Goal: Task Accomplishment & Management: Use online tool/utility

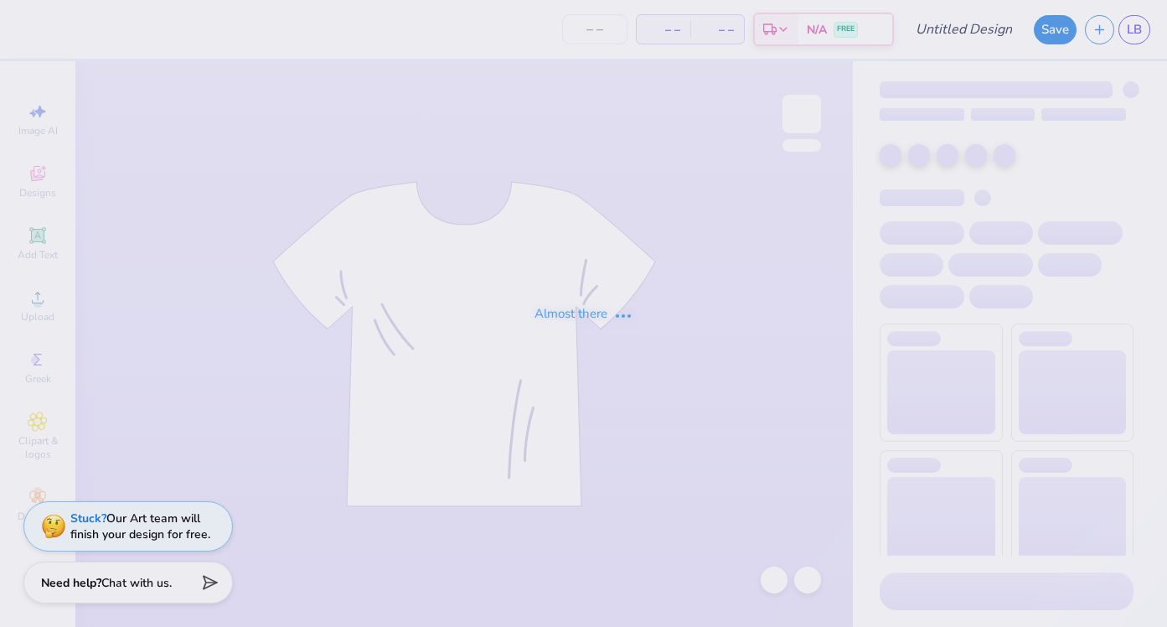
type input "Dg Shirts"
type input "24"
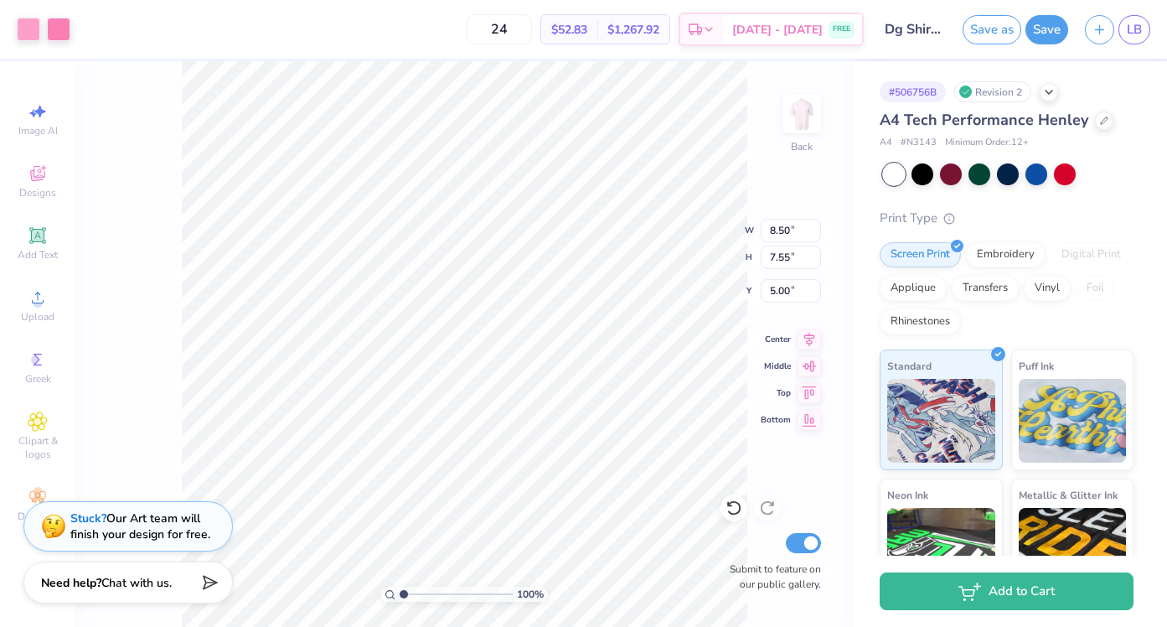
type input "8.50"
type input "7.55"
type input "5.09"
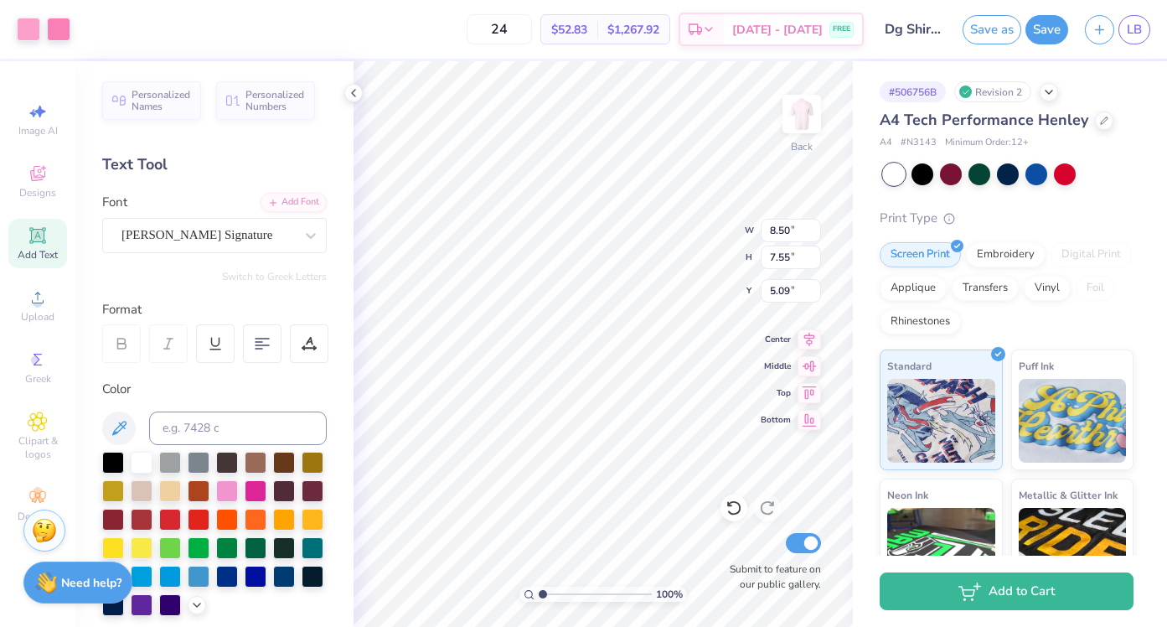
type input "5.70"
click at [231, 493] on div at bounding box center [227, 489] width 22 height 22
click at [1040, 32] on button "Save" at bounding box center [1046, 27] width 43 height 29
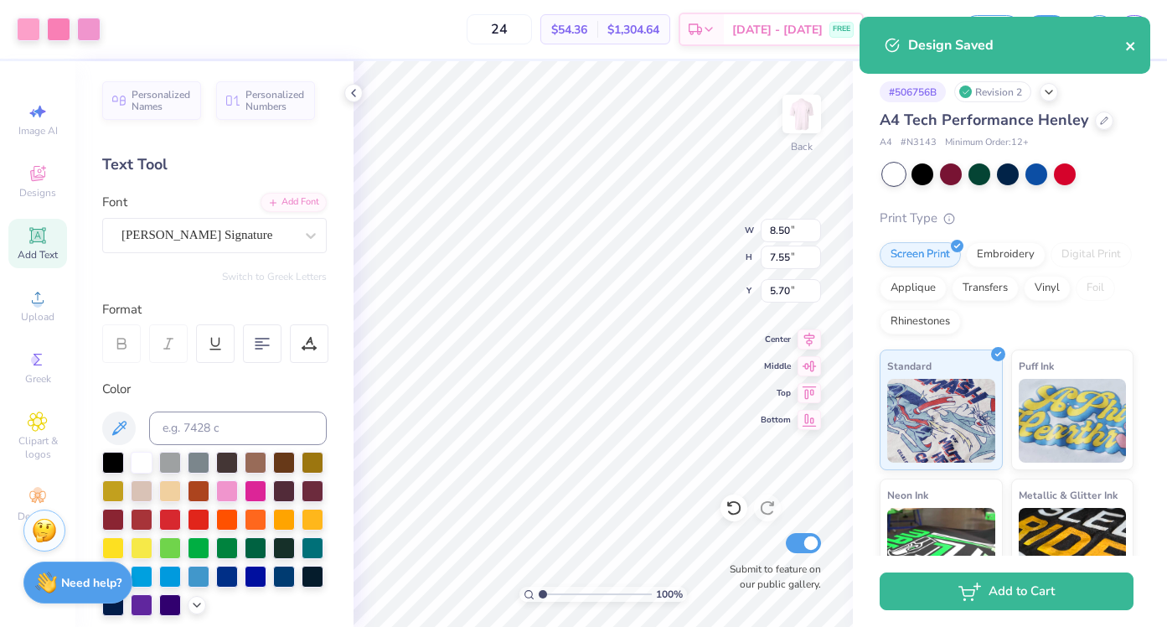
click at [1130, 49] on icon "close" at bounding box center [1131, 45] width 12 height 13
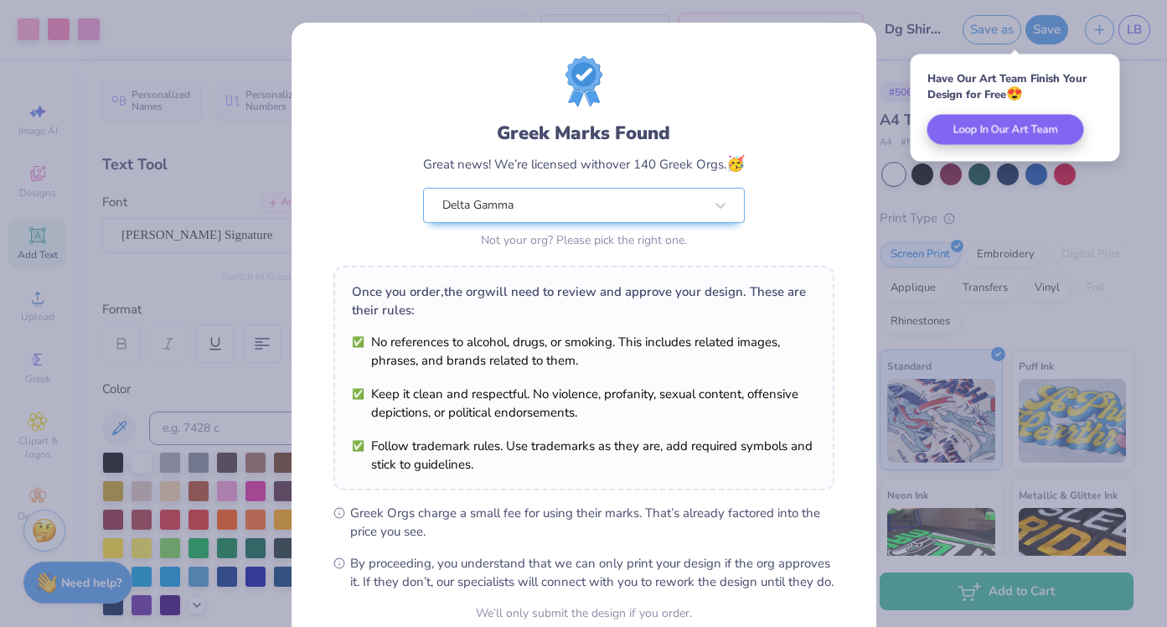
click at [981, 239] on div "Greek Marks Found Great news! We’re licensed with over 140 Greek Orgs. 🥳 Delta …" at bounding box center [583, 313] width 1167 height 627
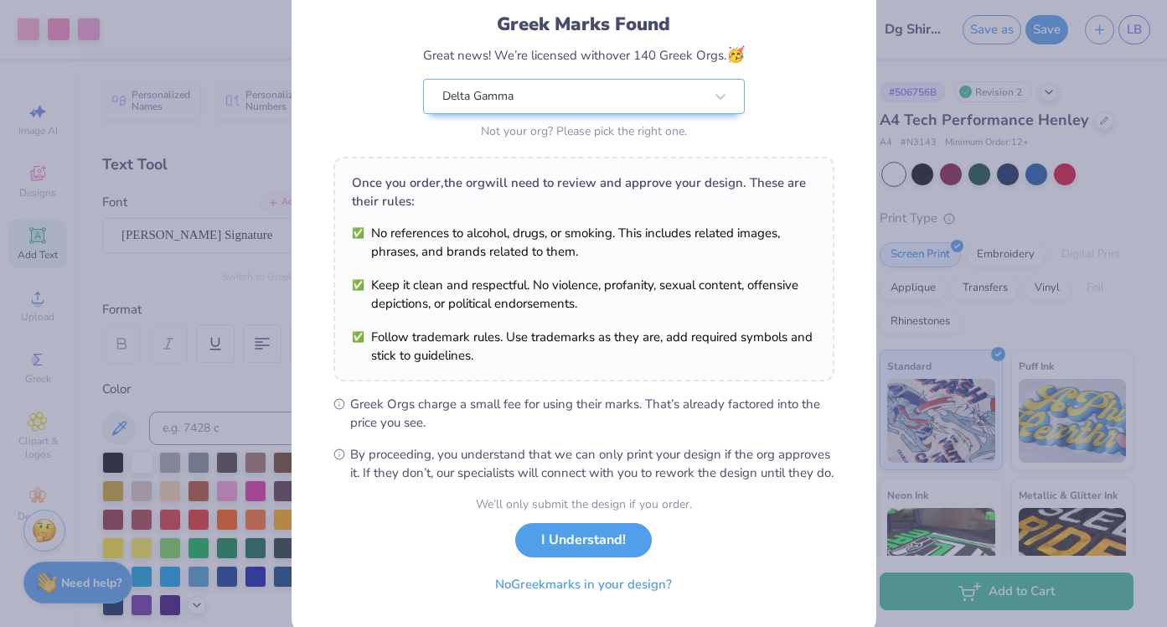
scroll to position [134, 0]
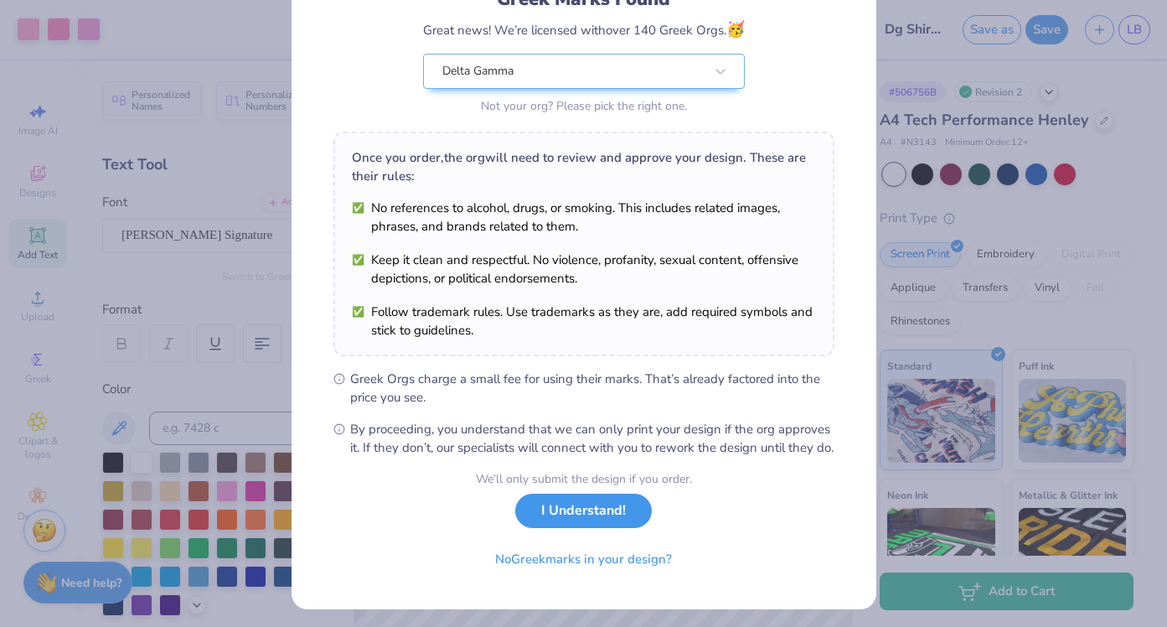
click at [605, 528] on button "I Understand!" at bounding box center [583, 510] width 137 height 34
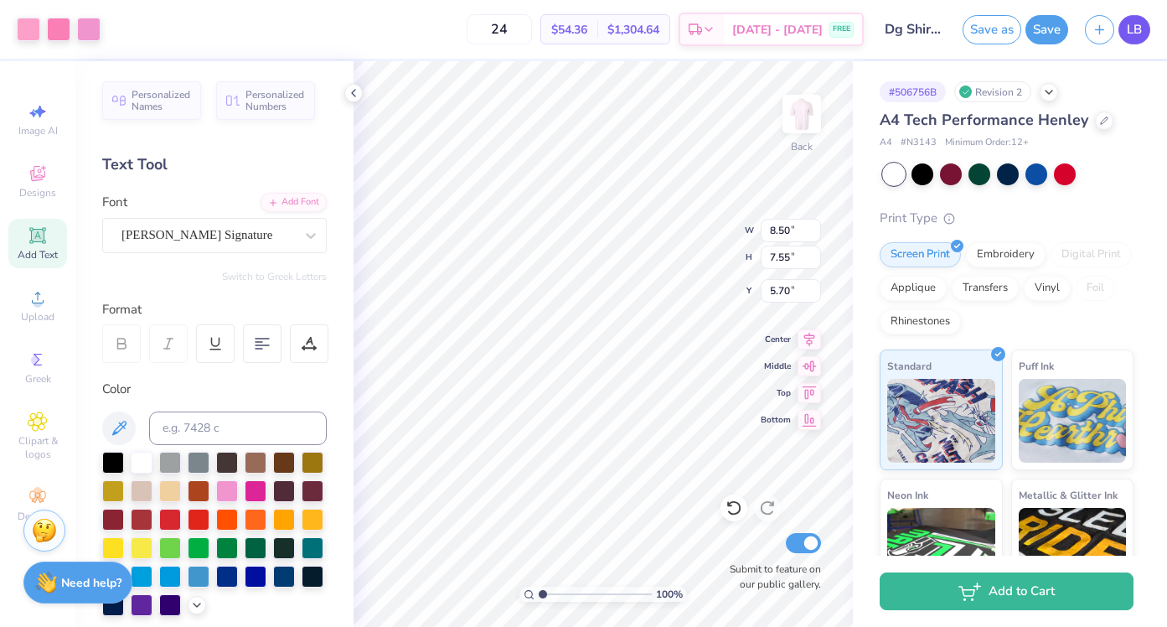
click at [1139, 33] on span "LB" at bounding box center [1134, 29] width 15 height 19
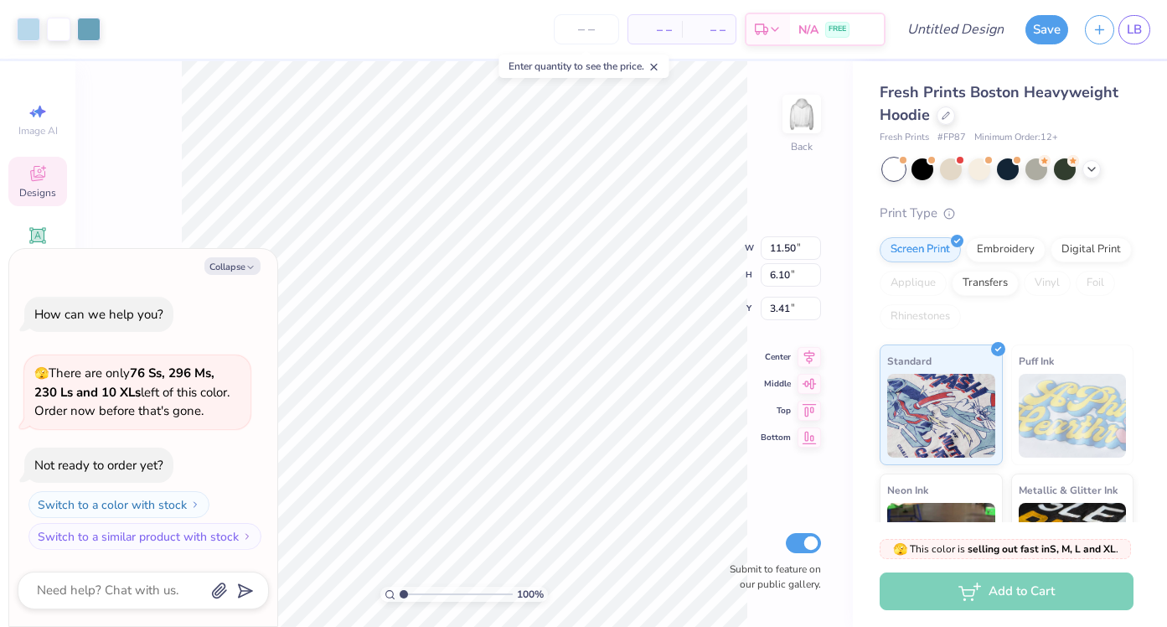
type textarea "x"
type input "3.70"
type textarea "x"
type input "2.63"
type input "4.48"
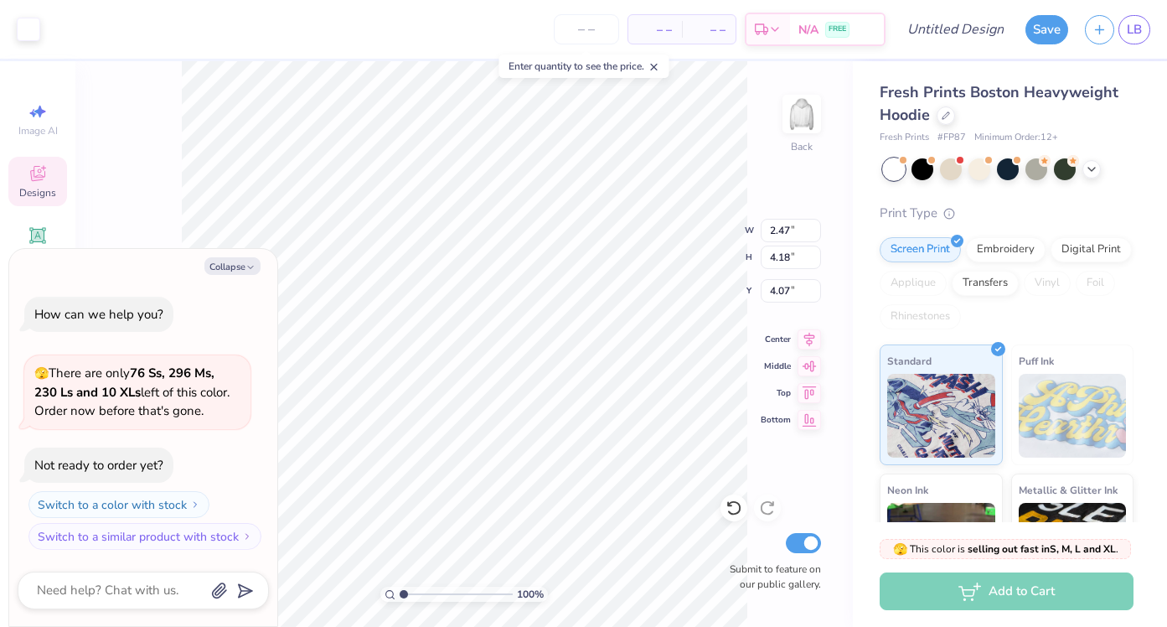
type input "4.05"
type textarea "x"
type input "3.93"
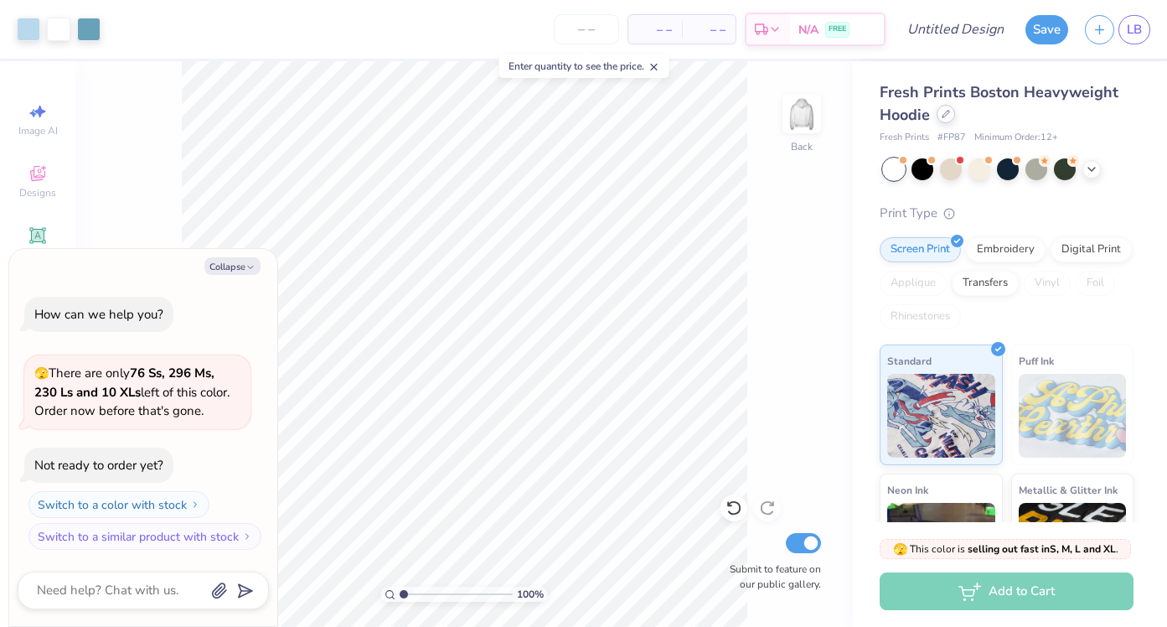
click at [942, 112] on icon at bounding box center [946, 114] width 8 height 8
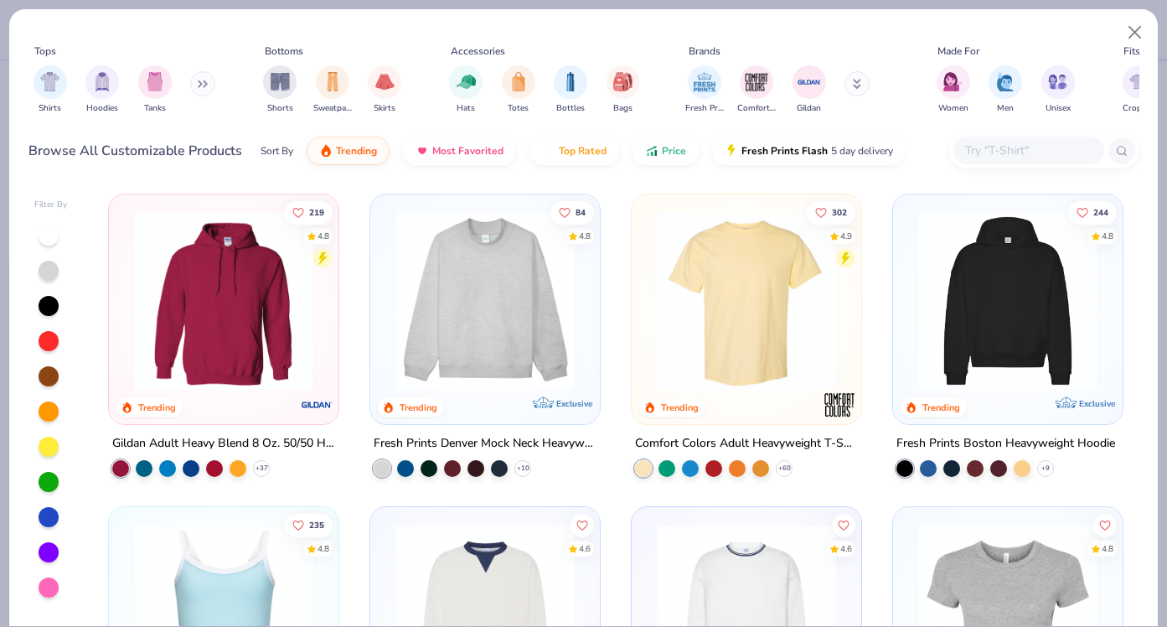
click at [501, 314] on img at bounding box center [485, 300] width 196 height 179
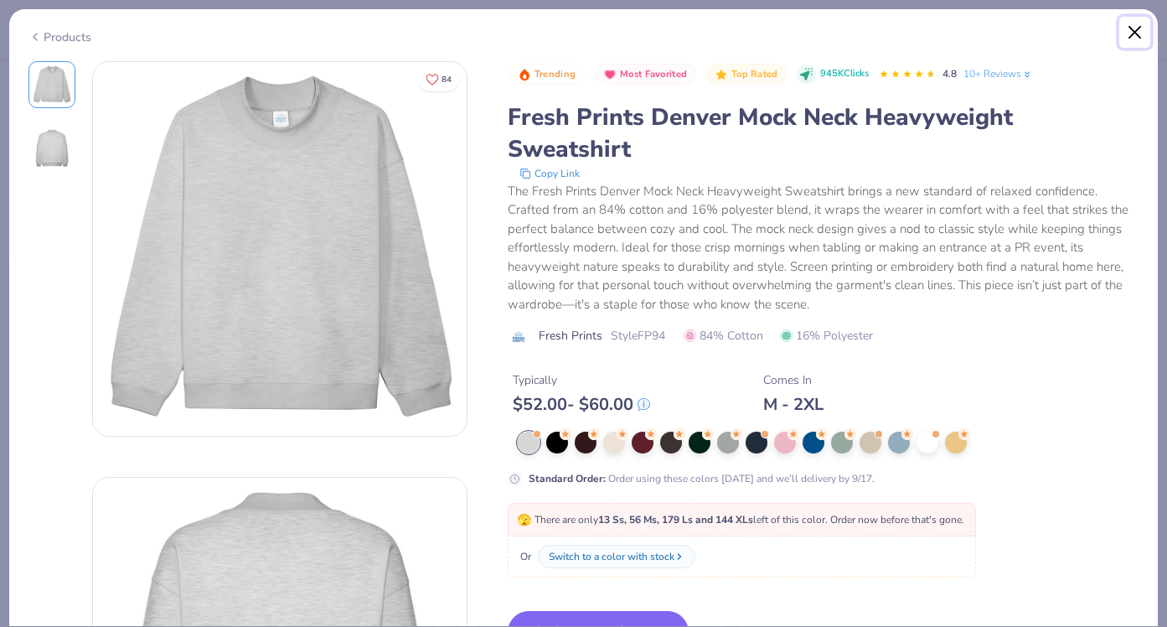
click at [1137, 29] on button "Close" at bounding box center [1135, 33] width 32 height 32
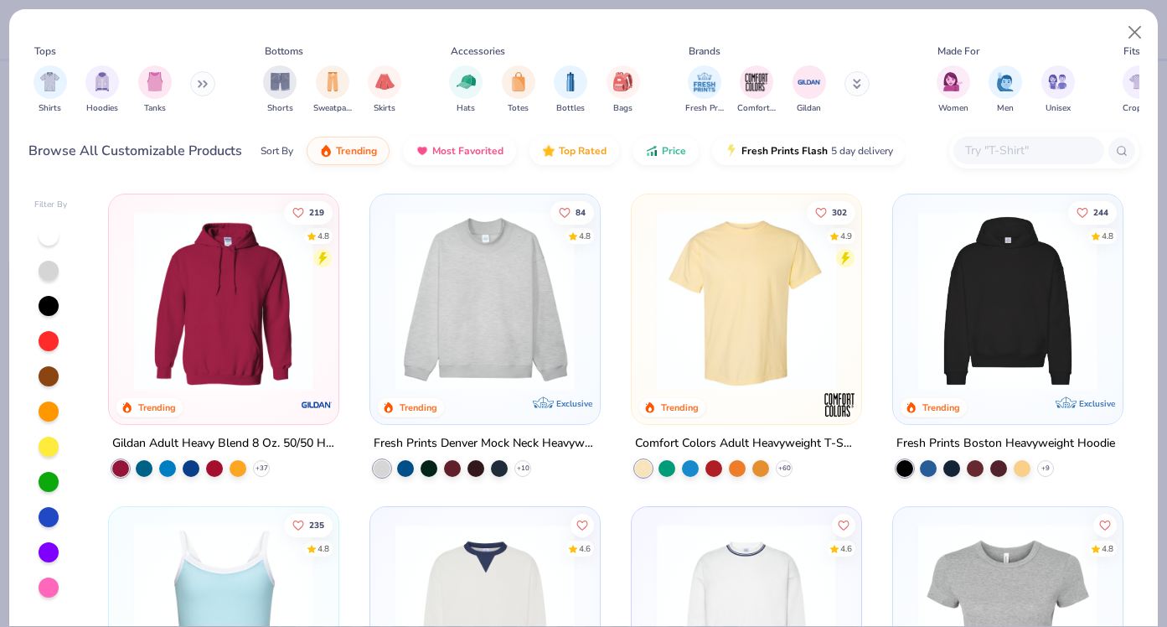
click at [783, 307] on img at bounding box center [746, 300] width 196 height 179
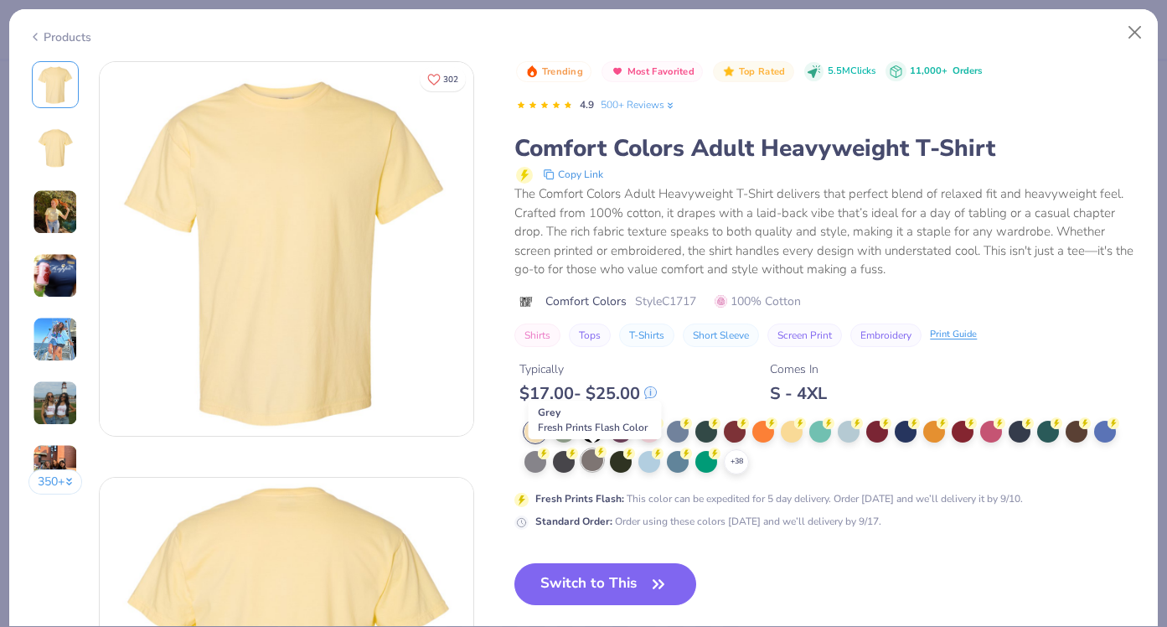
click at [591, 458] on div at bounding box center [592, 460] width 22 height 22
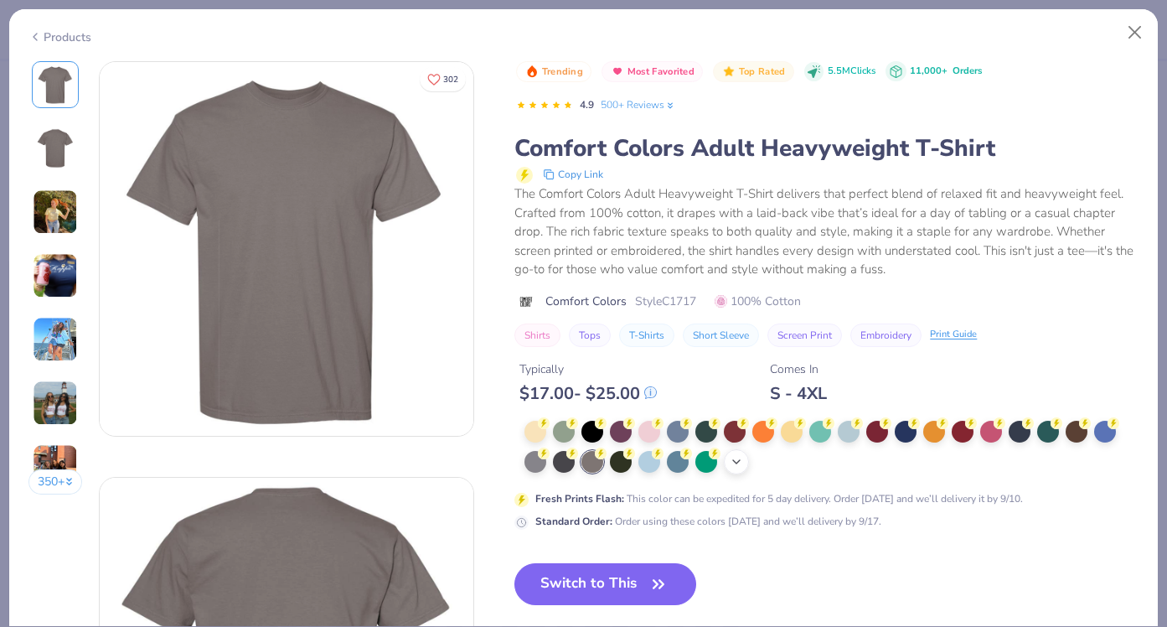
click at [741, 467] on icon at bounding box center [736, 461] width 13 height 13
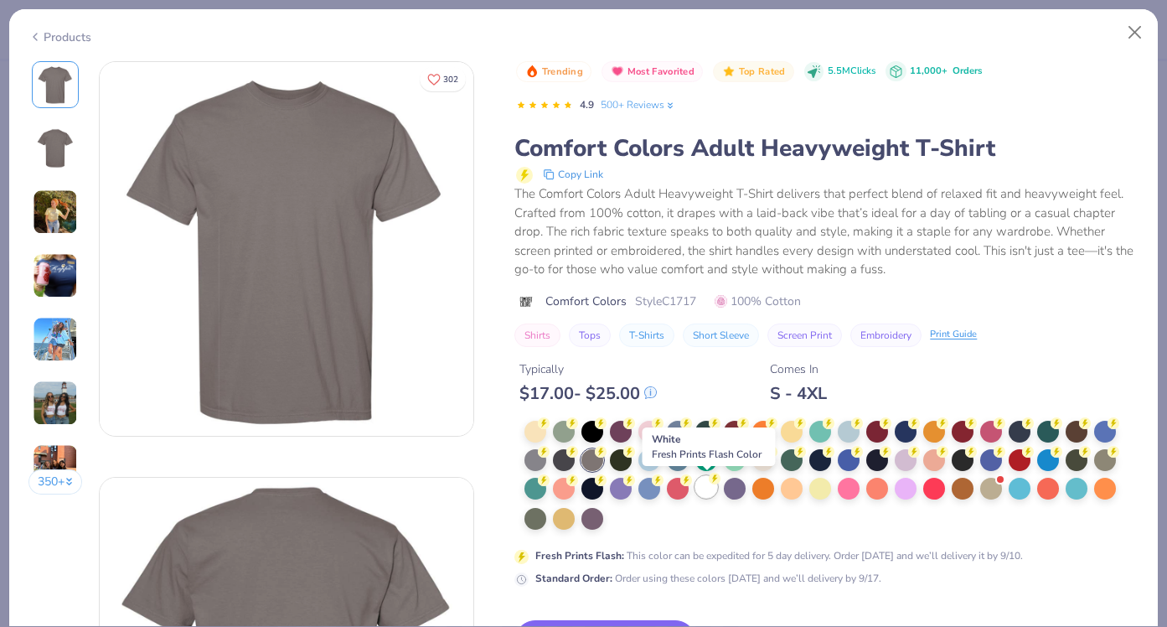
click at [714, 488] on div at bounding box center [706, 487] width 22 height 22
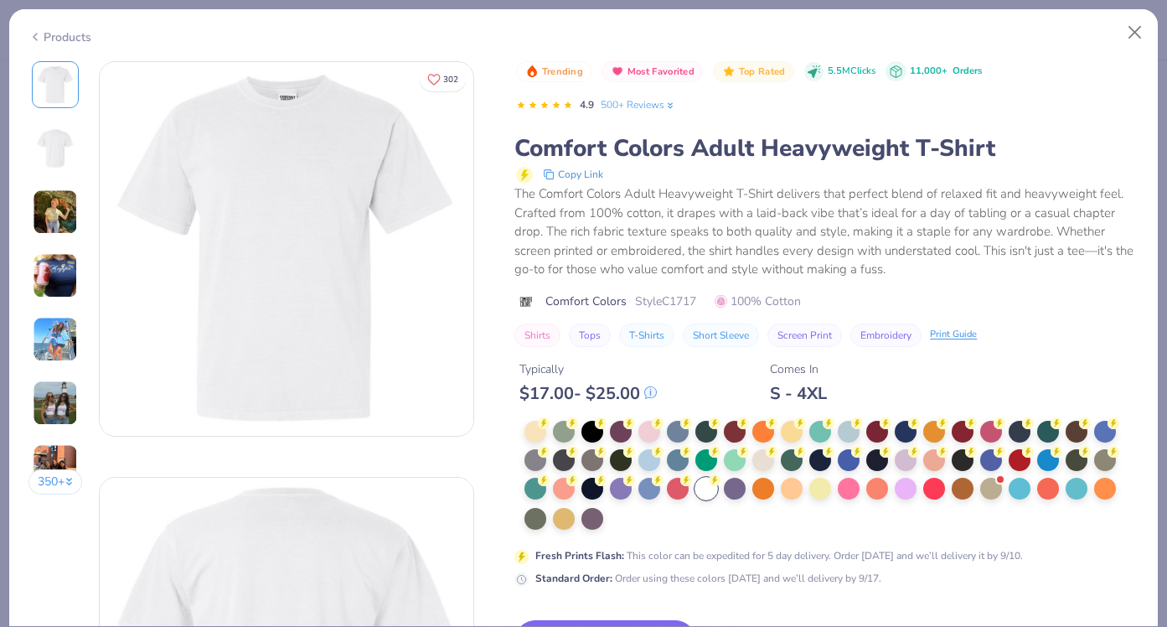
click at [655, 562] on div "Fresh Prints Flash : This color can be expedited for 5 day delivery. Order toda…" at bounding box center [779, 555] width 488 height 15
click at [714, 550] on div "Fresh Prints Flash : This color can be expedited for 5 day delivery. Order toda…" at bounding box center [779, 555] width 488 height 15
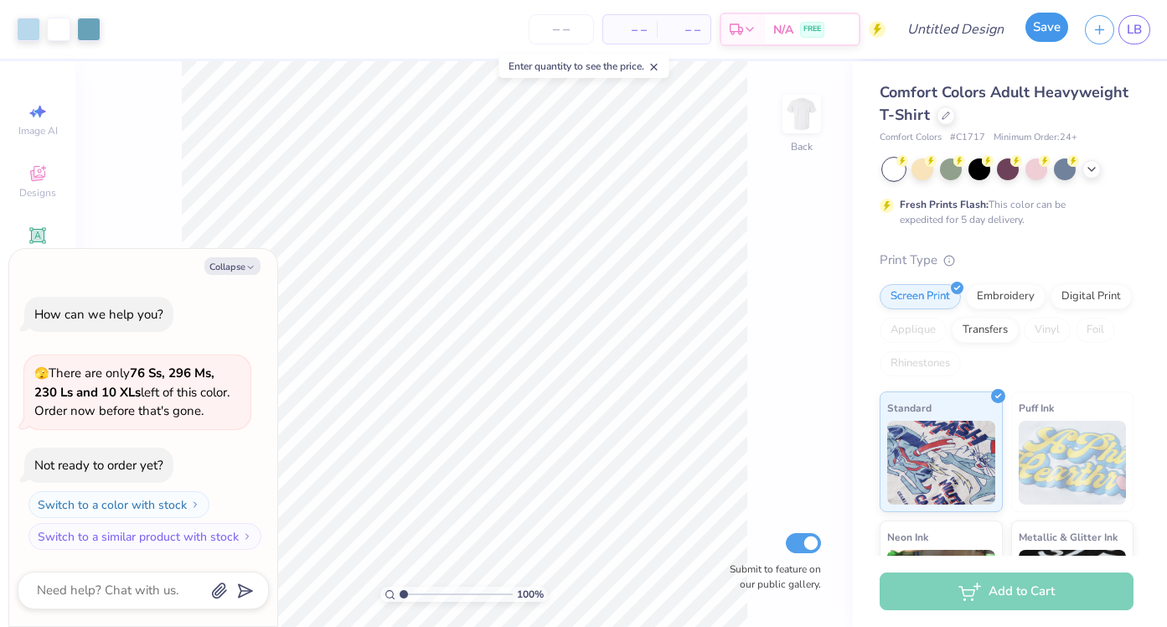
click at [1033, 22] on button "Save" at bounding box center [1046, 27] width 43 height 29
type textarea "x"
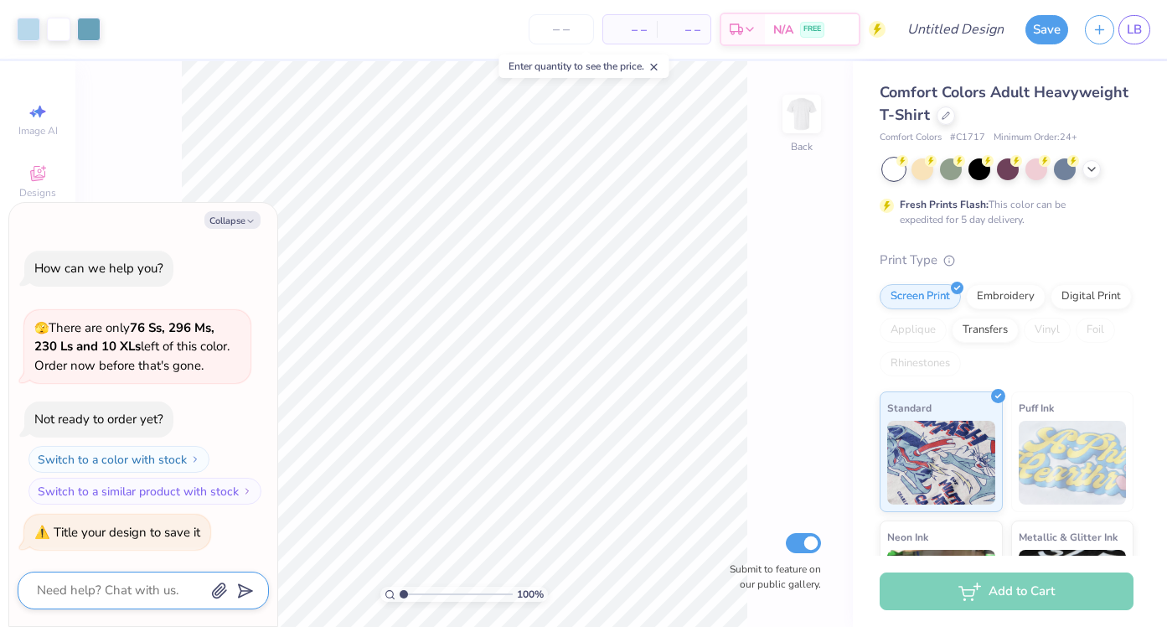
type textarea "I"
type textarea "x"
type textarea "Id"
type textarea "x"
type textarea "Id"
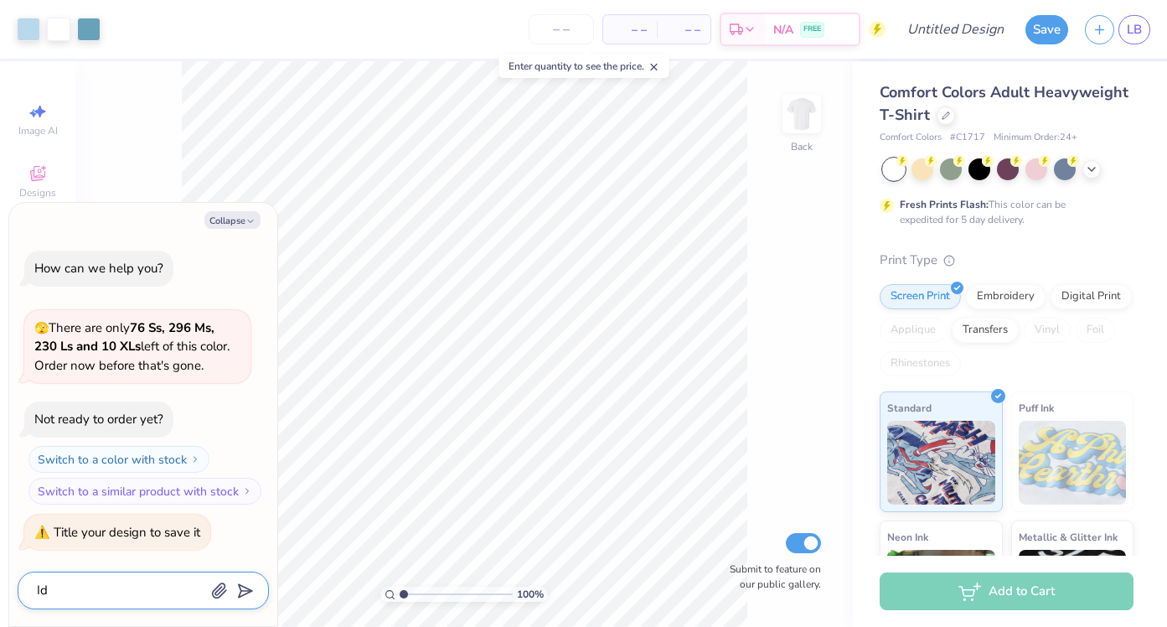
type textarea "x"
type textarea "Id k"
type textarea "x"
type textarea "Id ki"
type textarea "x"
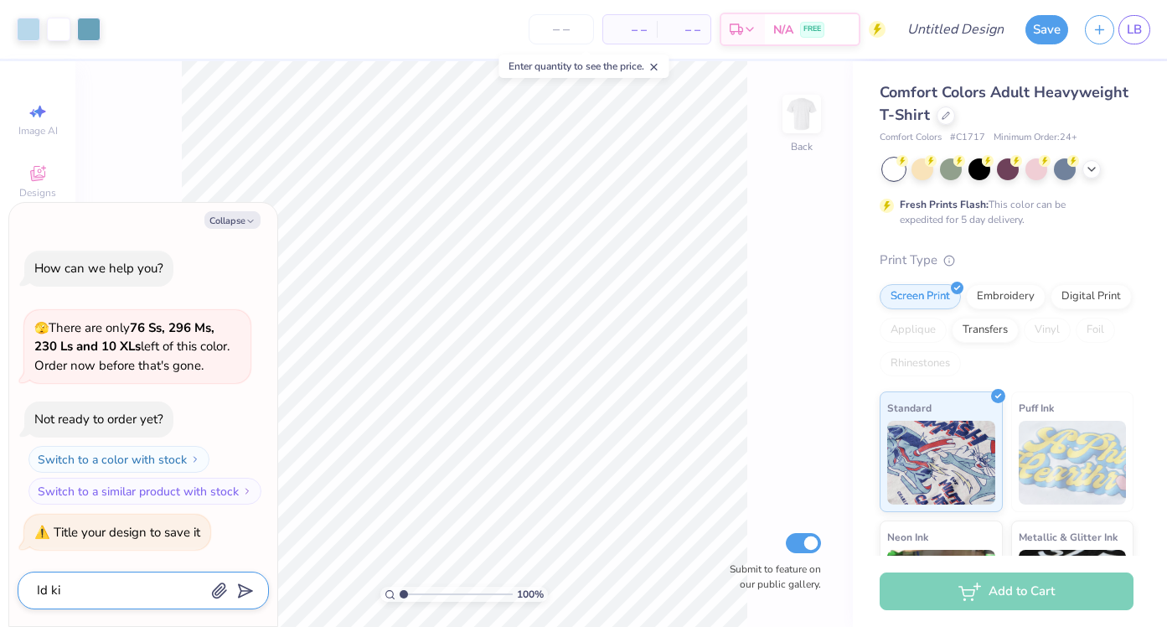
type textarea "Id ki="
type textarea "x"
type textarea "Id ki"
type textarea "x"
type textarea "Id k"
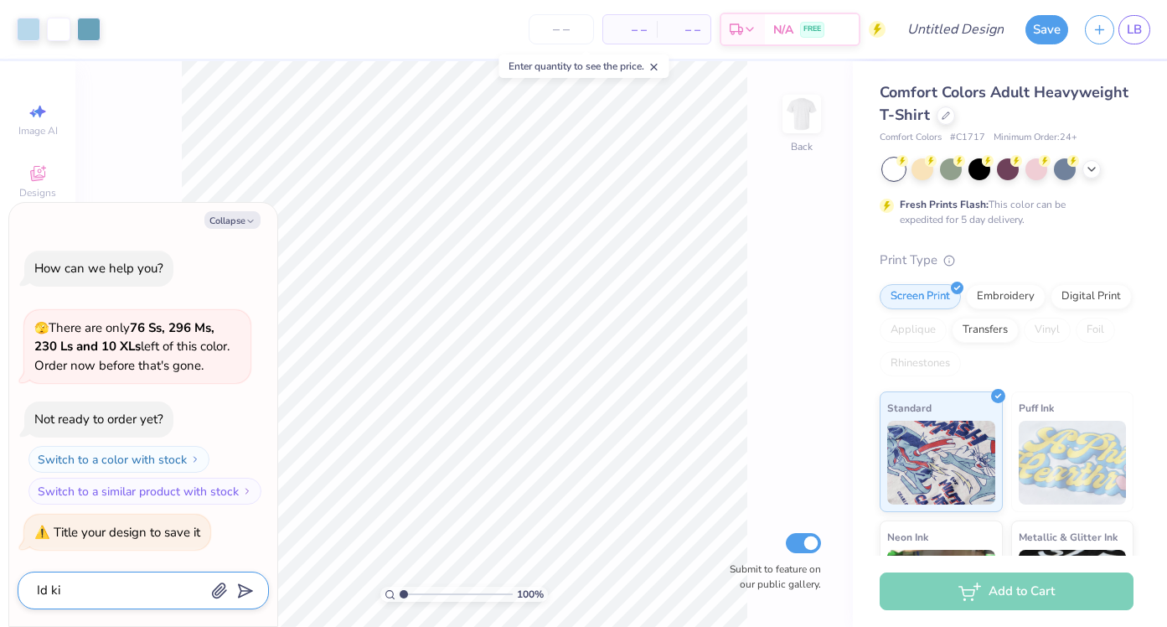
type textarea "x"
type textarea "Id"
type textarea "x"
type textarea "Id"
type textarea "x"
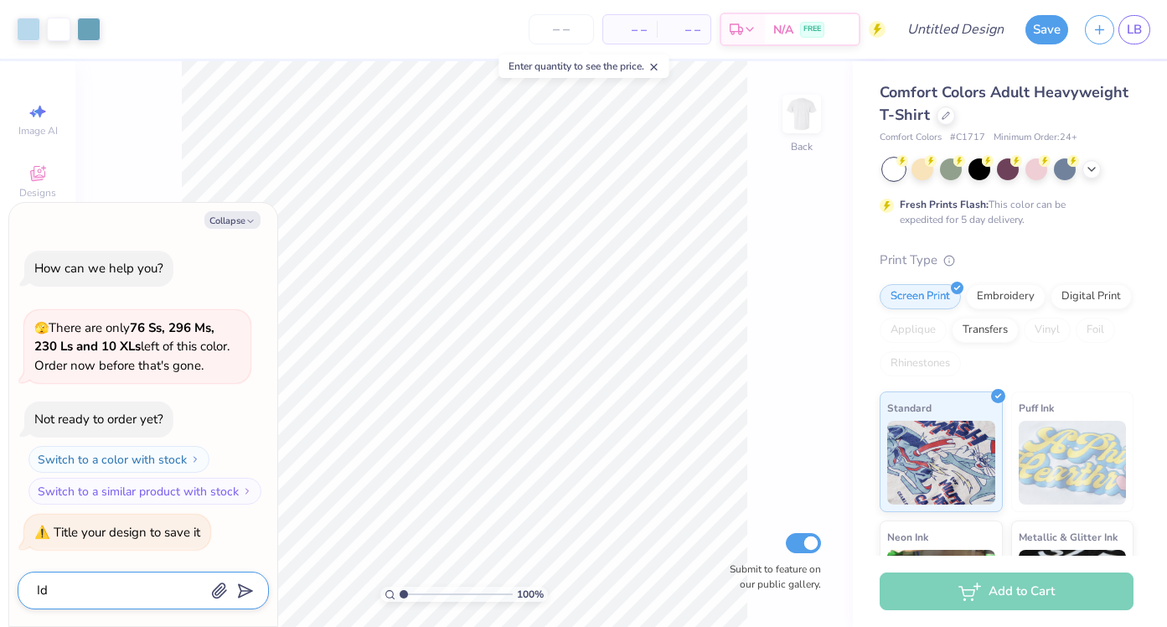
type textarea "Id"
type textarea "x"
type textarea "Id l"
type textarea "x"
type textarea "Id li"
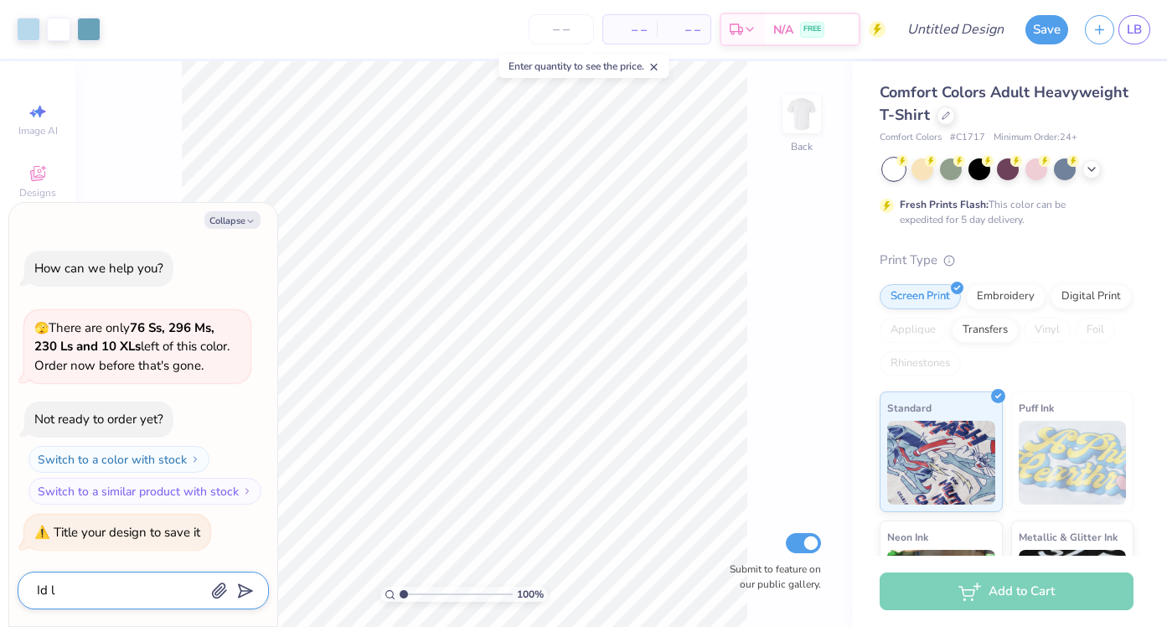
type textarea "x"
type textarea "Id lik"
type textarea "x"
type textarea "Id like"
type textarea "x"
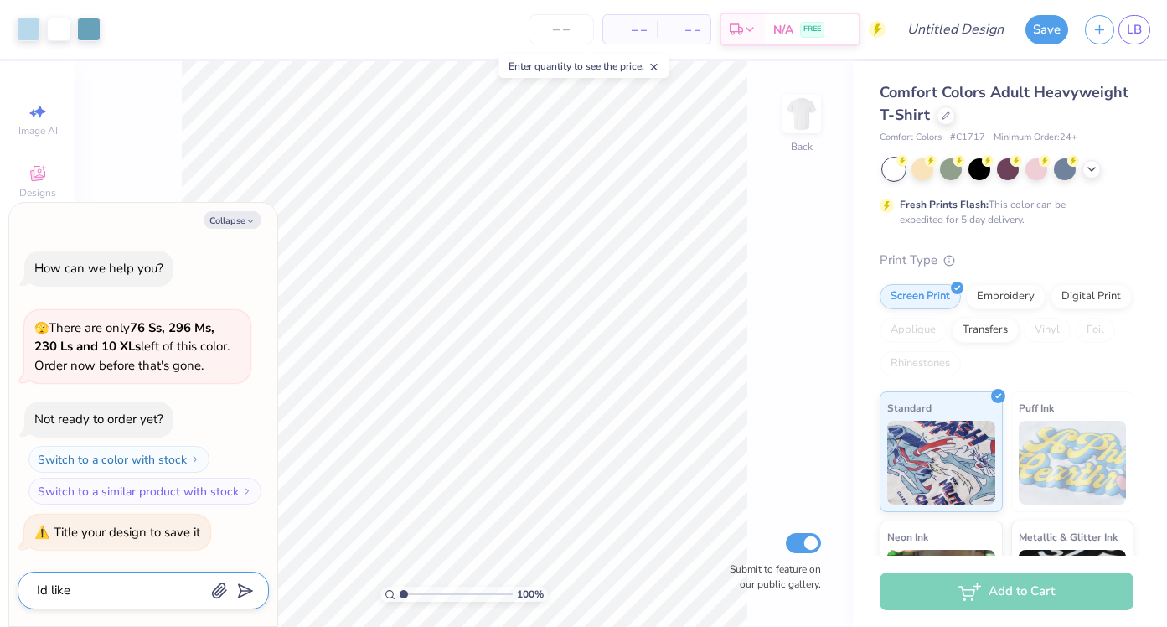
type textarea "Id like"
type textarea "x"
type textarea "Id like t"
type textarea "x"
type textarea "Id like to"
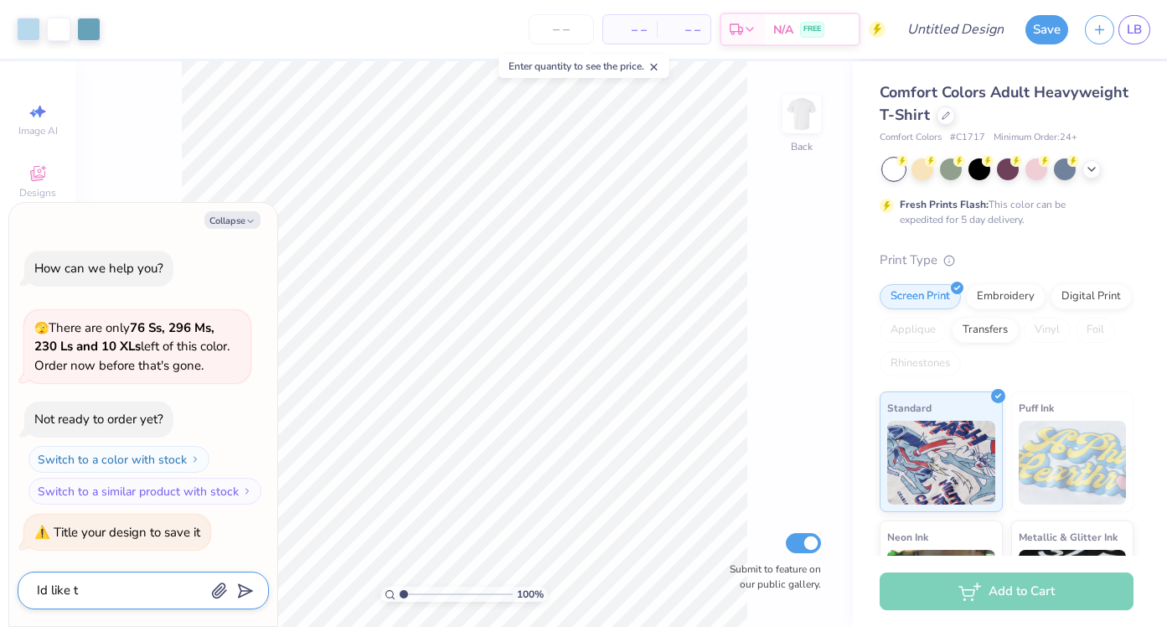
type textarea "x"
type textarea "Id like to"
type textarea "x"
type textarea "Id like to s"
type textarea "x"
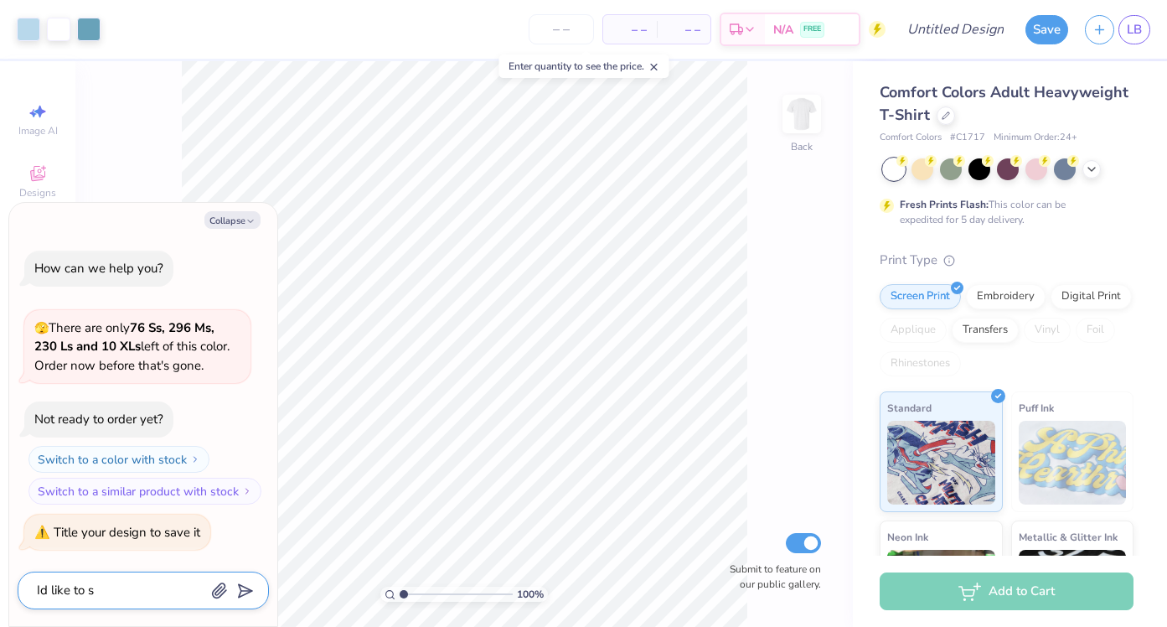
type textarea "Id like to se"
type textarea "x"
type textarea "Id like to see"
type textarea "x"
type textarea "Id like to see"
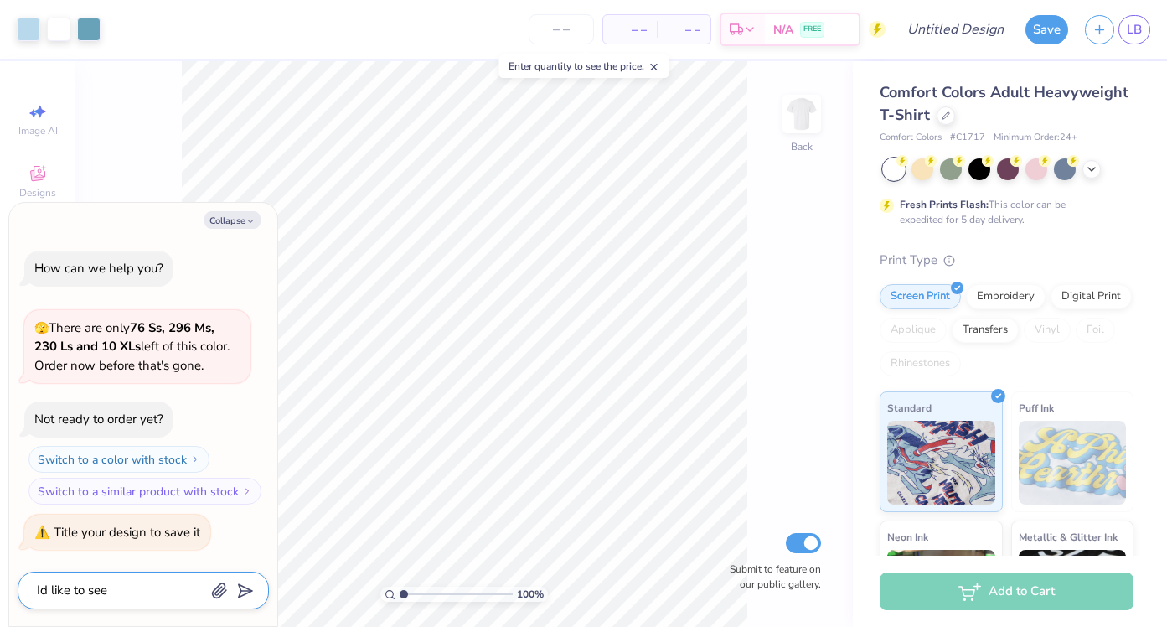
type textarea "x"
type textarea "Id like to see t"
type textarea "x"
type textarea "Id like to see th"
type textarea "x"
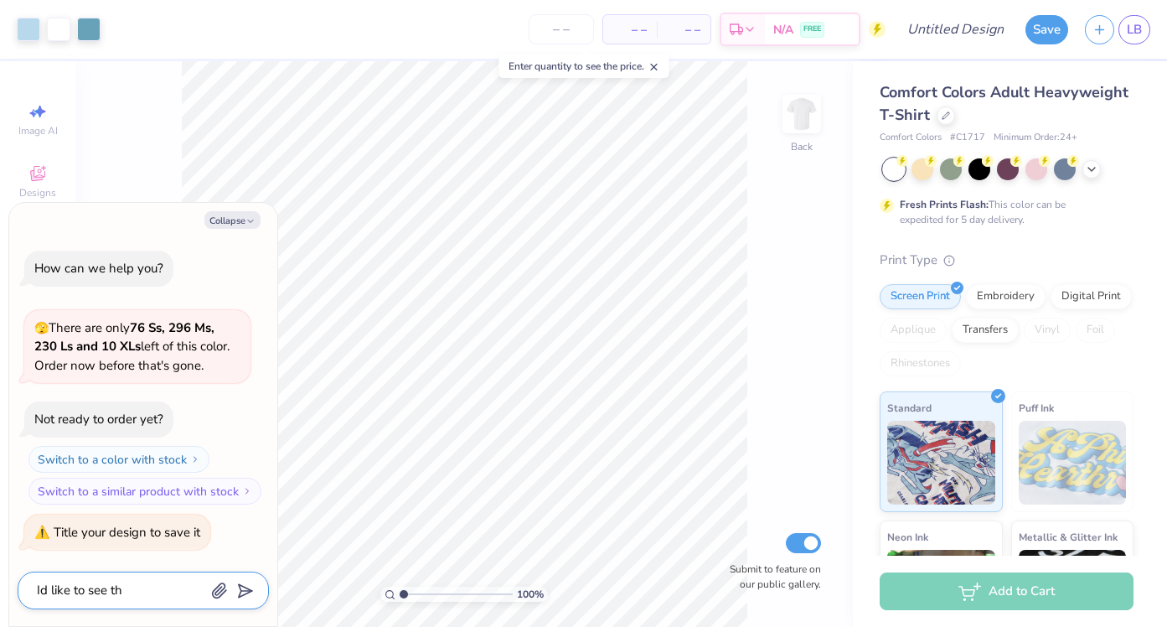
type textarea "Id like to see thi"
type textarea "x"
type textarea "Id like to see this"
type textarea "x"
type textarea "Id like to see this"
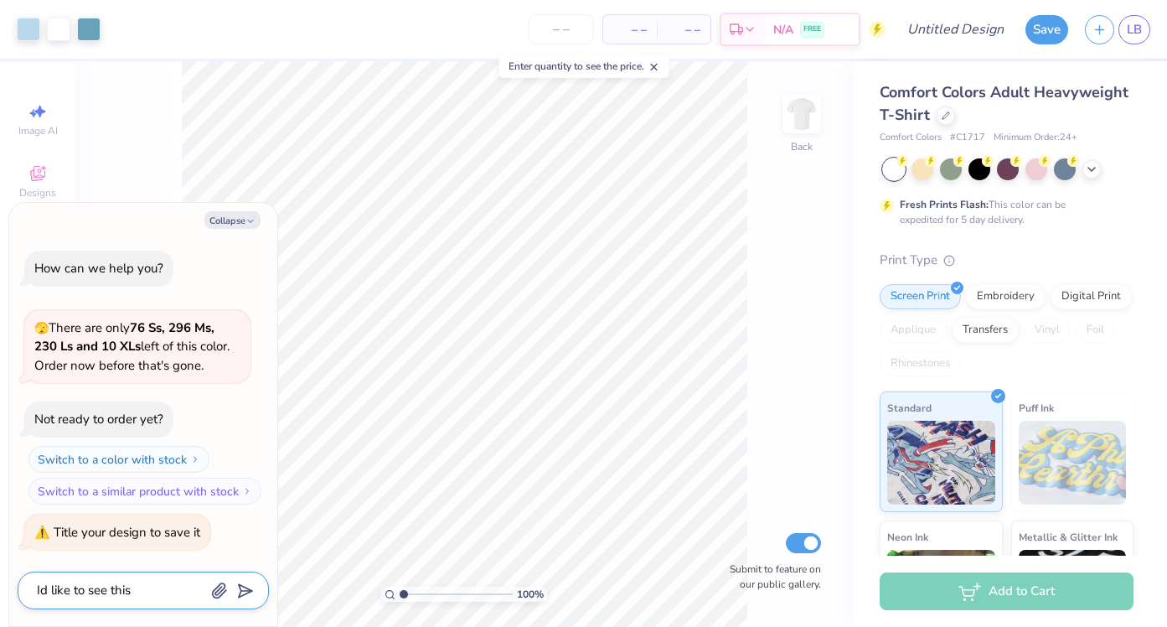
type textarea "x"
type textarea "Id like to see this b"
type textarea "x"
type textarea "Id like to see this bu"
type textarea "x"
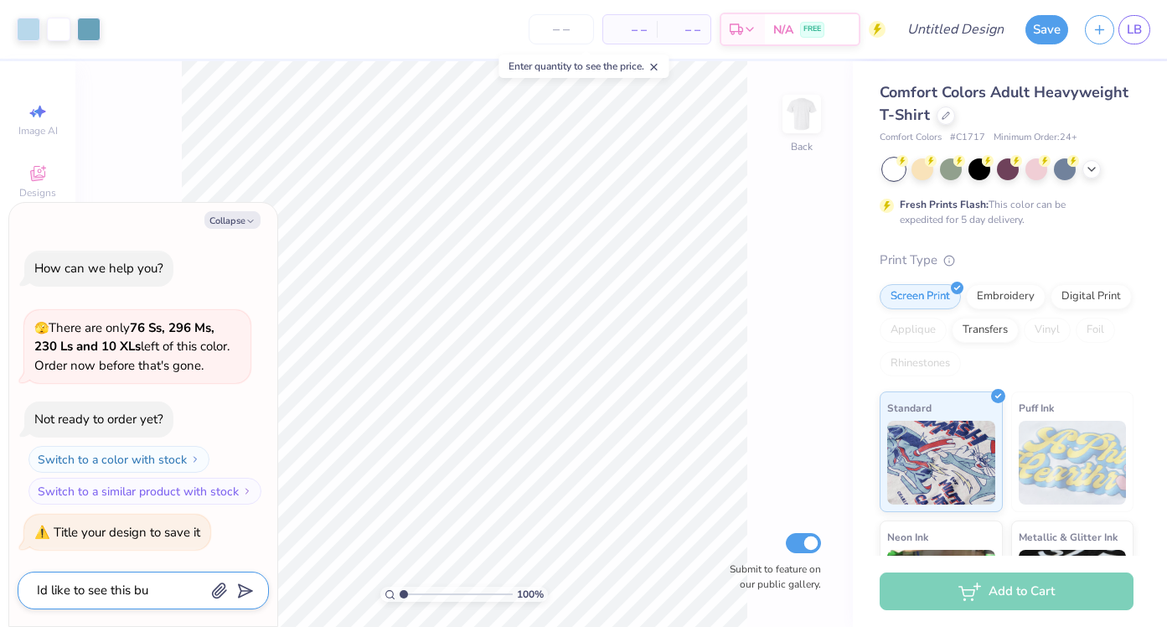
type textarea "Id like to see this but"
type textarea "x"
type textarea "Id like to see this but"
type textarea "x"
type textarea "Id like to see this but i"
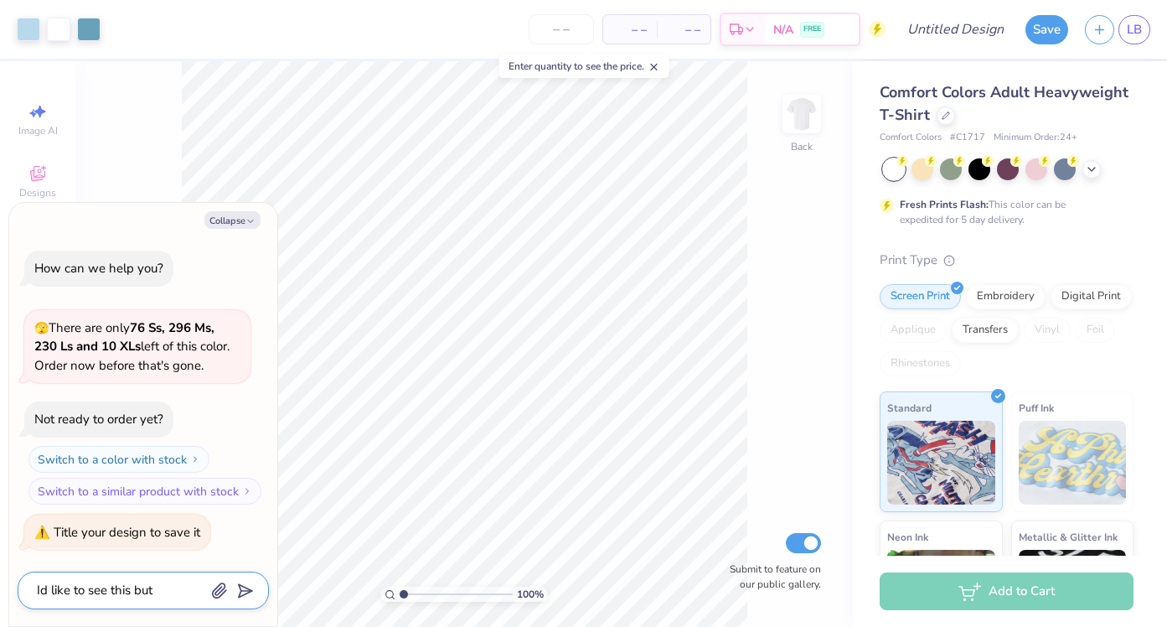
type textarea "x"
type textarea "Id like to see this but in"
type textarea "x"
type textarea "Id like to see this but ins"
type textarea "x"
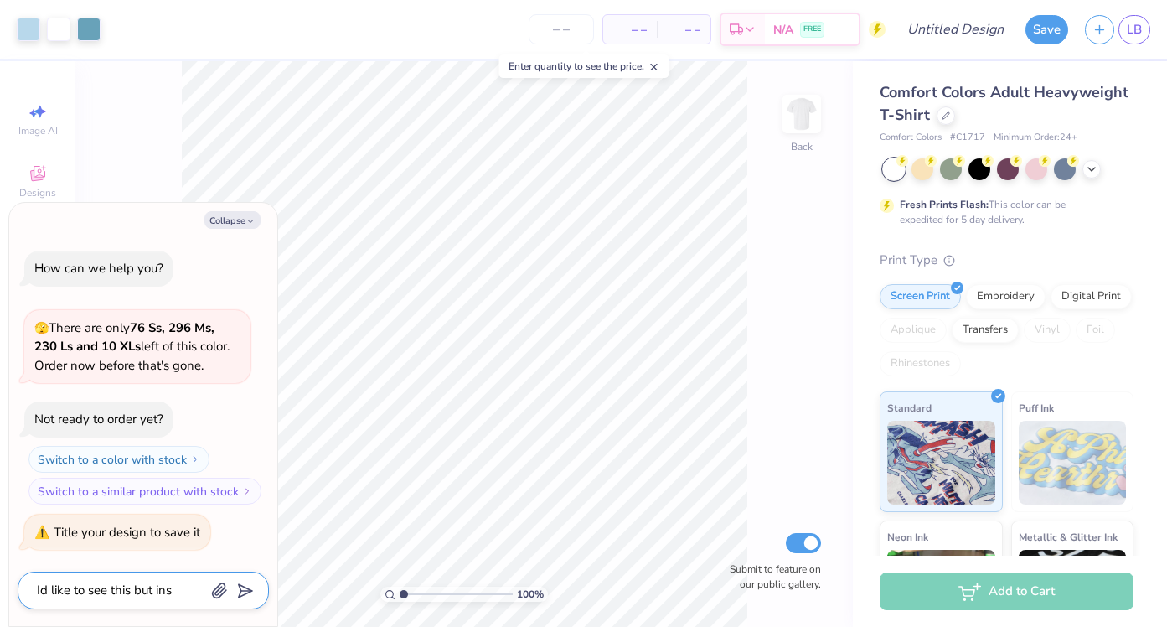
type textarea "Id like to see this but inst"
type textarea "x"
type textarea "Id like to see this but inste"
type textarea "x"
type textarea "Id like to see this but instea"
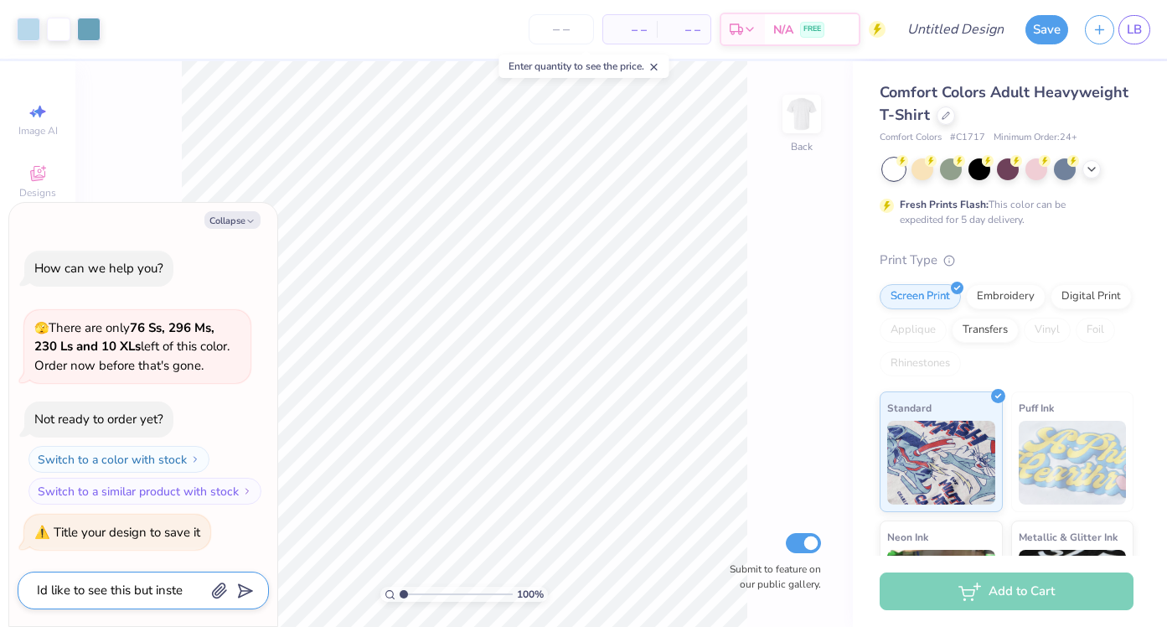
type textarea "x"
type textarea "Id like to see this but instead"
type textarea "x"
type textarea "Id like to see this but instead"
type textarea "x"
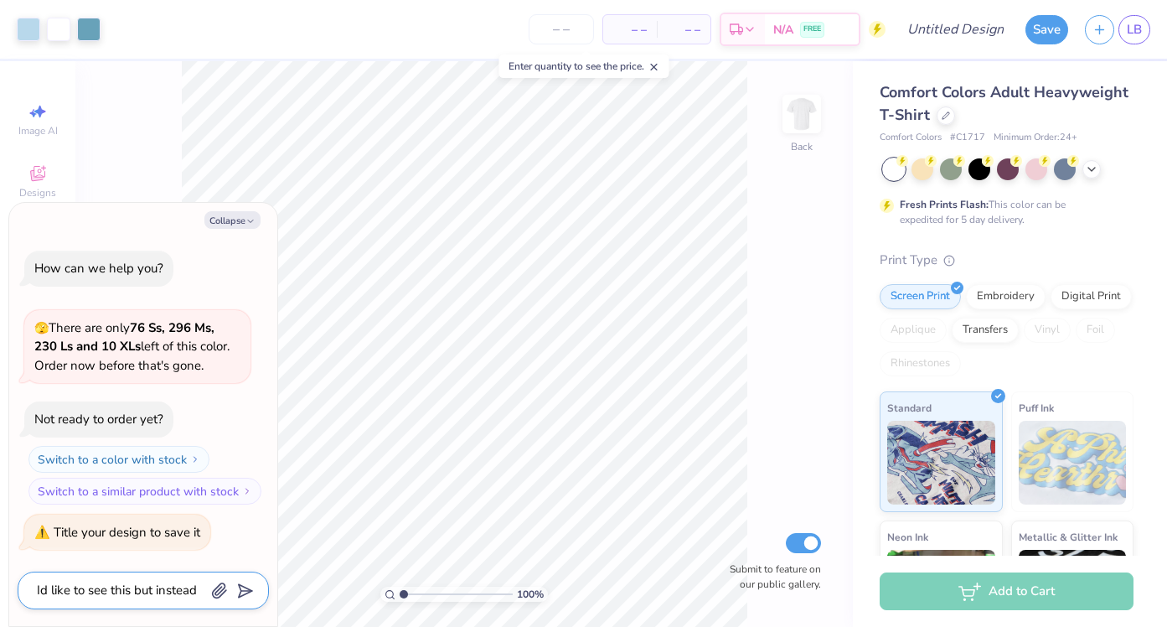
type textarea "Id like to see this but instead o"
type textarea "x"
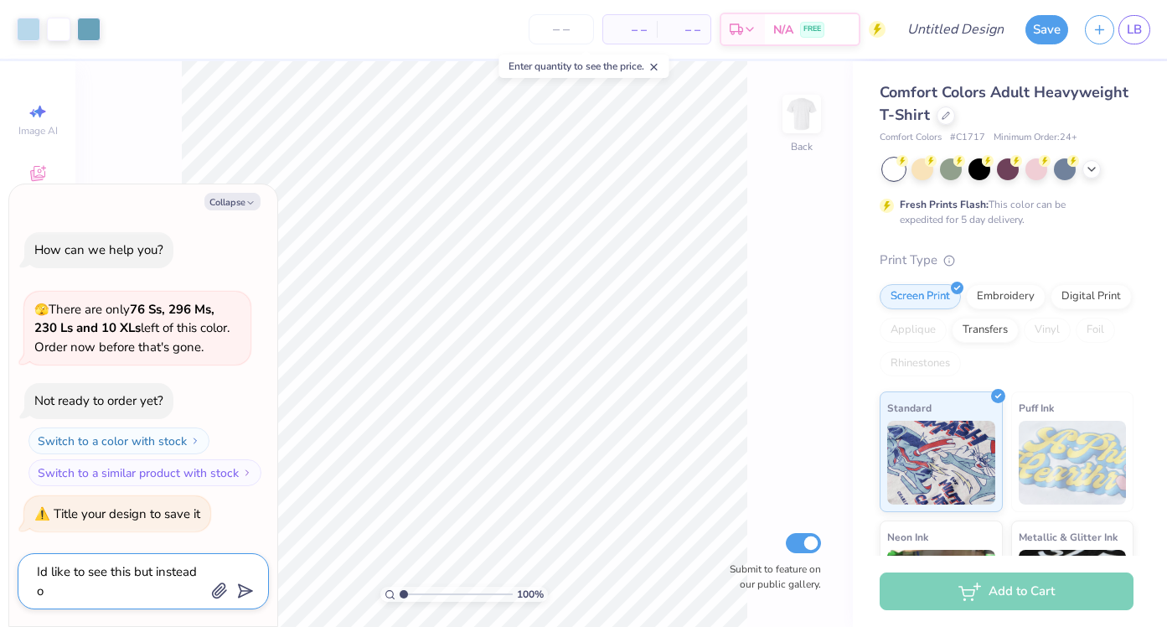
type textarea "Id like to see this but instead od"
type textarea "x"
type textarea "Id like to see this but instead o"
type textarea "x"
type textarea "Id like to see this but instead of"
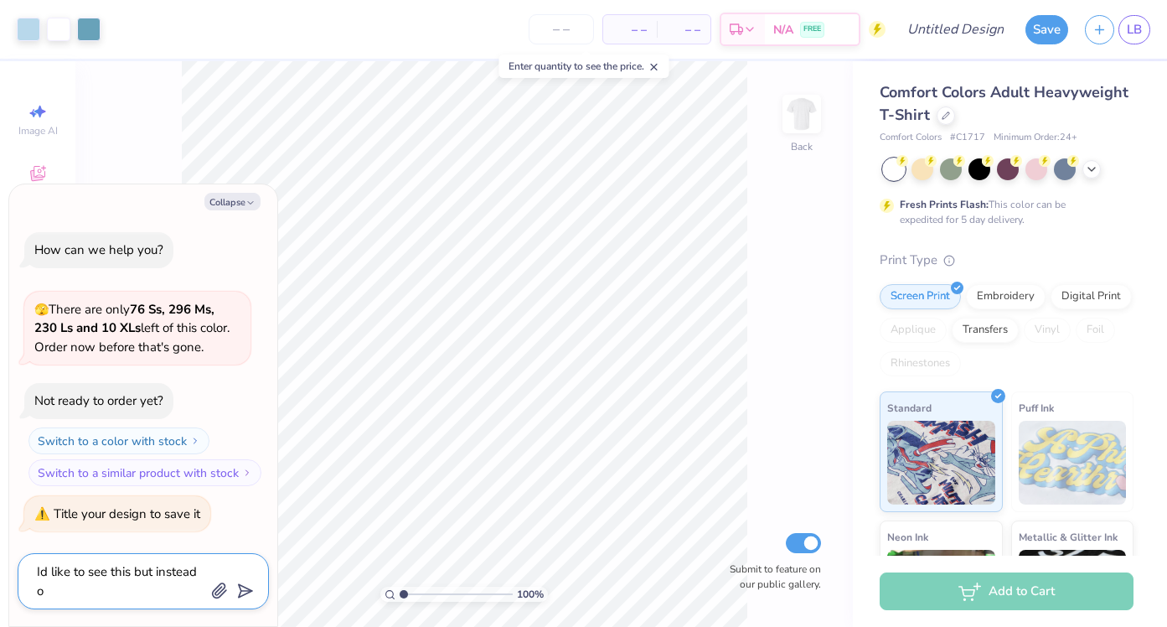
type textarea "x"
type textarea "Id like to see this but instead of"
type textarea "x"
type textarea "Id like to see this but instead of k"
type textarea "x"
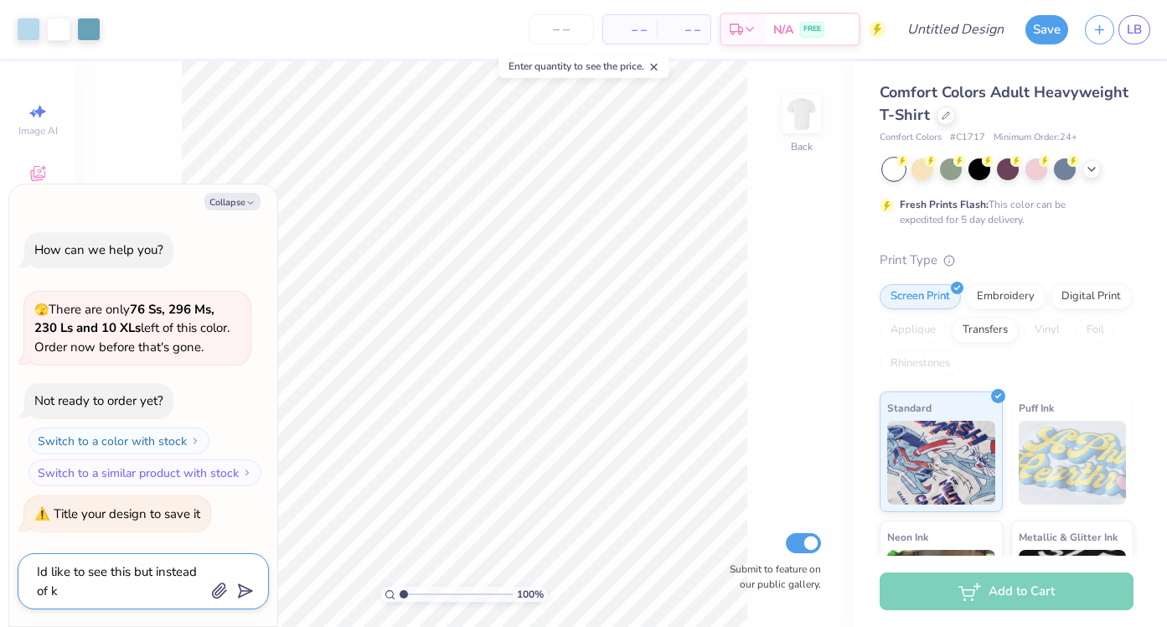
type textarea "Id like to see this but instead of ka"
type textarea "x"
type textarea "Id like to see this but instead of kap"
type textarea "x"
type textarea "Id like to see this but instead of kapp"
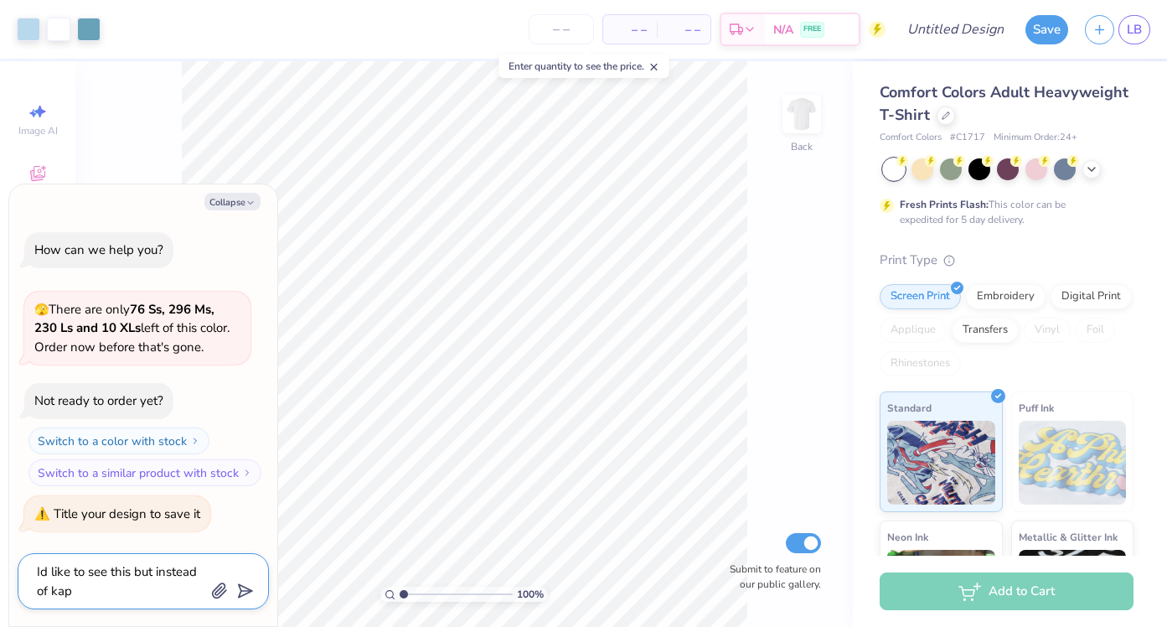
type textarea "x"
type textarea "Id like to see this but instead of kappa"
type textarea "x"
type textarea "Id like to see this but instead of kappa"
type textarea "x"
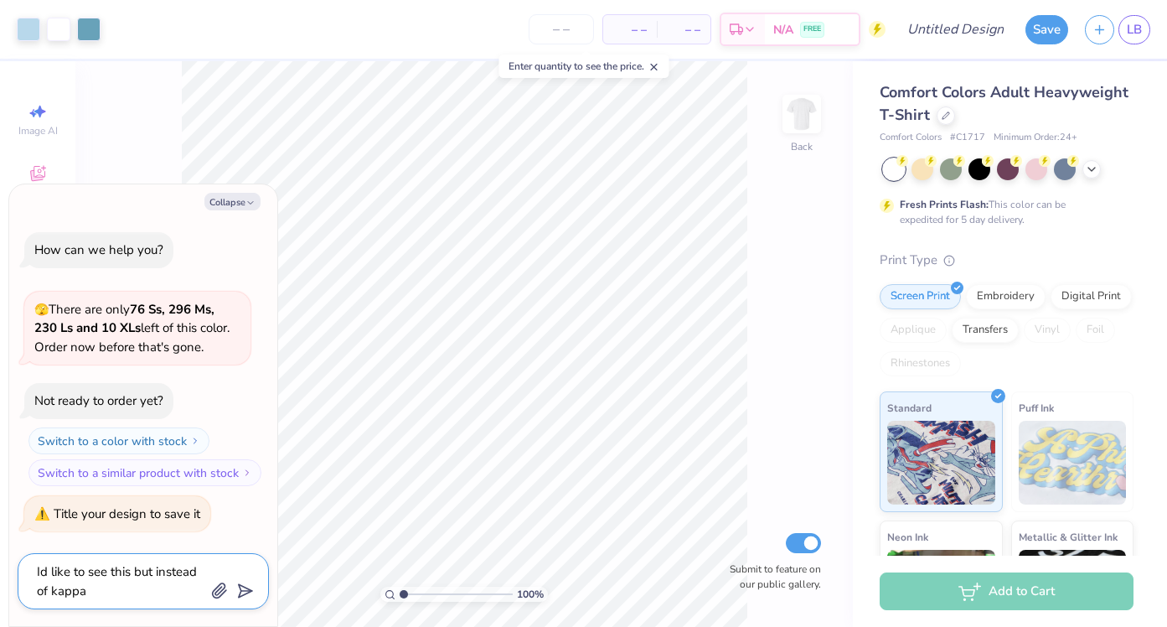
type textarea "Id like to see this but instead of kappa u"
type textarea "x"
type textarea "Id like to see this but instead of kappa ud"
type textarea "x"
type textarea "Id like to see this but instead of kappa ud"
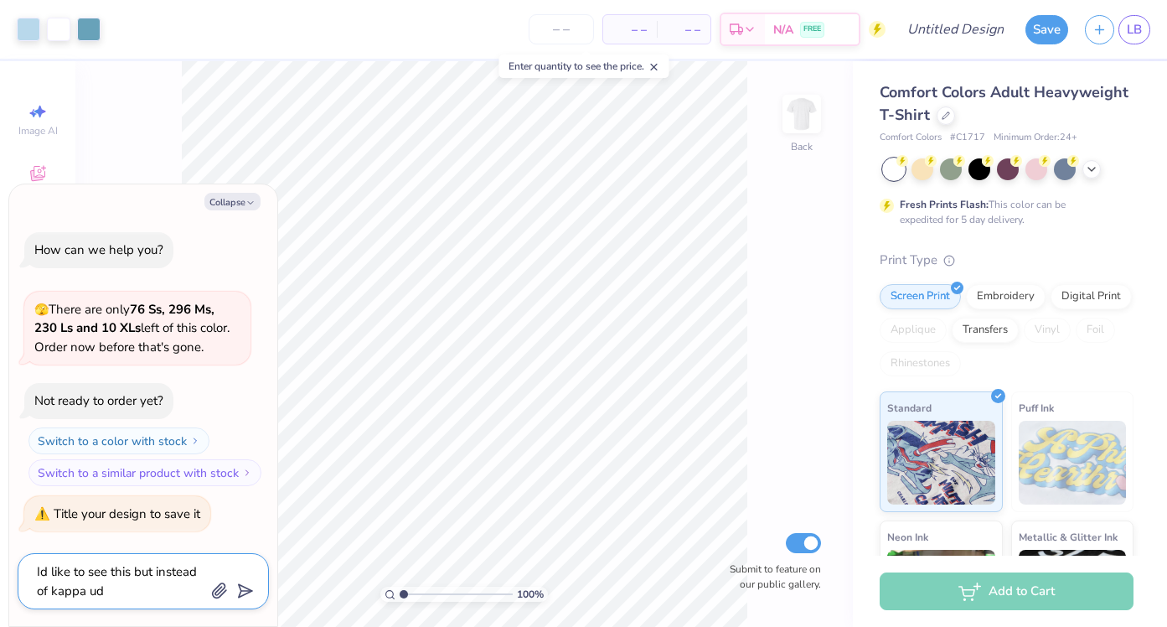
type textarea "x"
type textarea "Id like to see this but instead of kappa ud"
type textarea "x"
type textarea "Id like to see this but instead of kappa u"
type textarea "x"
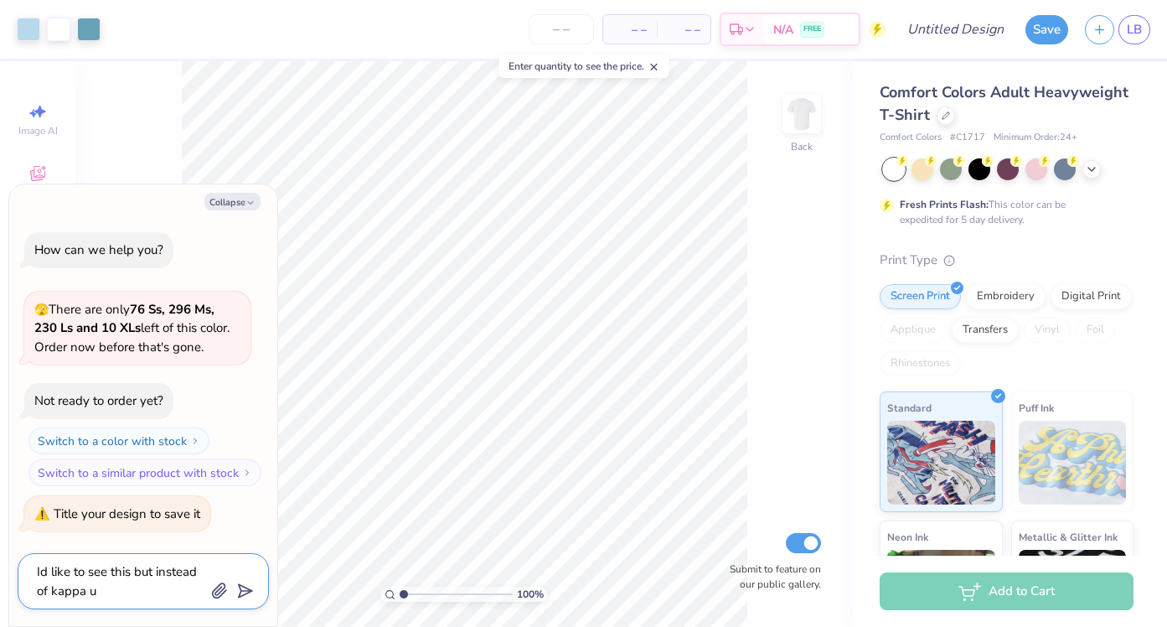
type textarea "Id like to see this but instead of kappa"
type textarea "x"
type textarea "Id like to see this but instead of kappa i"
type textarea "x"
type textarea "Id like to see this but instead of kappa id"
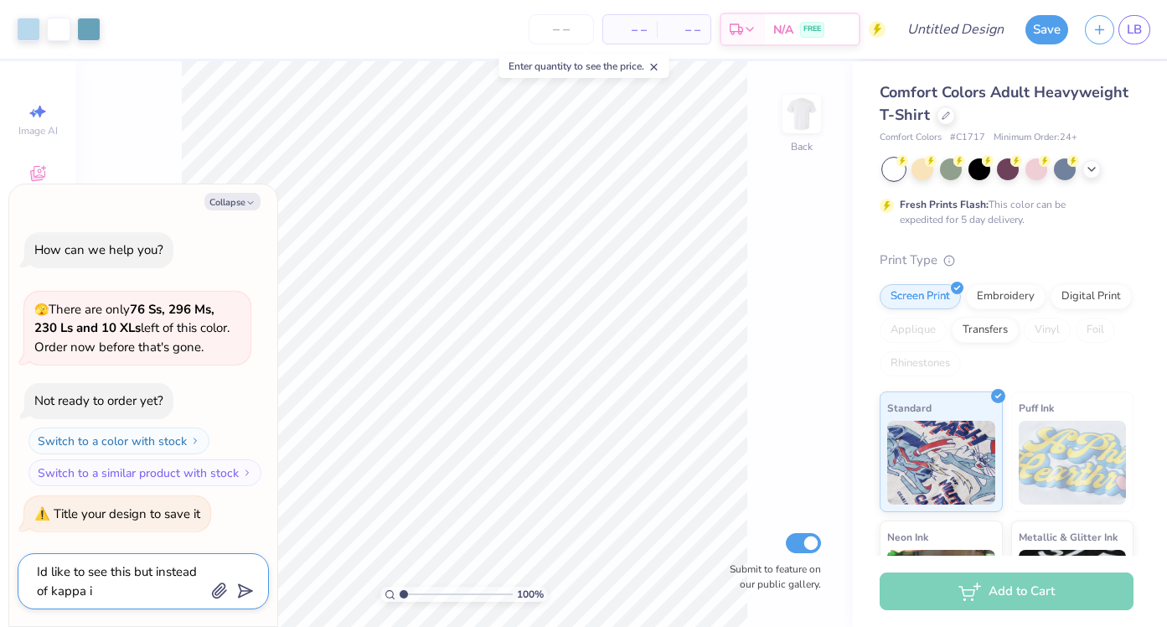
type textarea "x"
type textarea "Id like to see this but instead of kappa id"
type textarea "x"
type textarea "Id like to see this but instead of kappa id k"
type textarea "x"
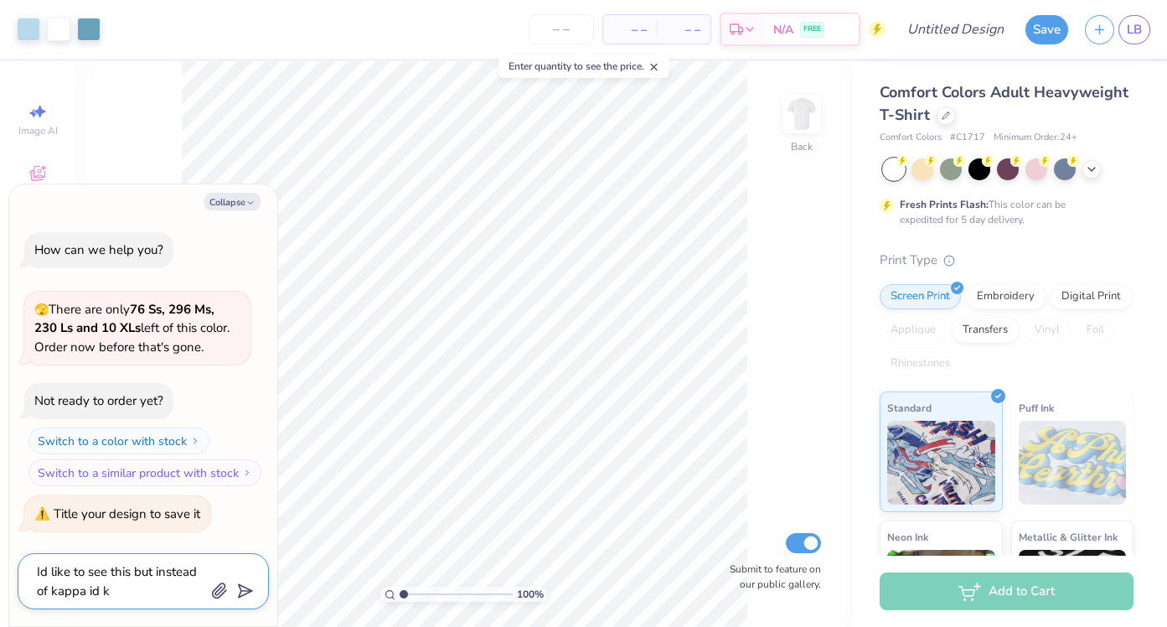
type textarea "Id like to see this but instead of kappa id"
type textarea "x"
type textarea "Id like to see this but instead of kappa id l"
type textarea "x"
type textarea "Id like to see this but instead of kappa id li"
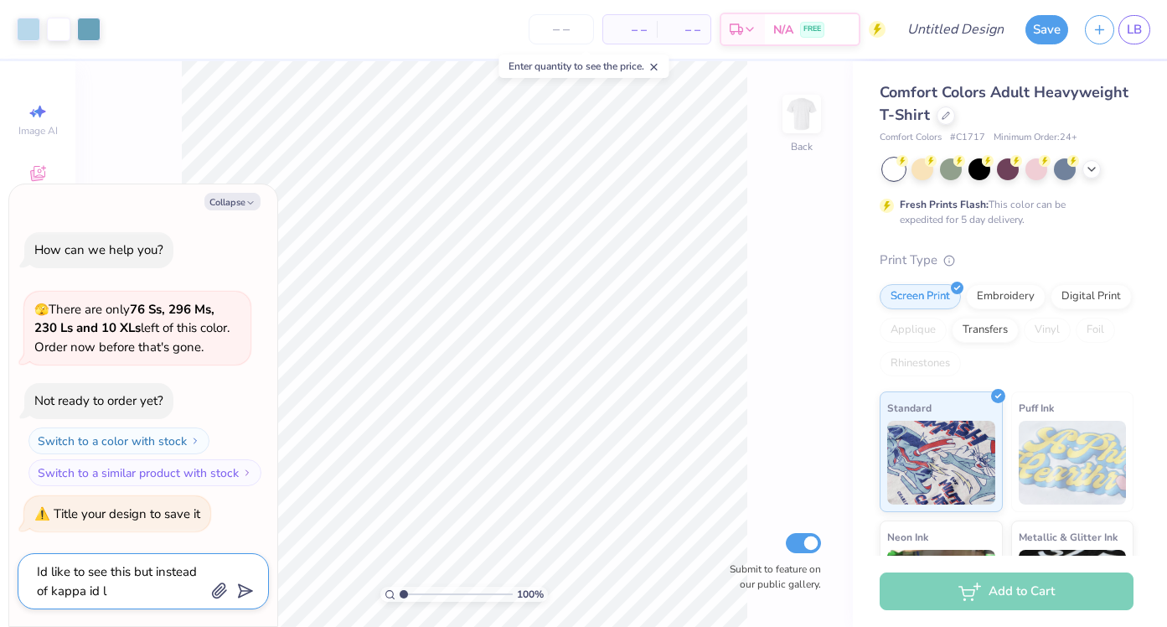
type textarea "x"
type textarea "Id like to see this but instead of kappa id lik"
type textarea "x"
type textarea "Id like to see this but instead of kappa id like"
type textarea "x"
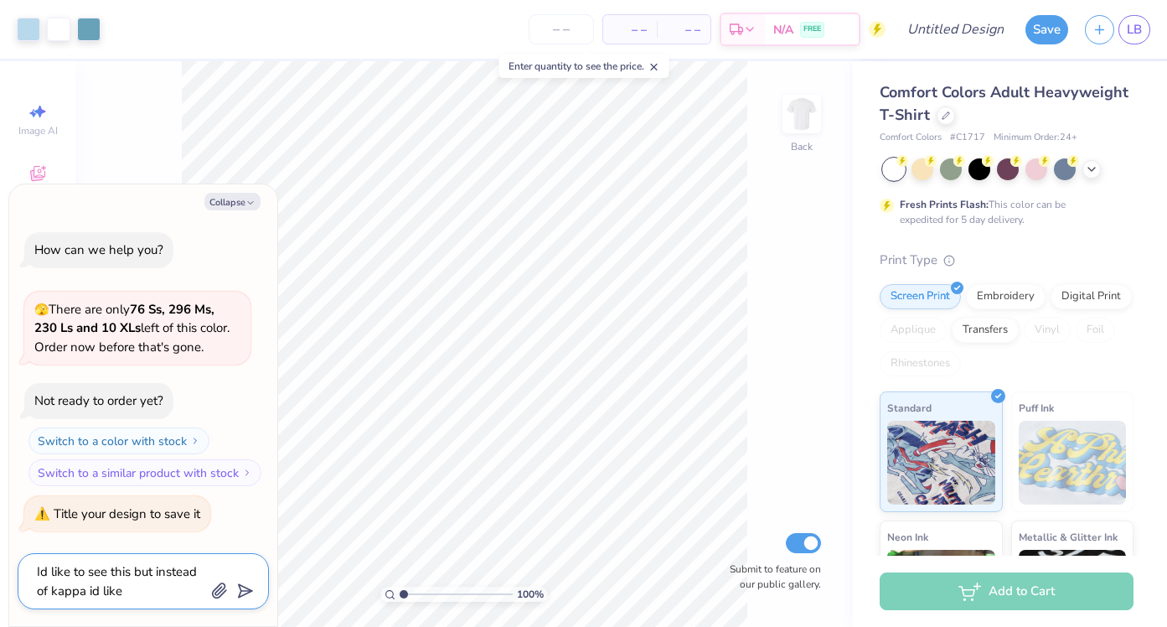
type textarea "Id like to see this but instead of kappa id like"
type textarea "x"
type textarea "Id like to see this but instead of kappa id like t"
type textarea "x"
type textarea "Id like to see this but instead of kappa id like to"
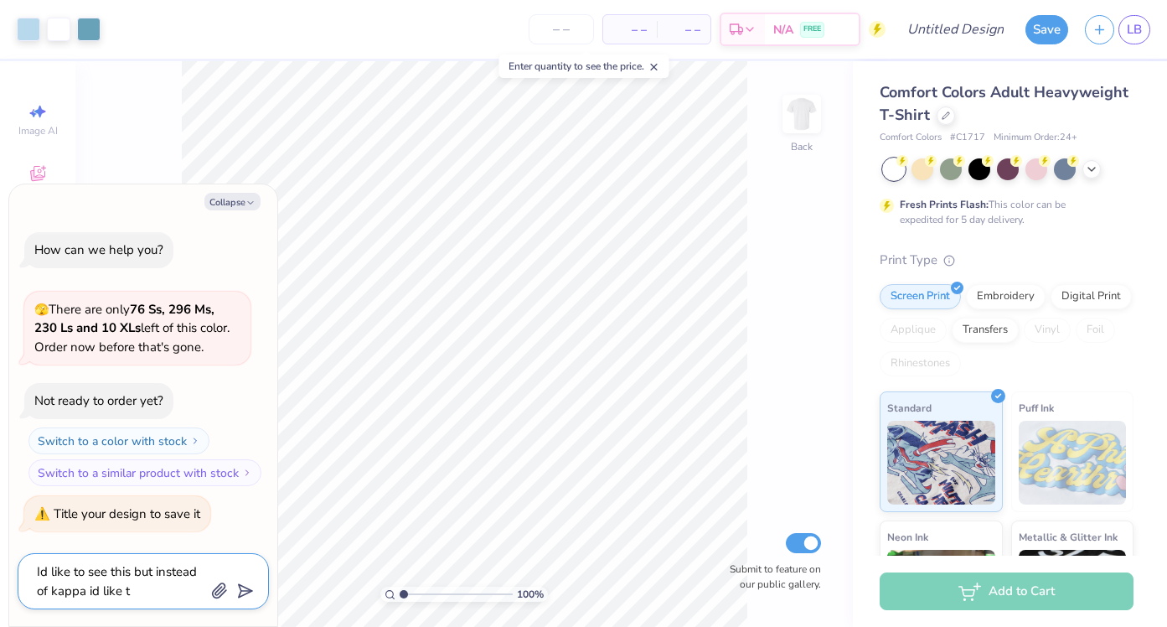
type textarea "x"
type textarea "Id like to see this but instead of kappa id like to"
type textarea "x"
type textarea "Id like to see this but instead of kappa id like to s"
type textarea "x"
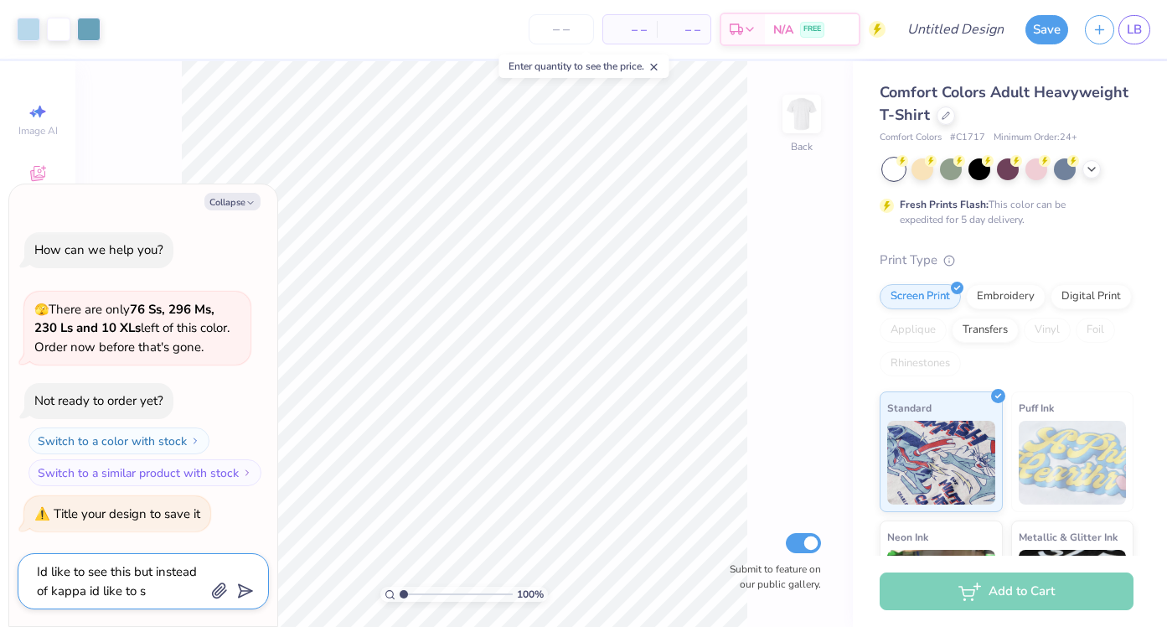
type textarea "Id like to see this but instead of kappa id like to sw"
type textarea "x"
type textarea "Id like to see this but instead of kappa id like to s"
type textarea "x"
type textarea "Id like to see this but instead of kappa id like to se"
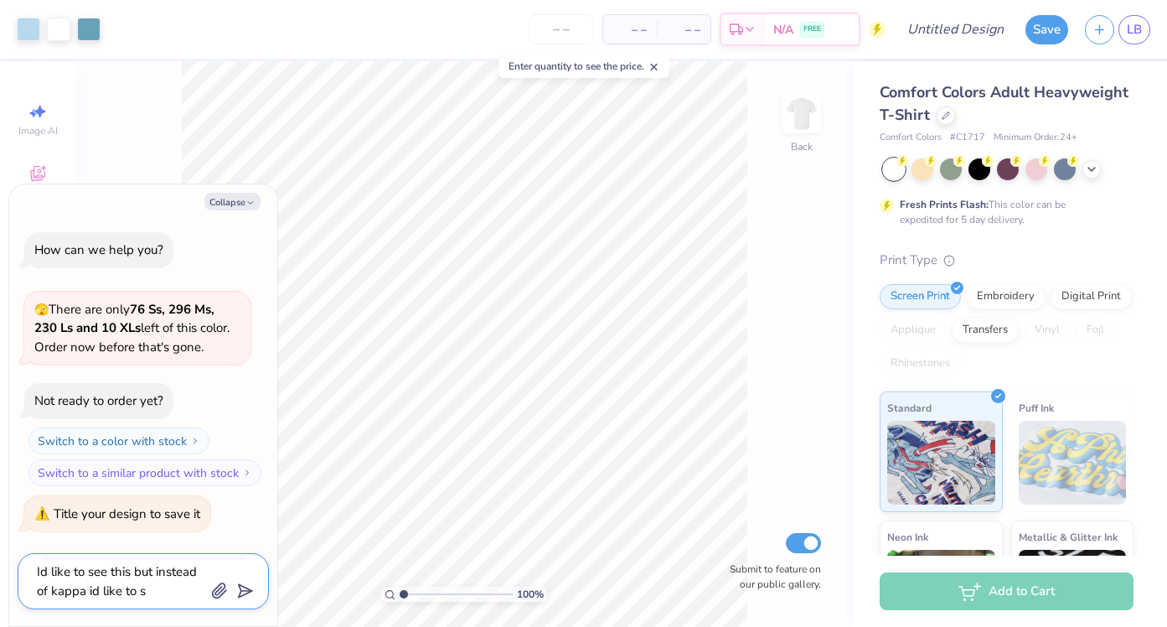
type textarea "x"
type textarea "Id like to see this but instead of kappa id like to see"
type textarea "x"
type textarea "Id like to see this but instead of kappa id like to see"
type textarea "x"
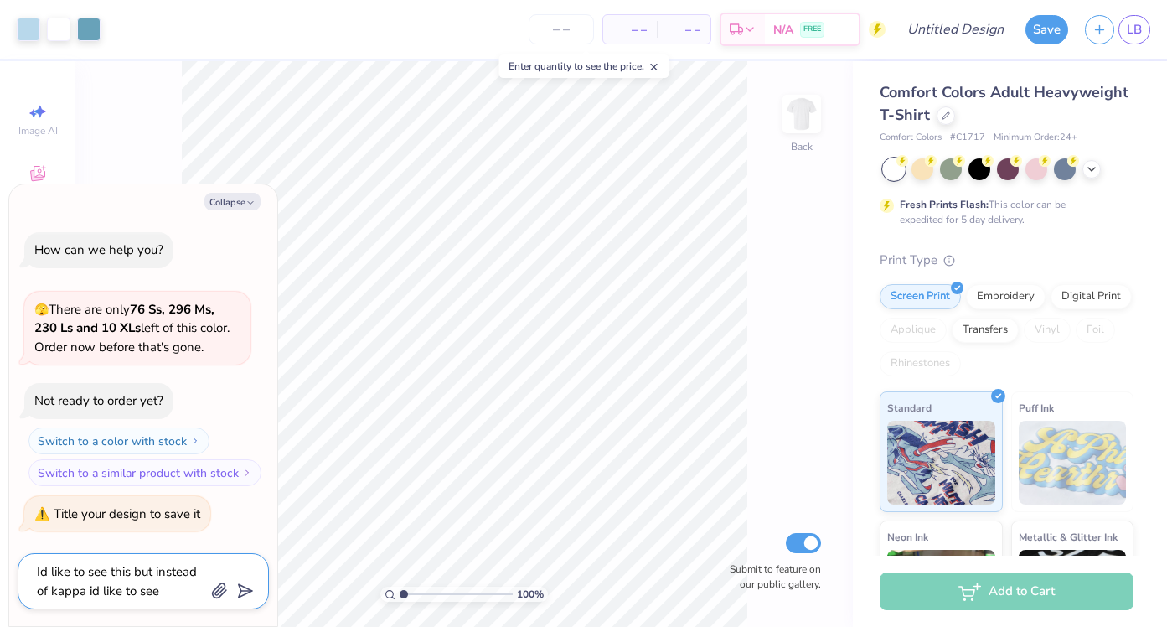
type textarea "Id like to see this but instead of kappa id like to see D"
type textarea "x"
type textarea "Id like to see this but instead of kappa id like to see DE"
type textarea "x"
type textarea "Id like to see this but instead of kappa id like to see DEE"
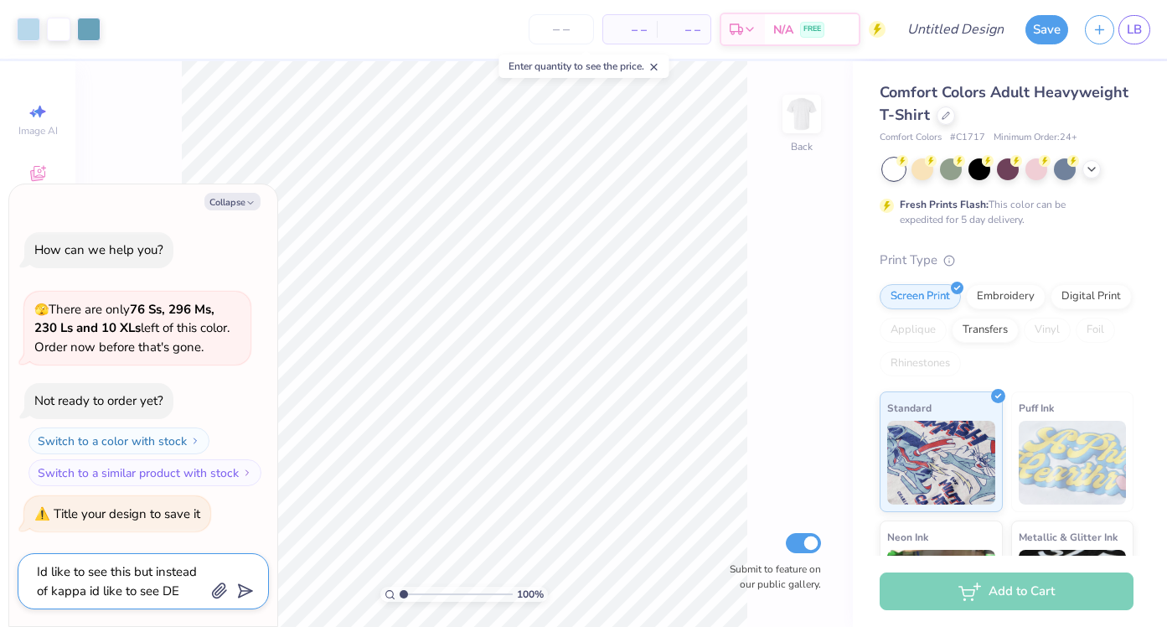
type textarea "x"
type textarea "Id like to see this but instead of kappa id like to see DEEF"
type textarea "x"
type textarea "Id like to see this but instead of kappa id like to see DEE"
type textarea "x"
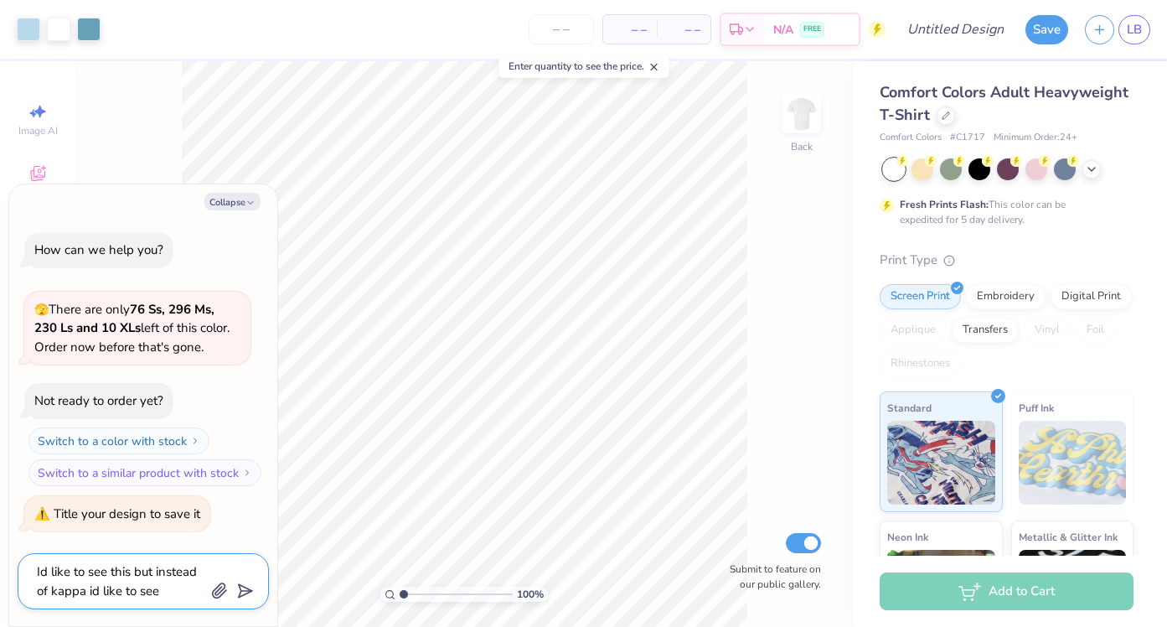
type textarea "Id like to see this but instead of kappa id like to see DEEG"
type textarea "x"
type textarea "Id like to see this but instead of kappa id like to see DEEGE"
type textarea "x"
type textarea "Id like to see this but instead of kappa id like to see DEEGEE"
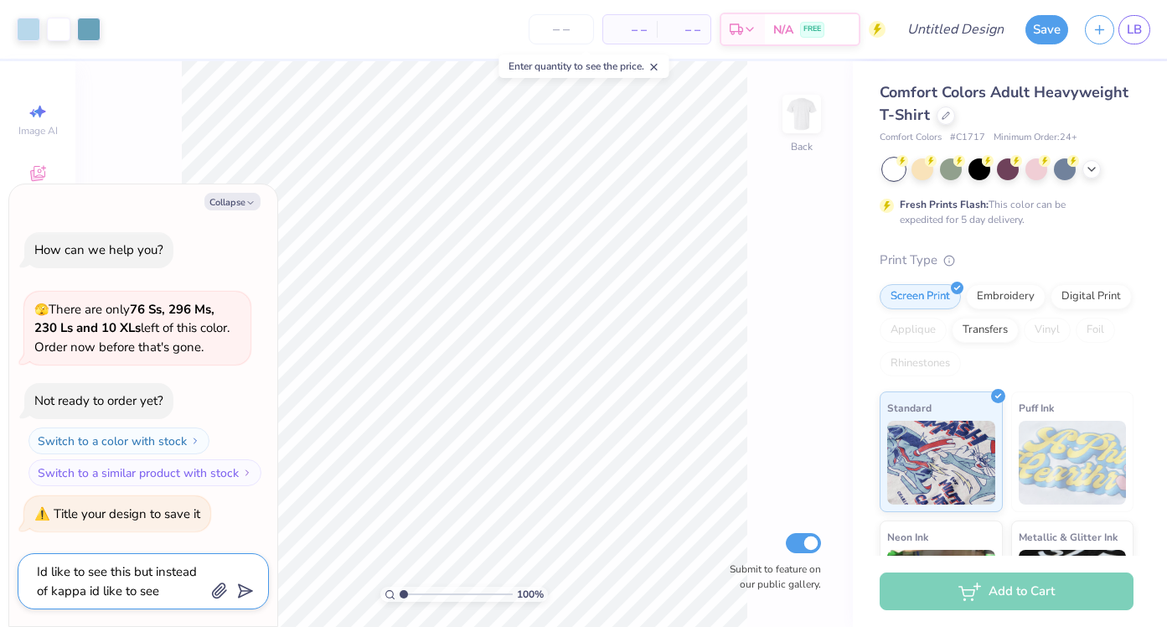
type textarea "x"
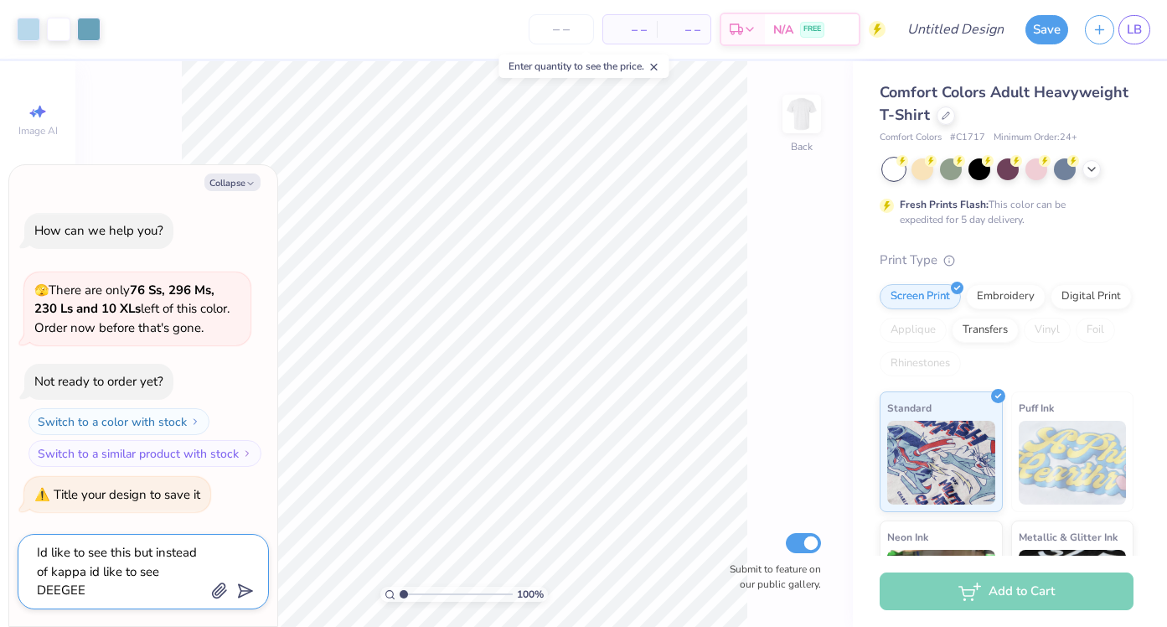
type textarea "Id like to see this but instead of kappa id like to see DEEGEE"
type textarea "x"
click at [244, 590] on line "submit" at bounding box center [246, 591] width 11 height 11
type input "Id like to see this but instead of kappa id like to see DEEGEE"
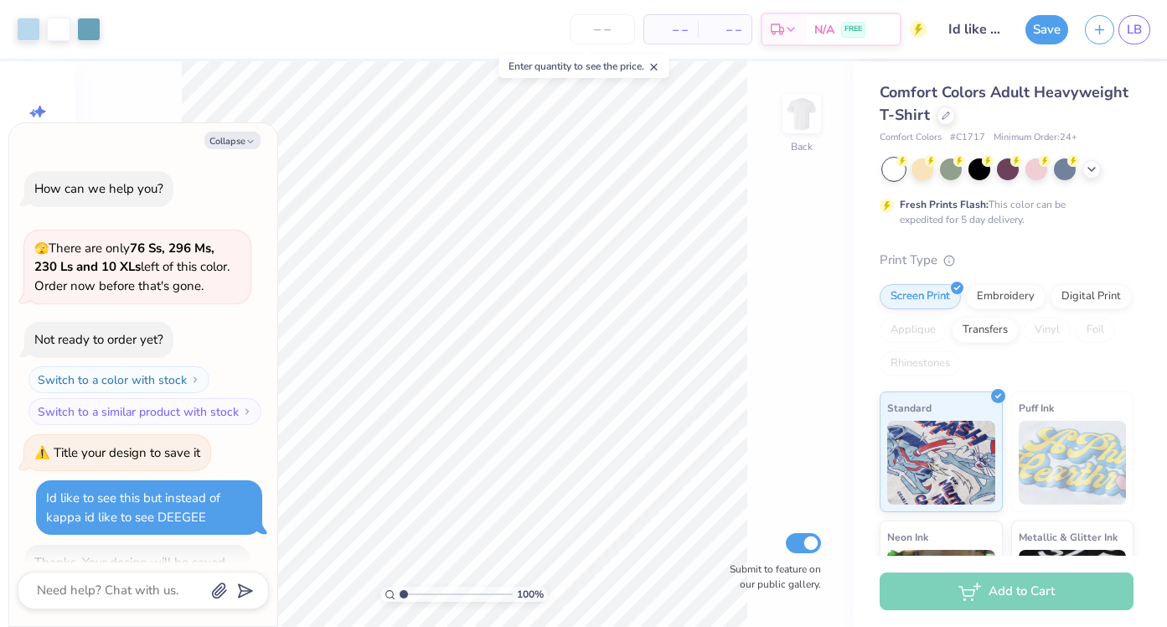
scroll to position [68, 0]
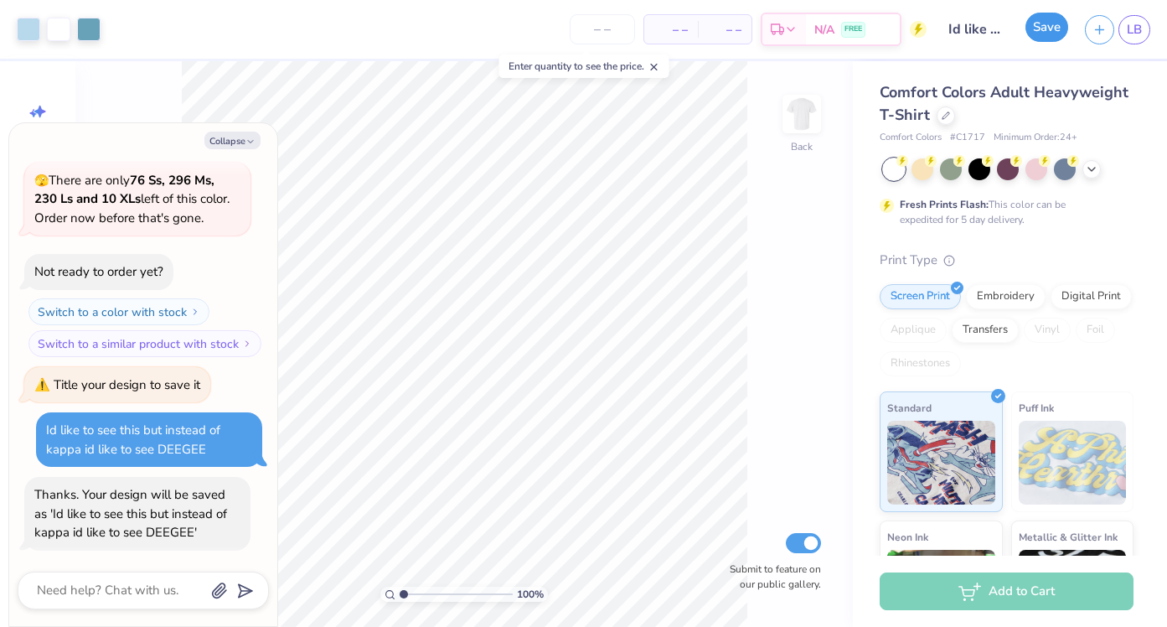
click at [1050, 31] on button "Save" at bounding box center [1046, 27] width 43 height 29
click at [1040, 24] on div "Save" at bounding box center [1046, 29] width 43 height 29
click at [1041, 34] on div "Save" at bounding box center [1046, 29] width 43 height 29
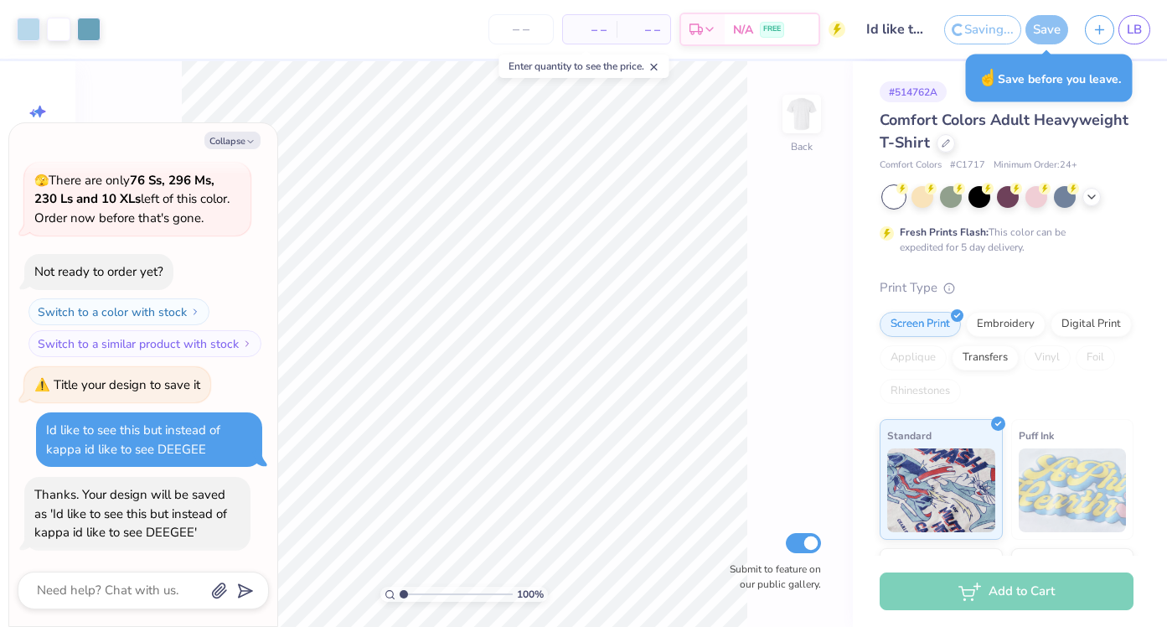
type textarea "x"
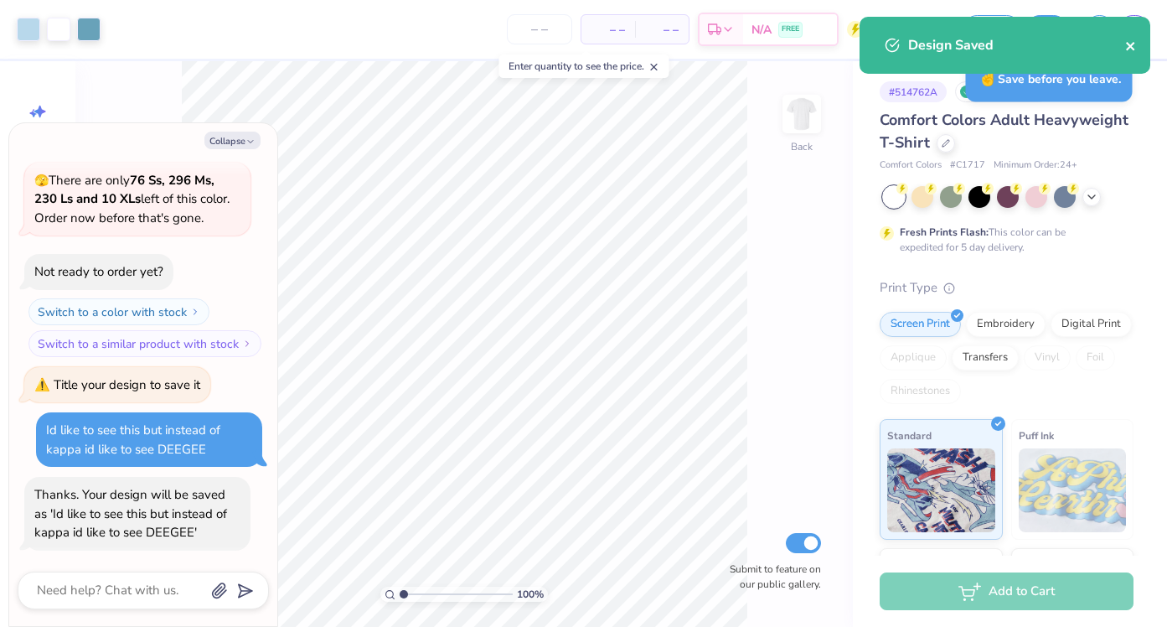
click at [1130, 45] on icon "close" at bounding box center [1130, 46] width 8 height 8
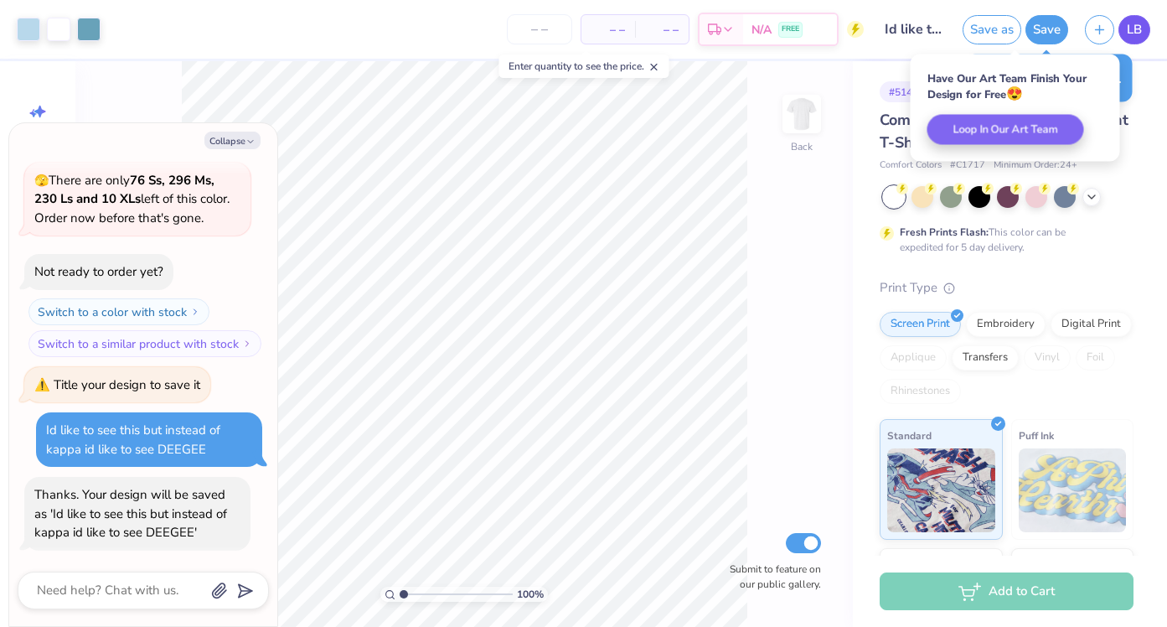
click at [1127, 26] on span "LB" at bounding box center [1134, 29] width 15 height 19
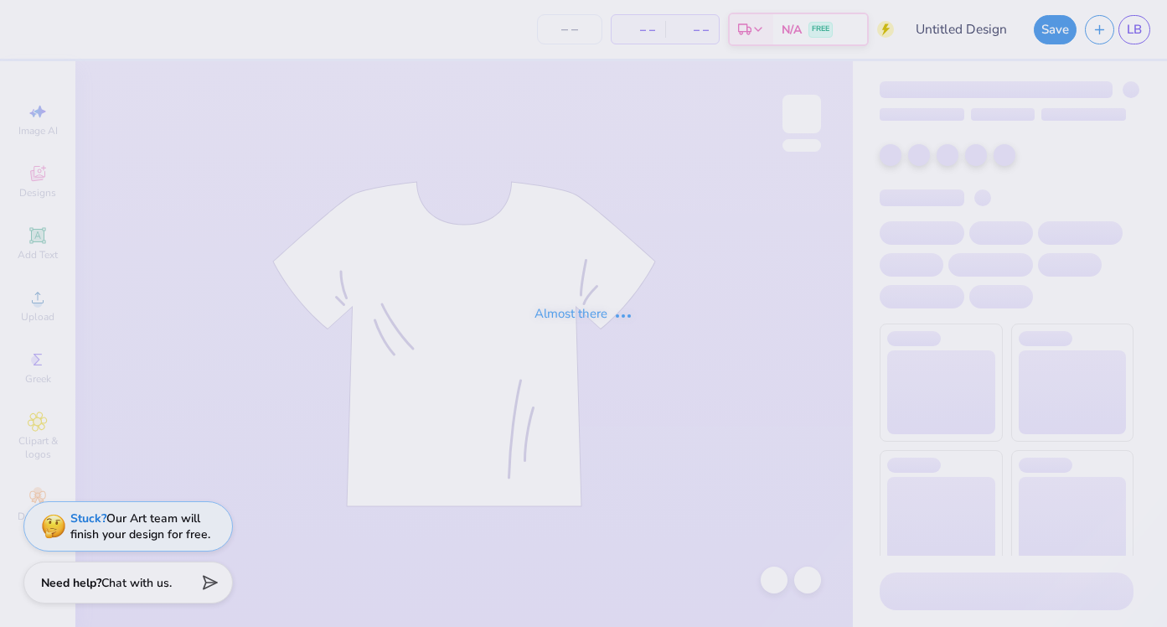
type input "Id like to see this but instead of kappa id like to see DEEGEE"
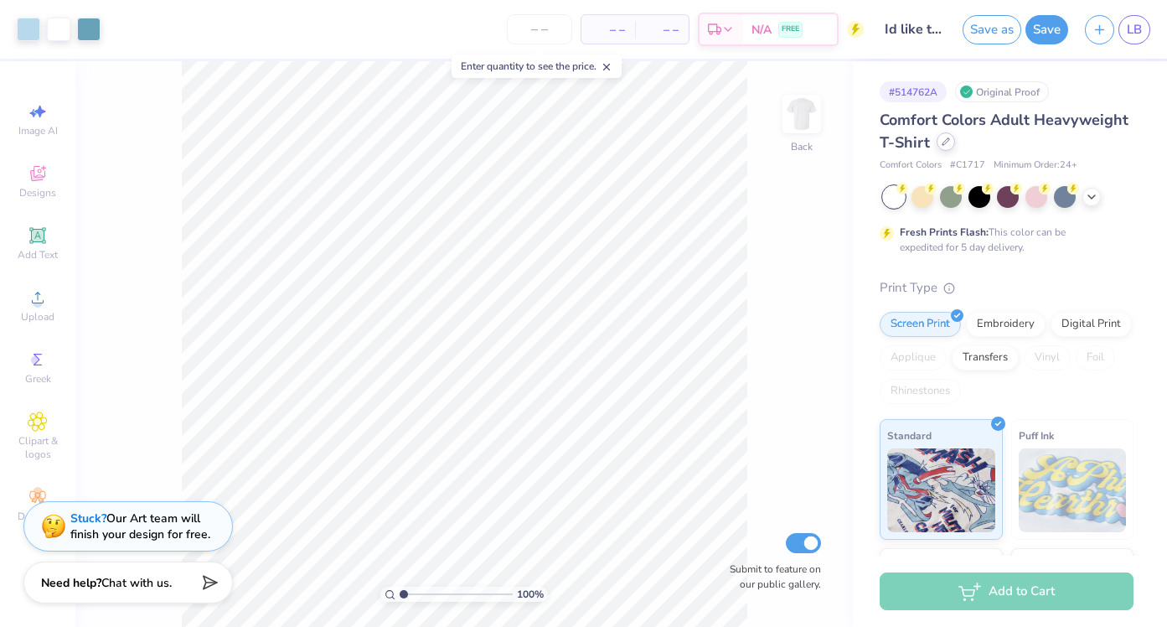
click at [946, 144] on icon at bounding box center [946, 141] width 8 height 8
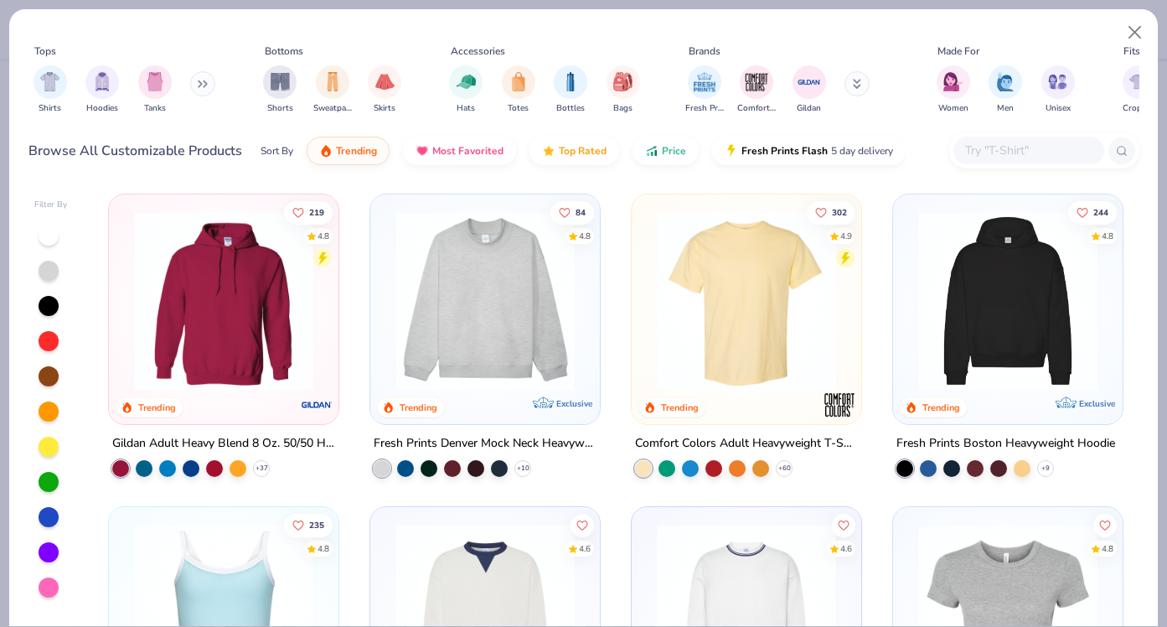
click at [1134, 363] on div "219 4.8 Trending Gildan Adult Heavy Blend 8 Oz. 50/50 Hooded Sweatshirt + 37 84…" at bounding box center [616, 405] width 1046 height 441
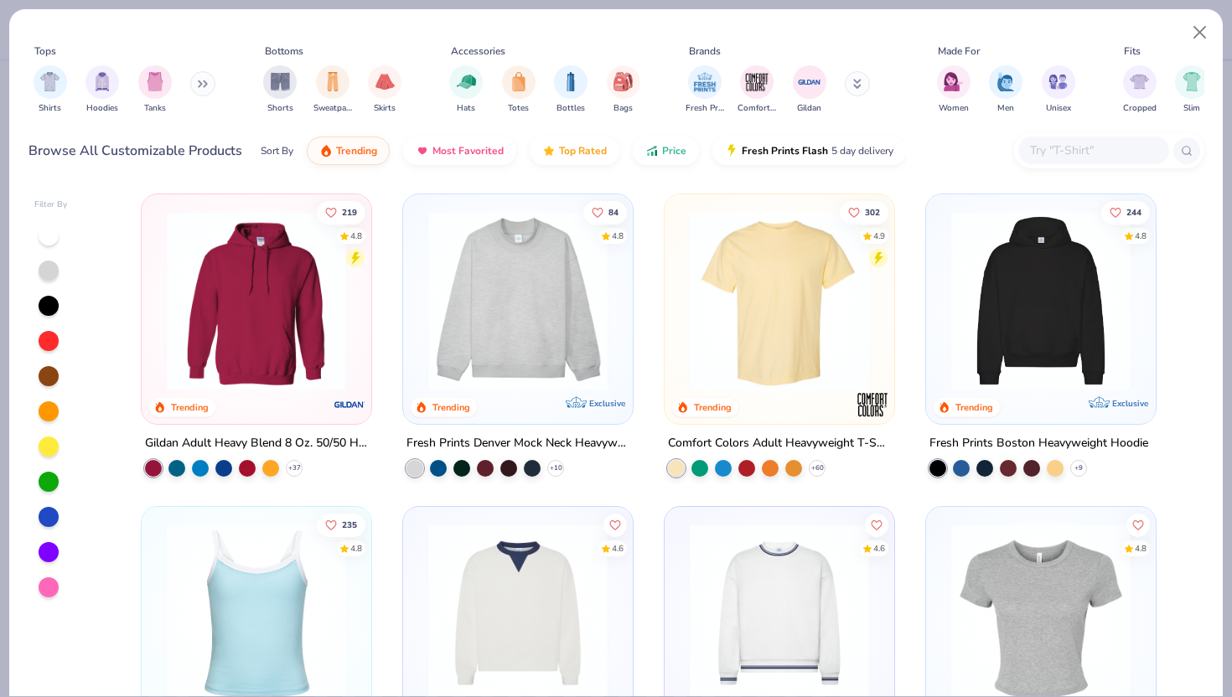
click at [536, 626] on img at bounding box center [518, 613] width 196 height 179
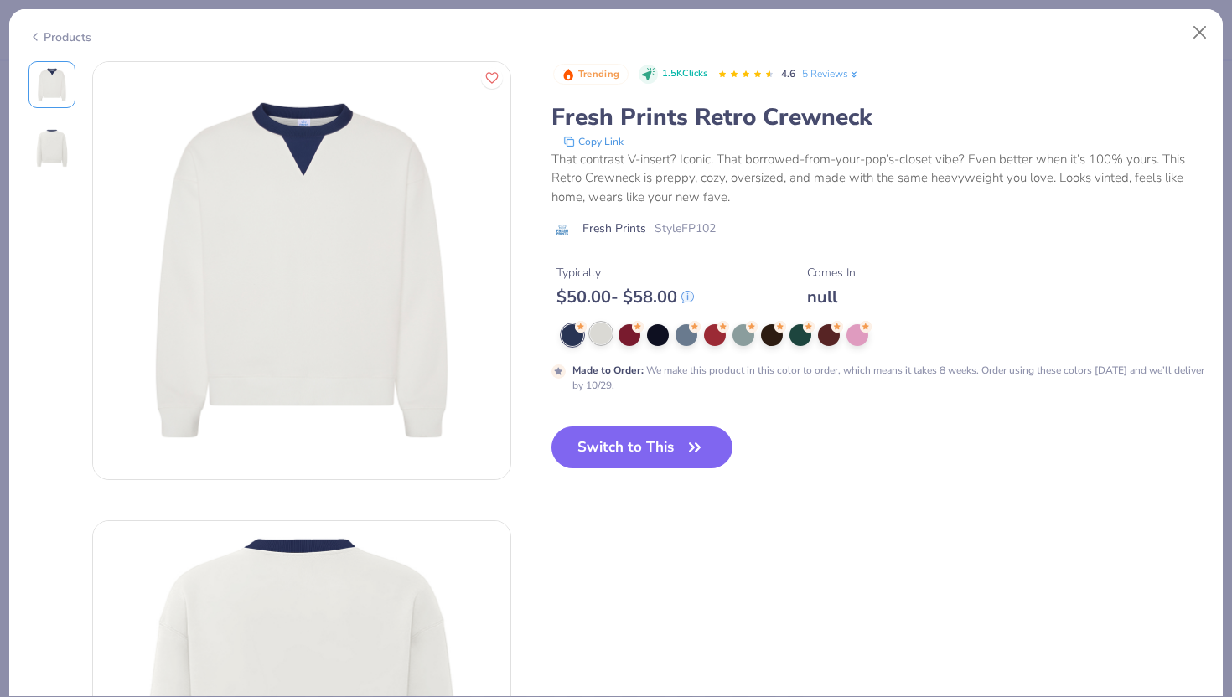
click at [597, 332] on div at bounding box center [601, 334] width 22 height 22
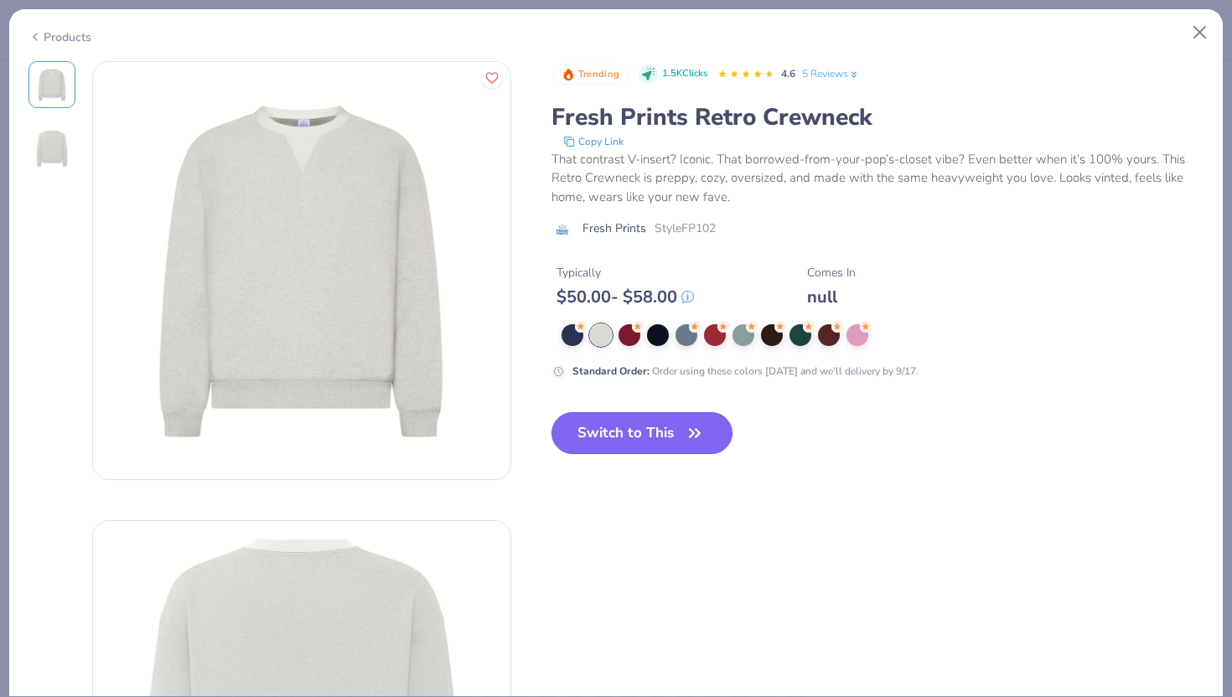
click at [638, 436] on button "Switch to This" at bounding box center [642, 433] width 182 height 42
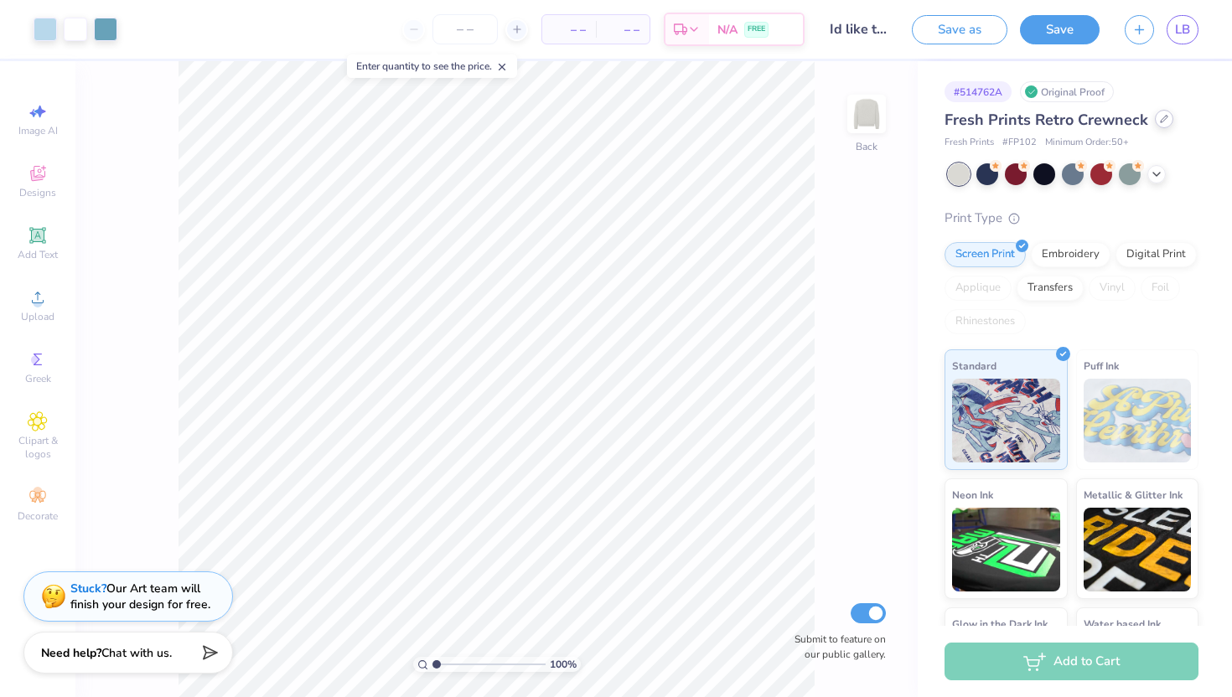
click at [1154, 118] on div at bounding box center [1163, 119] width 18 height 18
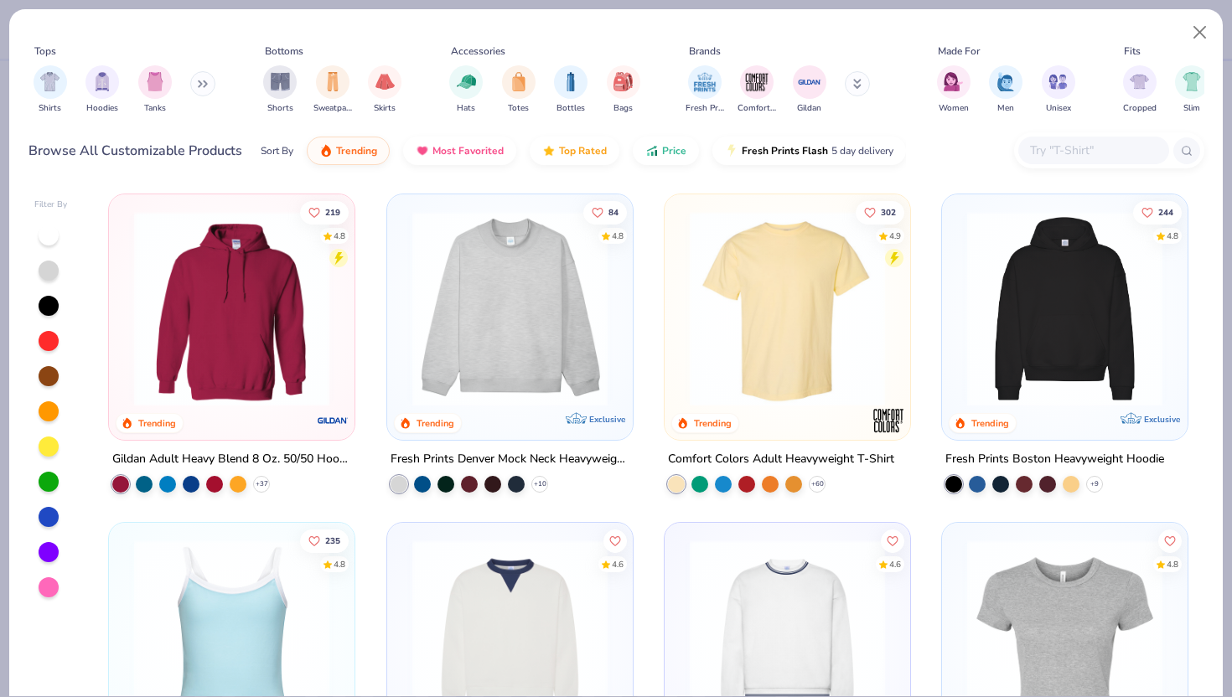
click at [1166, 337] on div "Filter By 219 4.8 Trending Gildan Adult Heavy Blend 8 Oz. 50/50 Hooded Sweatshi…" at bounding box center [615, 438] width 1213 height 515
click at [773, 617] on img at bounding box center [787, 637] width 212 height 195
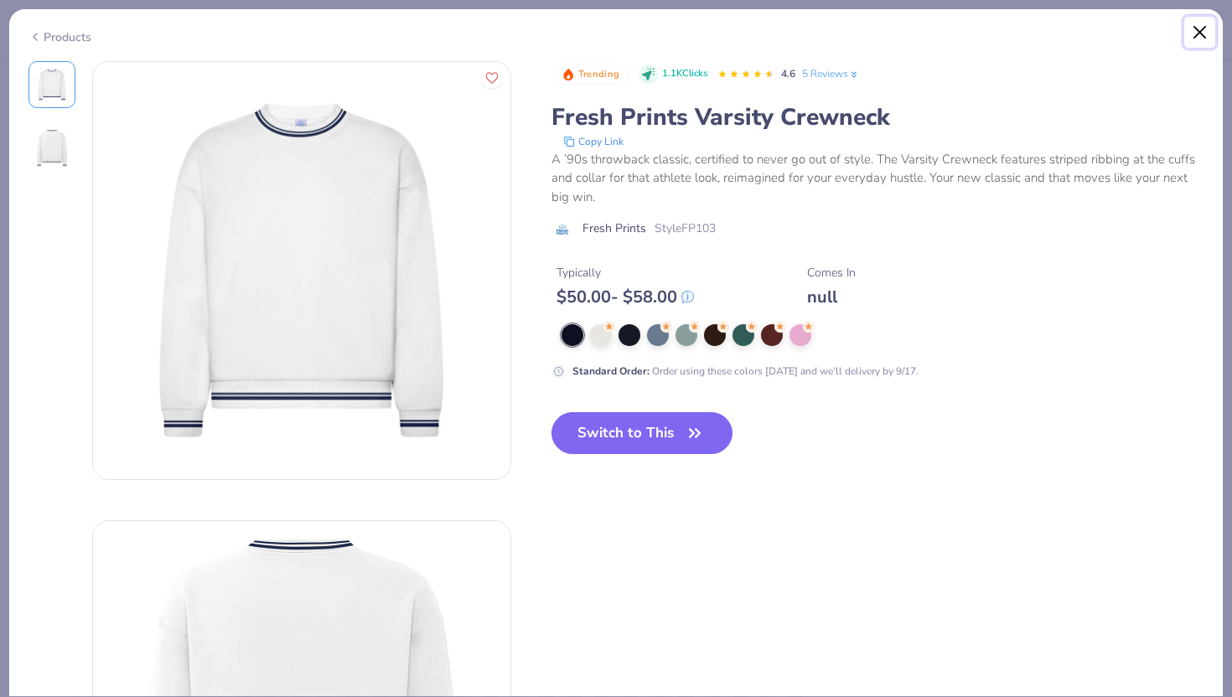
click at [1166, 23] on button "Close" at bounding box center [1200, 33] width 32 height 32
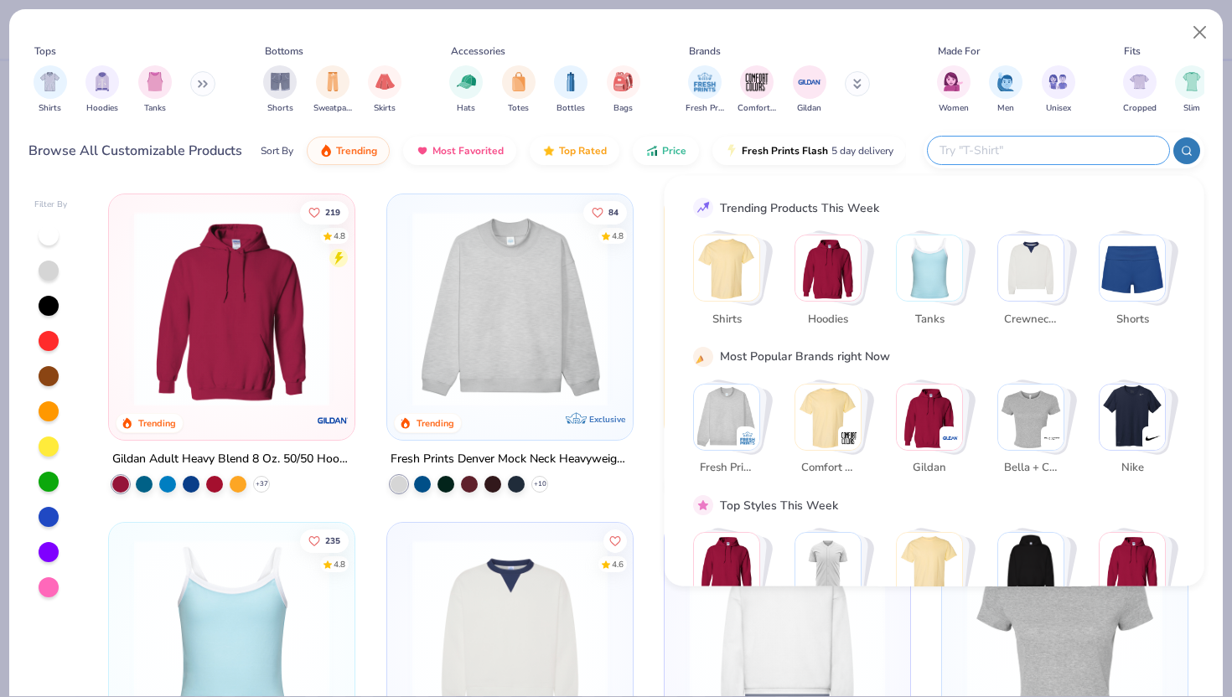
click at [1107, 151] on input "text" at bounding box center [1048, 150] width 220 height 19
type input "henley"
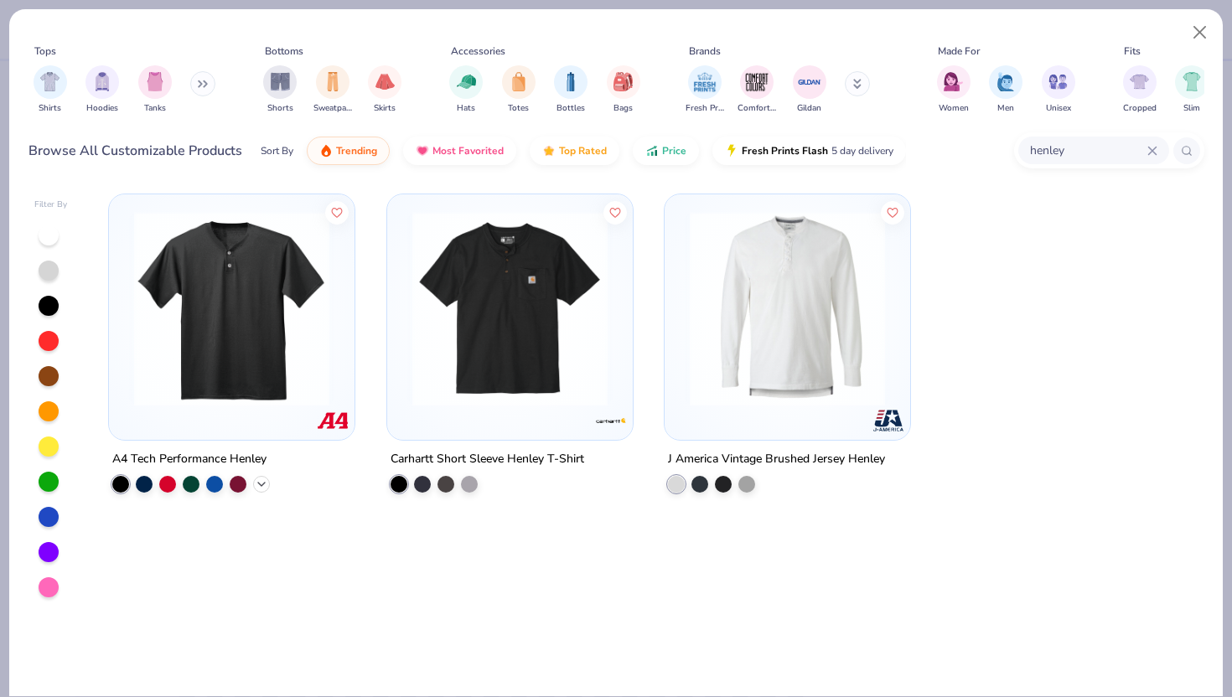
click at [260, 482] on icon at bounding box center [261, 484] width 13 height 13
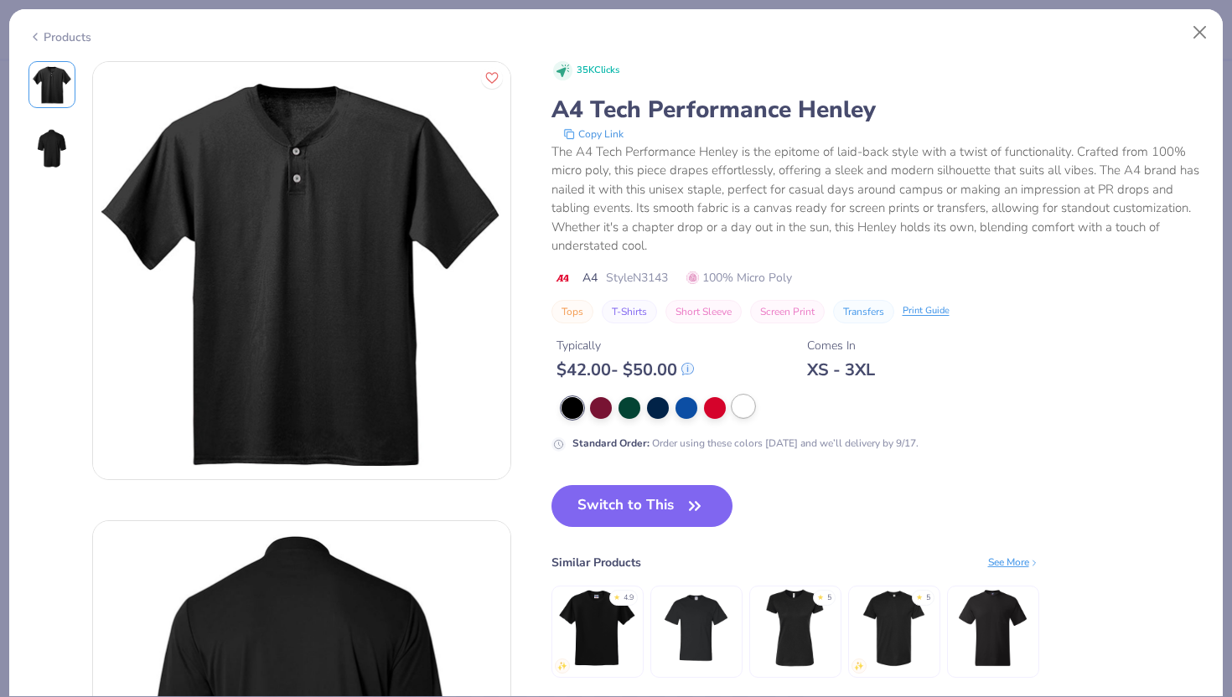
click at [743, 411] on div at bounding box center [743, 406] width 22 height 22
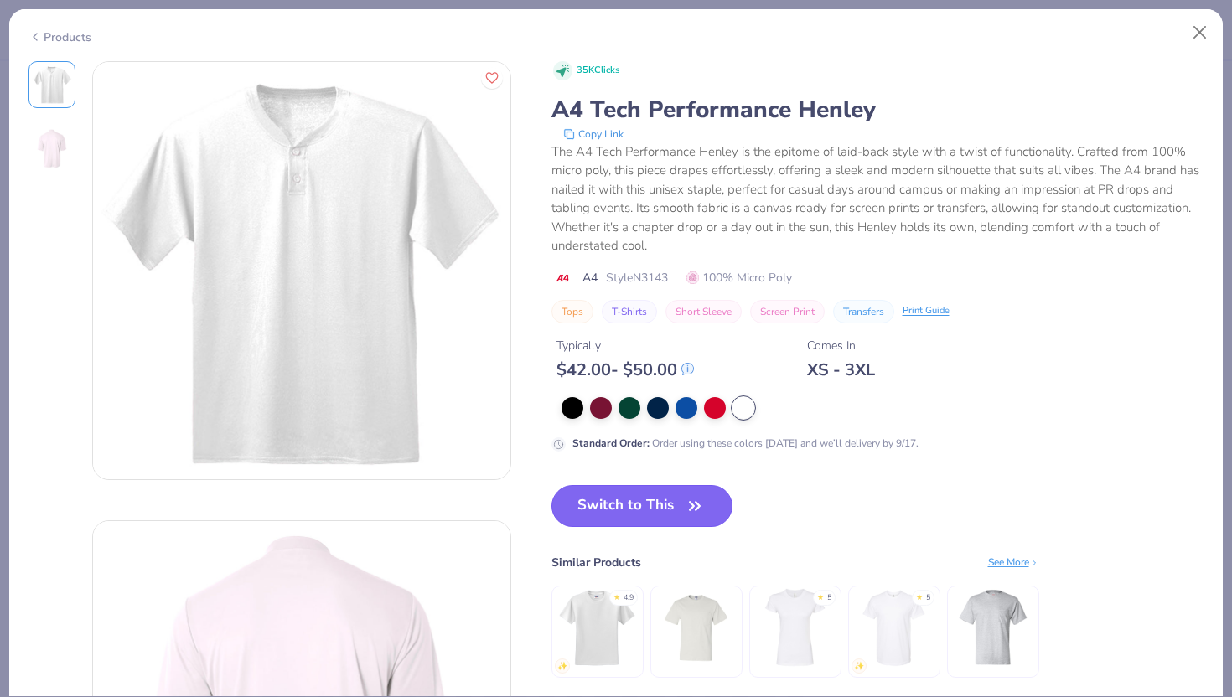
click at [636, 504] on button "Switch to This" at bounding box center [642, 506] width 182 height 42
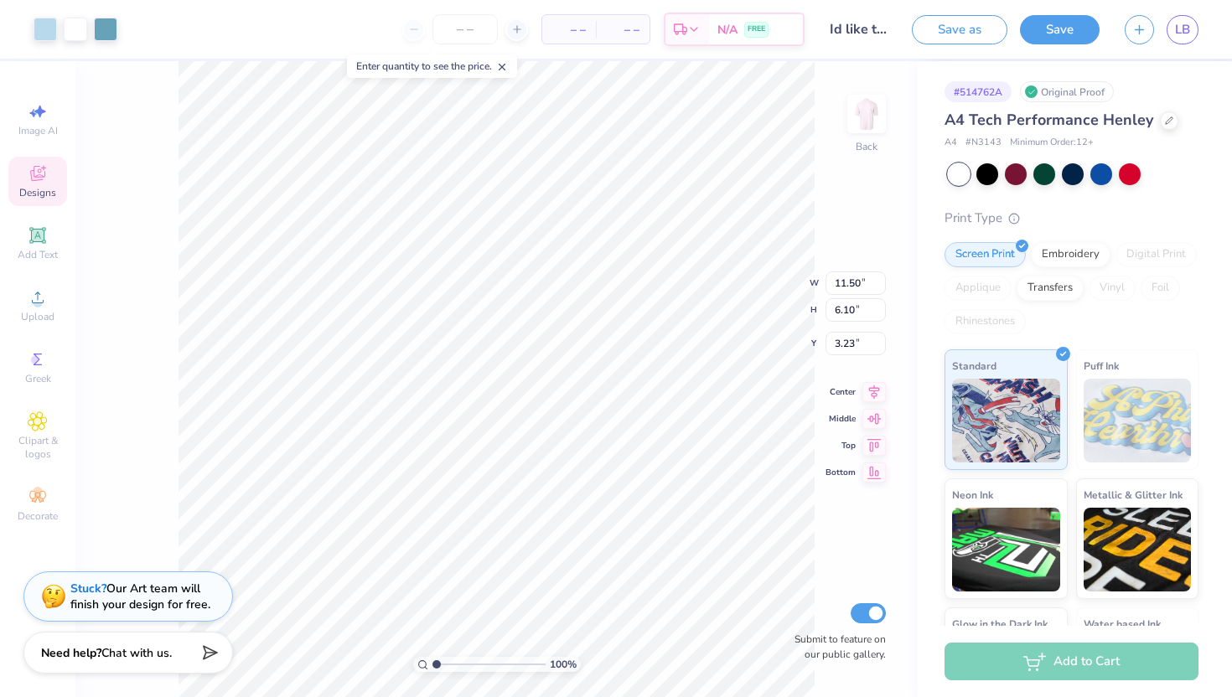
type input "5.12"
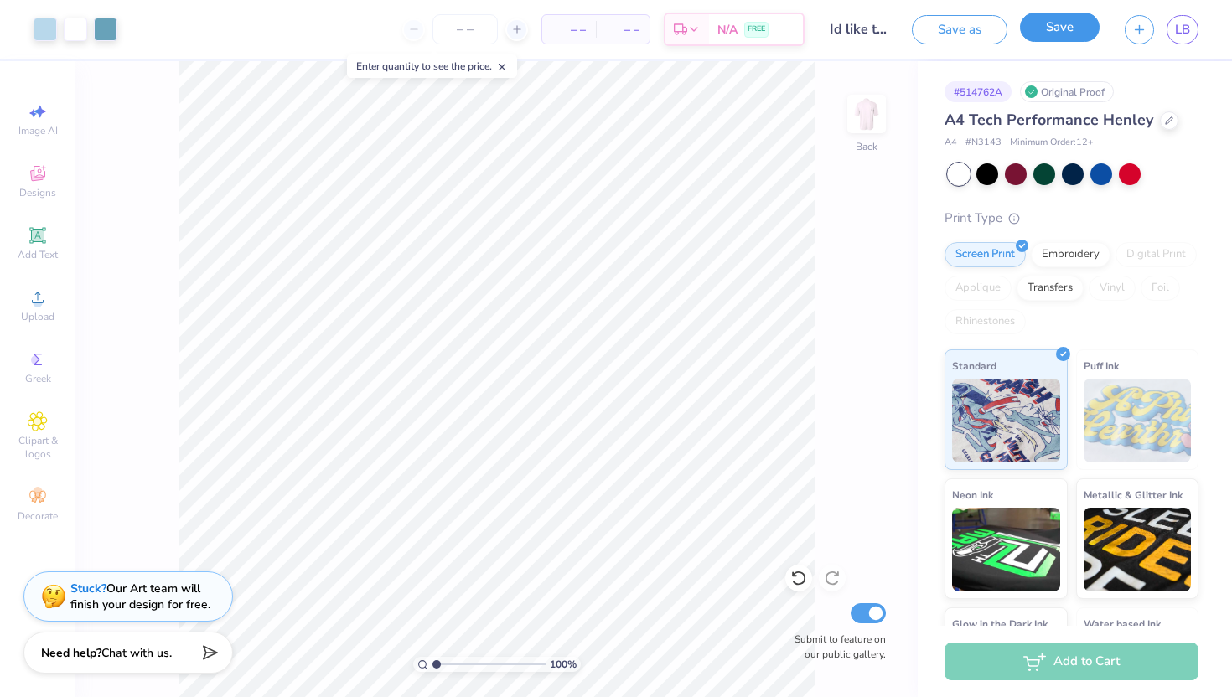
click at [1062, 27] on button "Save" at bounding box center [1060, 27] width 80 height 29
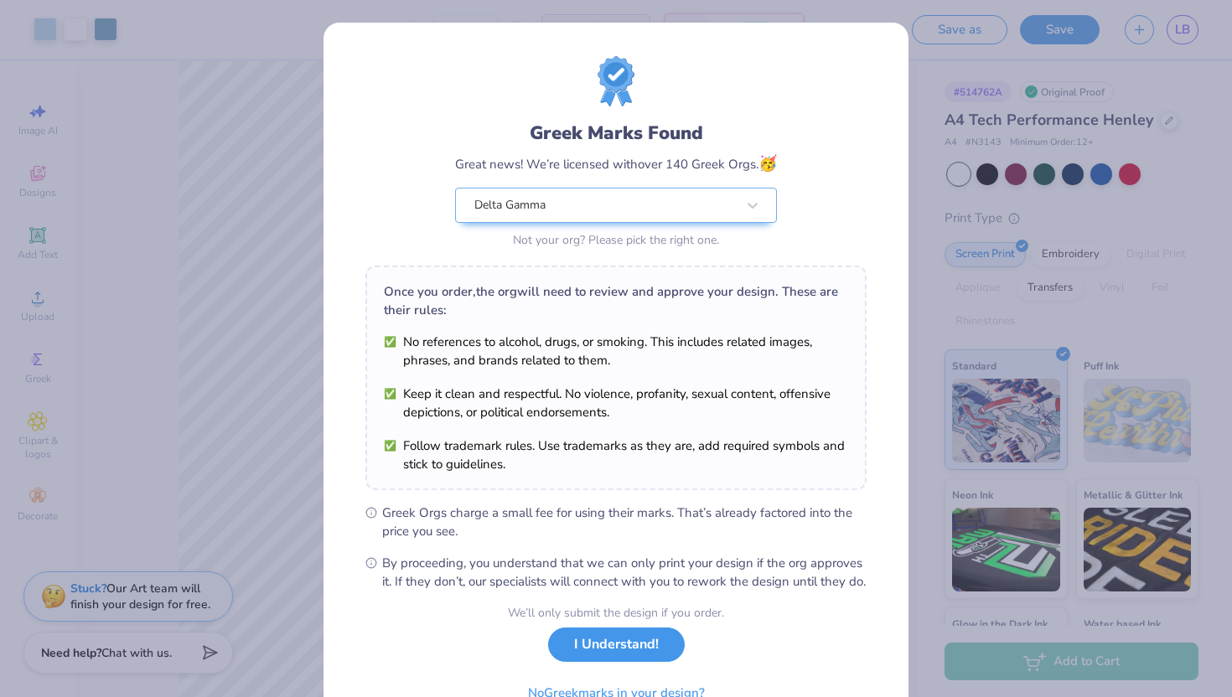
click at [662, 626] on button "I Understand!" at bounding box center [616, 645] width 137 height 34
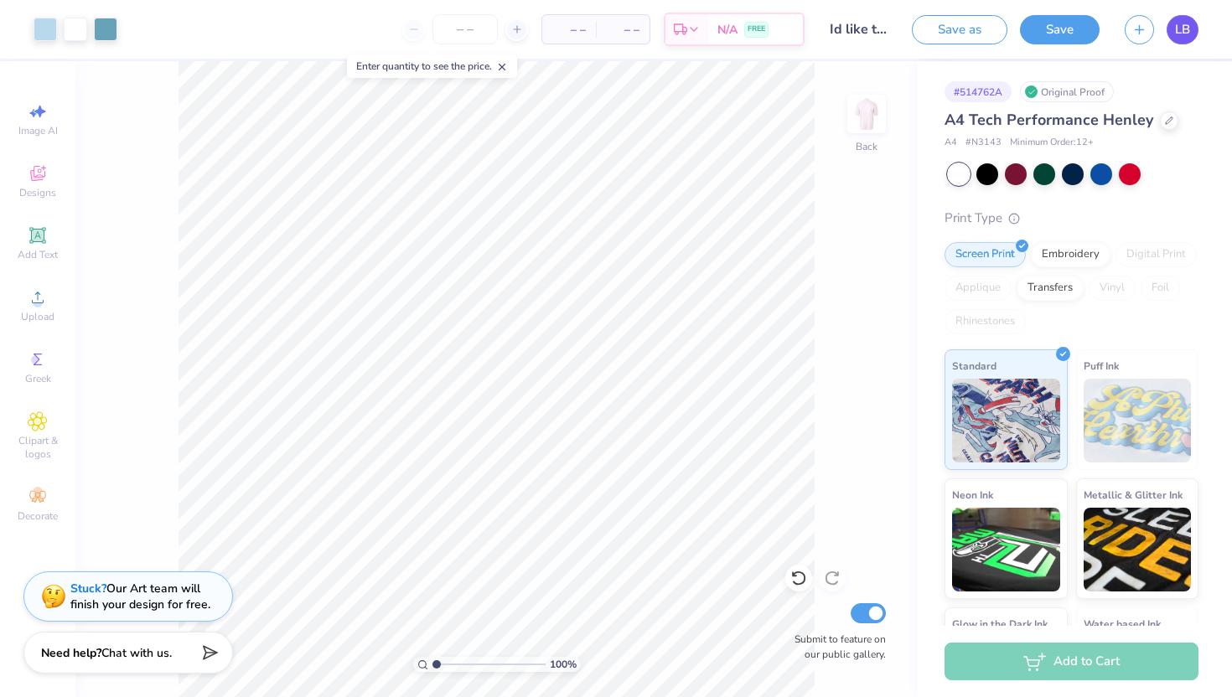
click at [1166, 30] on link "LB" at bounding box center [1182, 29] width 32 height 29
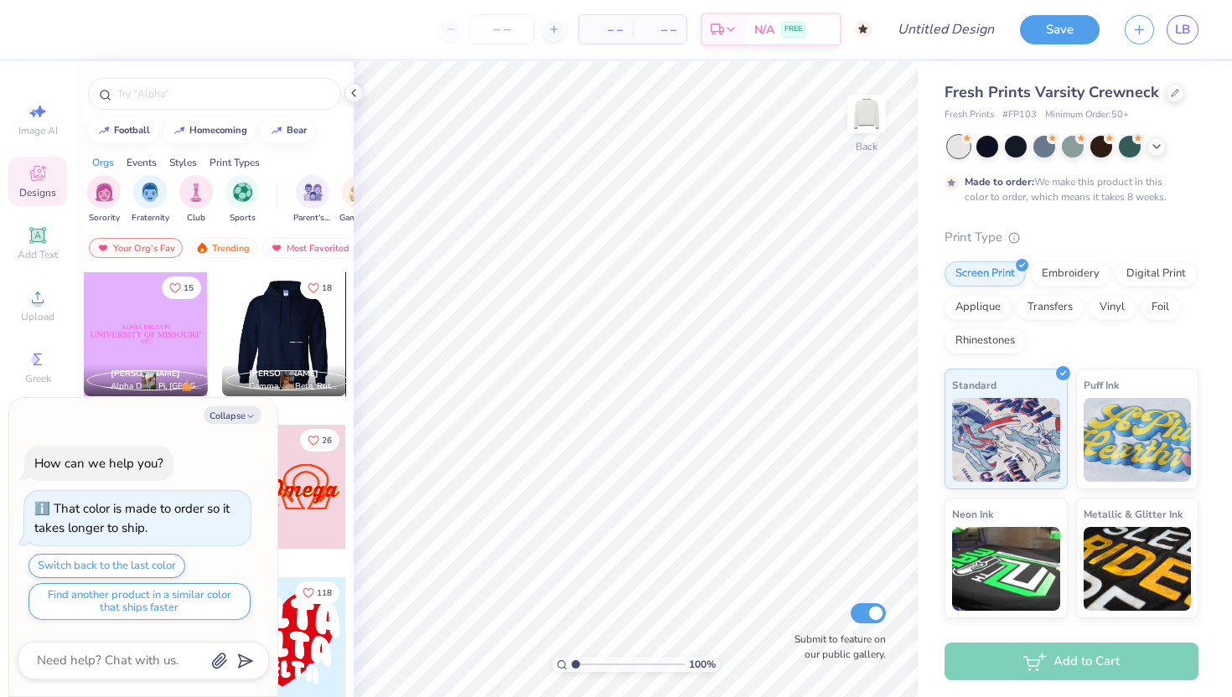
click at [163, 323] on div at bounding box center [146, 334] width 124 height 124
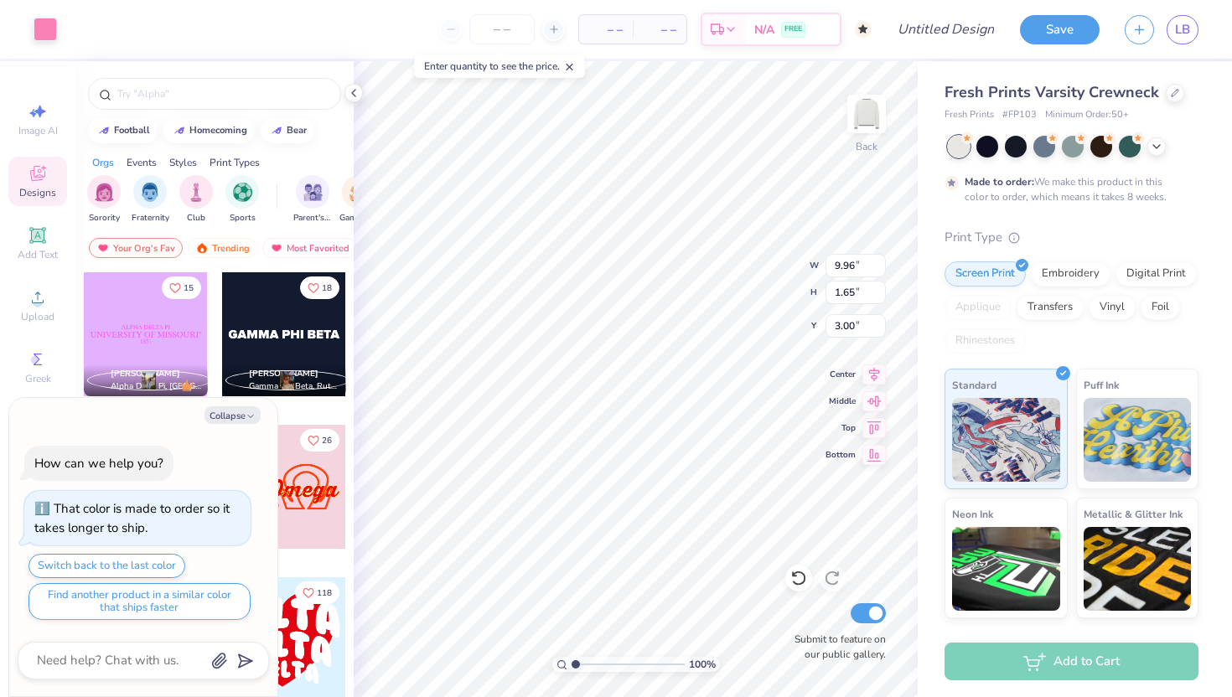
type textarea "x"
type input "3.40"
type textarea "x"
type input "9.69"
type input "0.52"
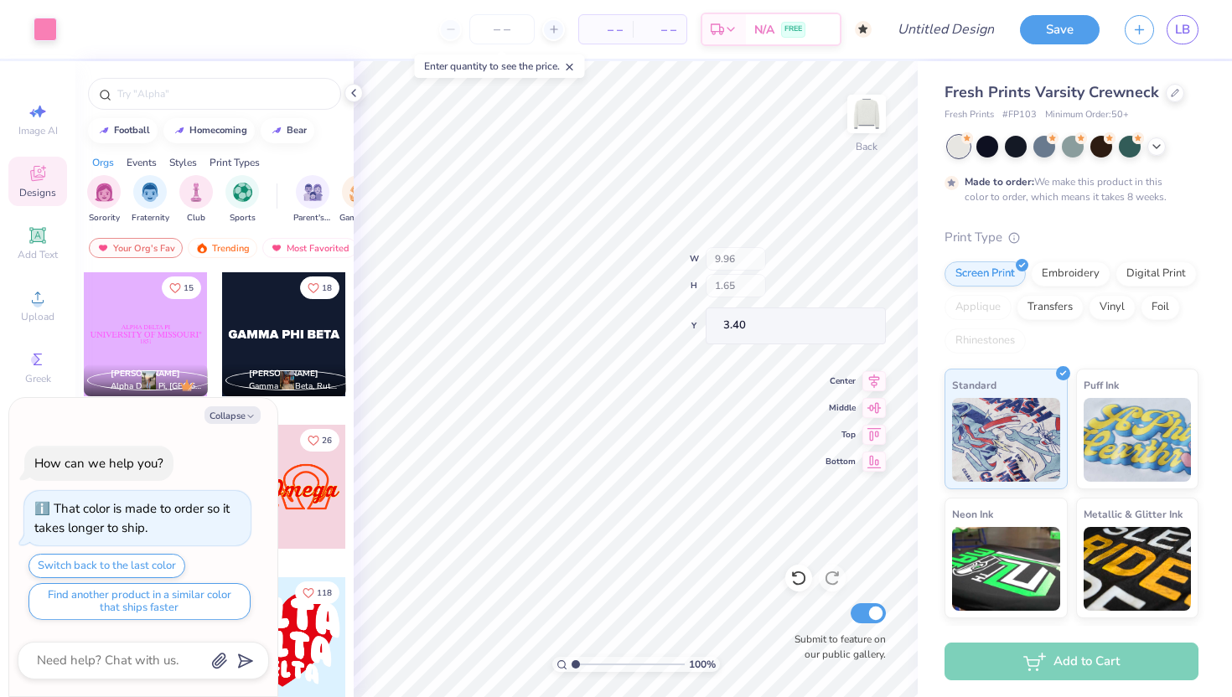
type input "3.98"
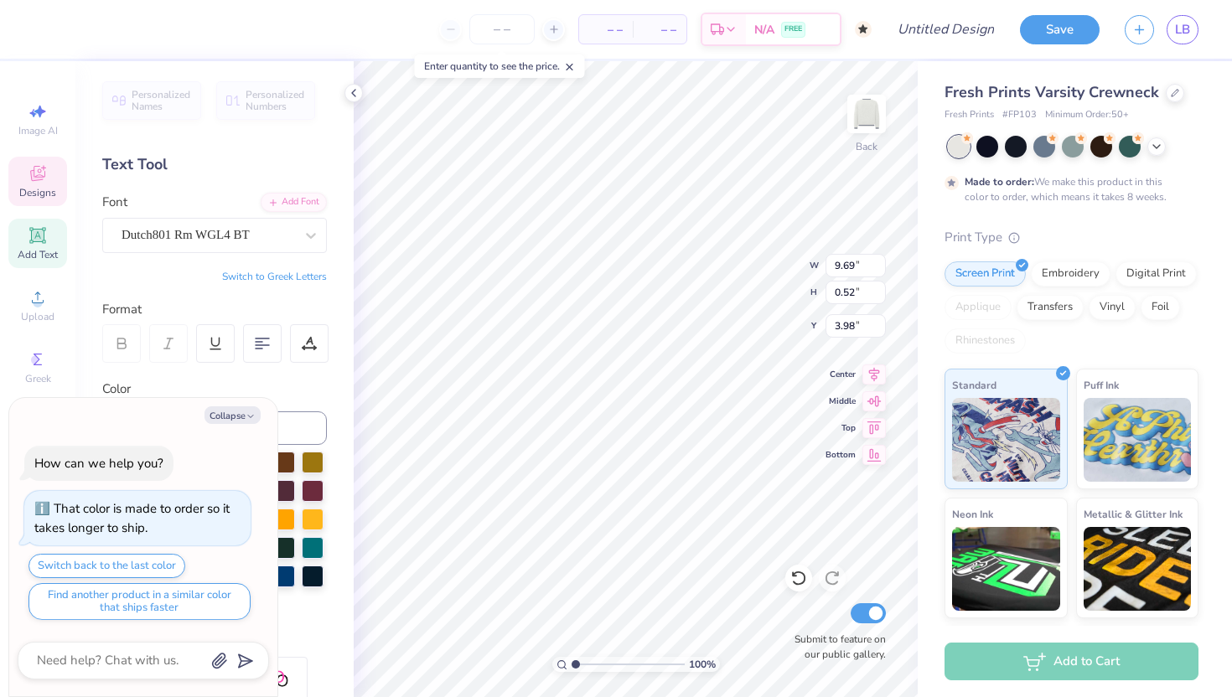
scroll to position [0, 8]
type textarea "x"
type textarea "UNIVERSITY OF MISSOUR"
type textarea "x"
type textarea "UNIVERSITY OF MISSOU"
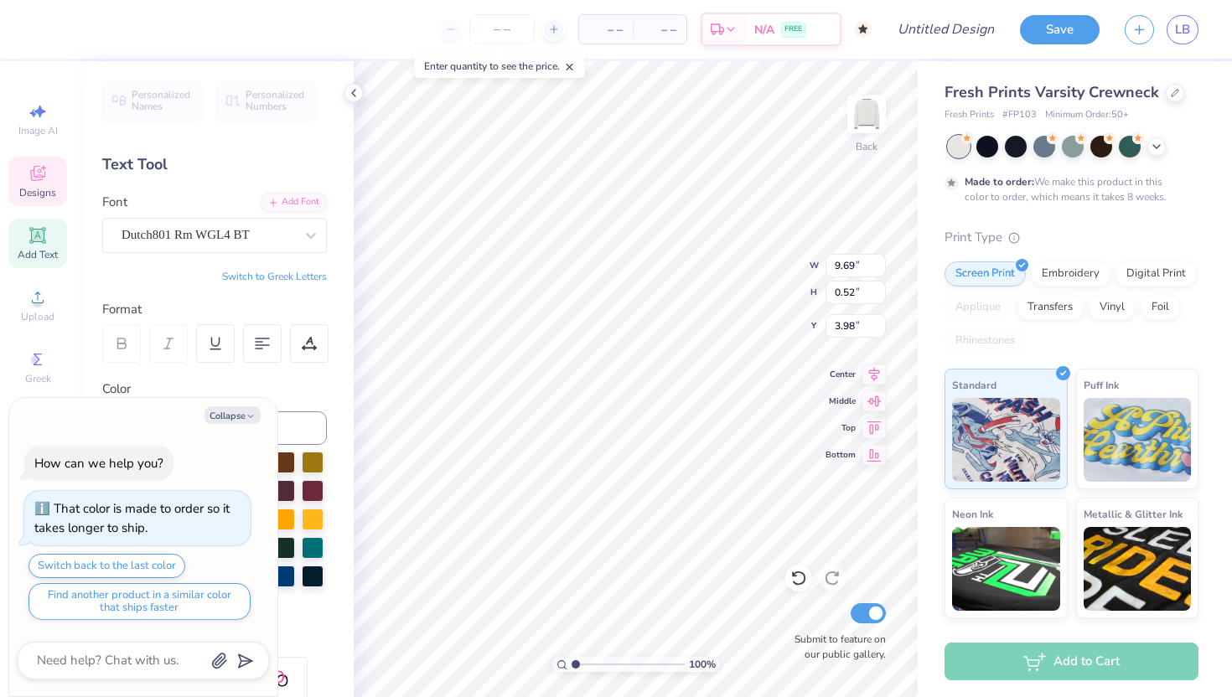
type textarea "x"
type textarea "UNIVERSITY OF MISSO"
type textarea "x"
type textarea "UNIVERSITY OF MISS"
type textarea "x"
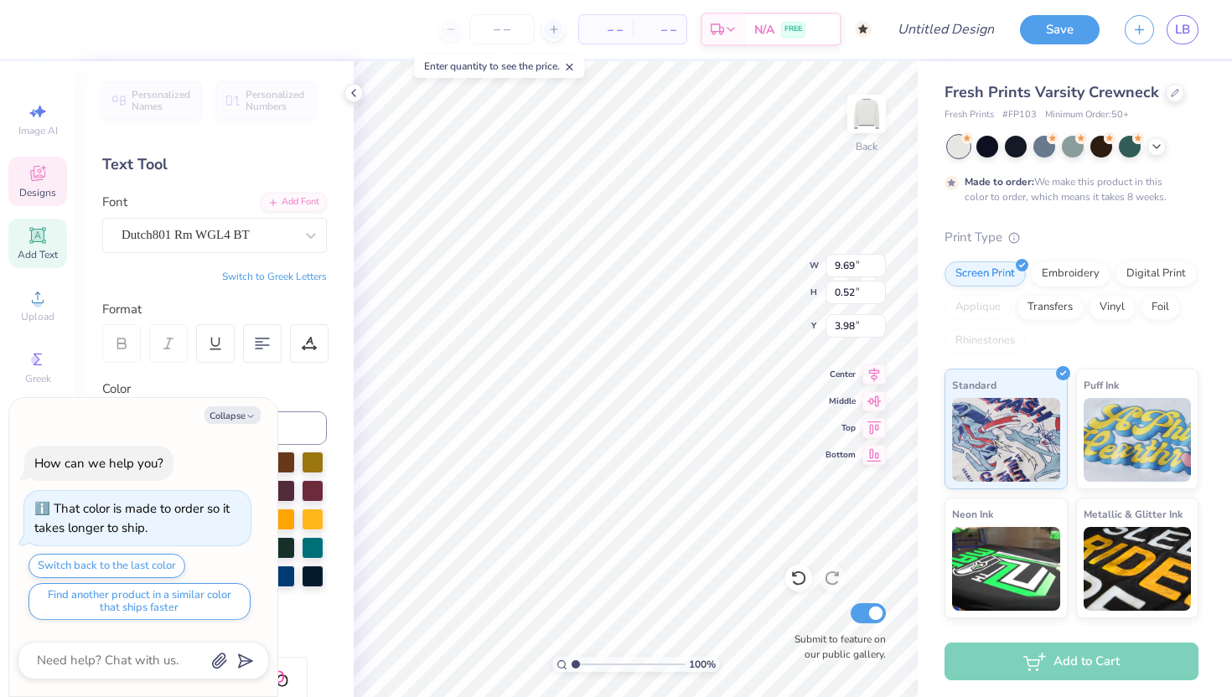
type textarea "UNIVERSITY OF MIS"
type textarea "x"
type textarea "UNIVERSITY OF MI"
type textarea "x"
type textarea "UNIVERSITY OF M"
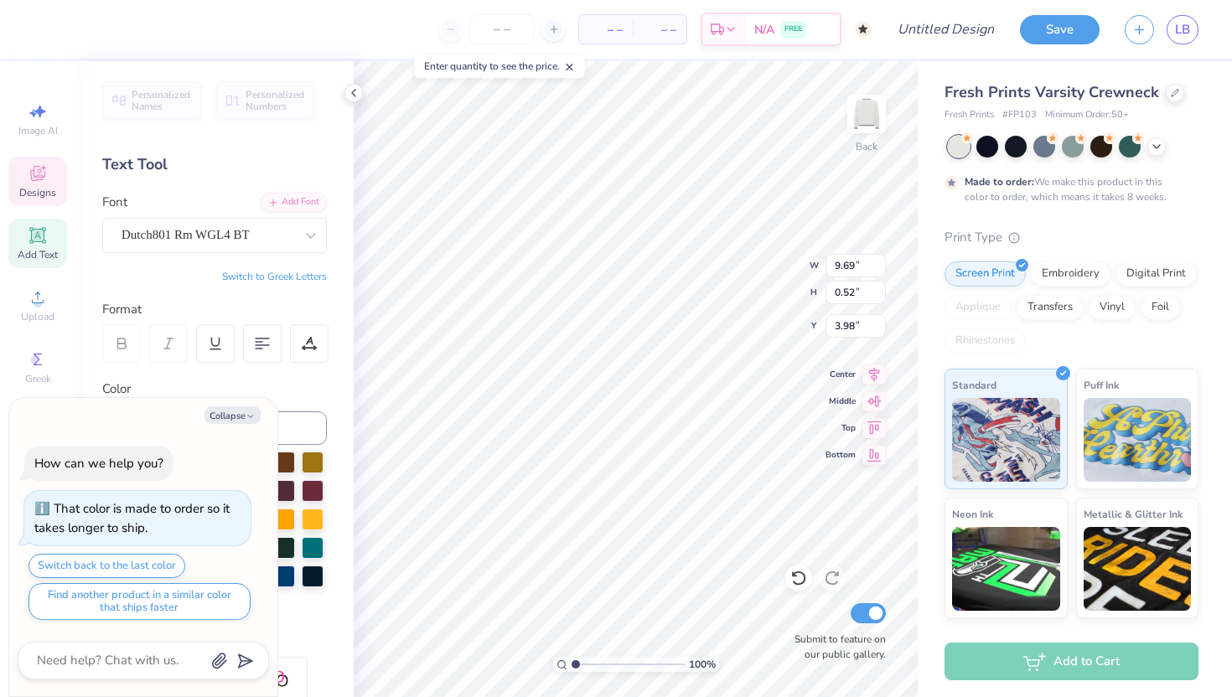
type textarea "x"
type textarea "UNIVERSITY OF"
type textarea "x"
type textarea "UNIVERSITY OF T"
type textarea "x"
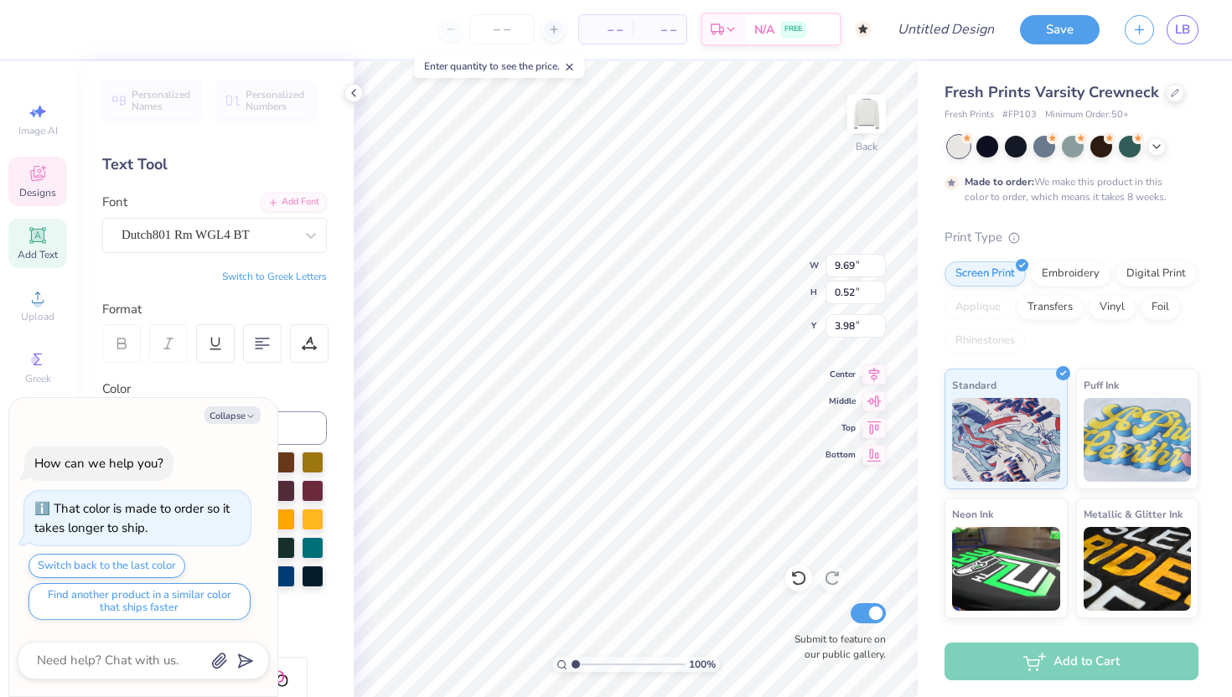
type textarea "UNIVERSITY OF TE"
type textarea "x"
type textarea "UNIVERSITY OF TEX"
type textarea "x"
type textarea "UNIVERSITY OF TEXA"
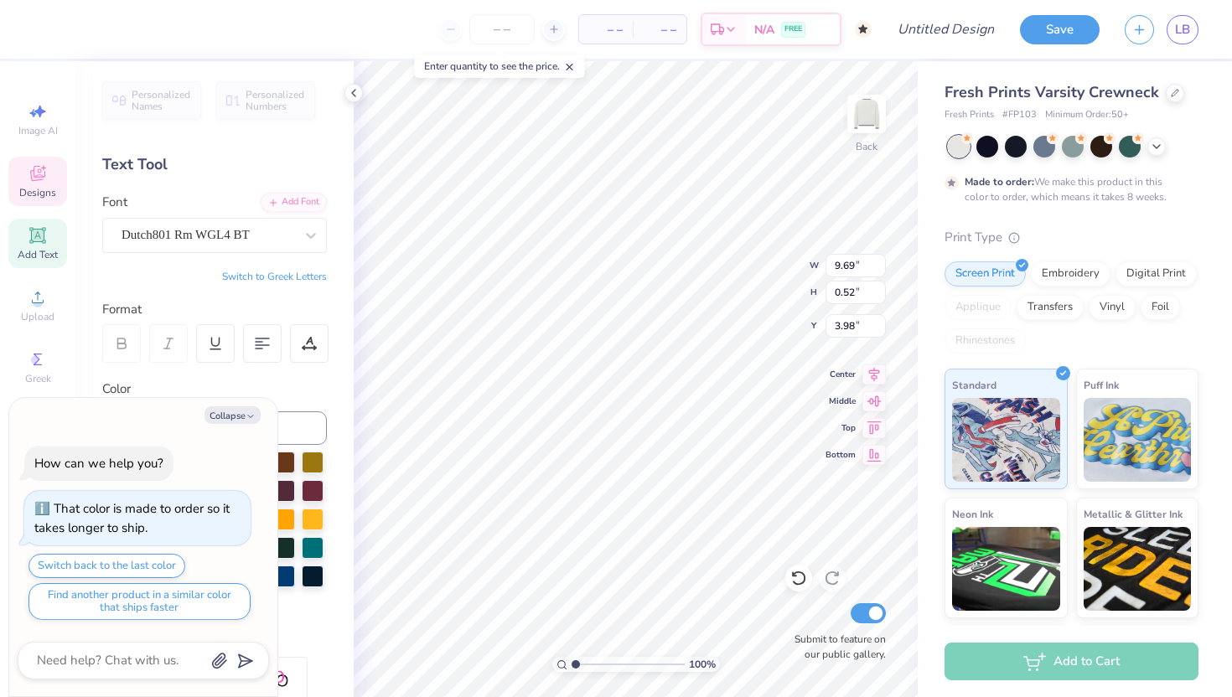
type textarea "x"
type textarea "UNIVERSITY OF TEXAS"
type textarea "x"
type textarea "UNIVERSITY OF TEXAS A"
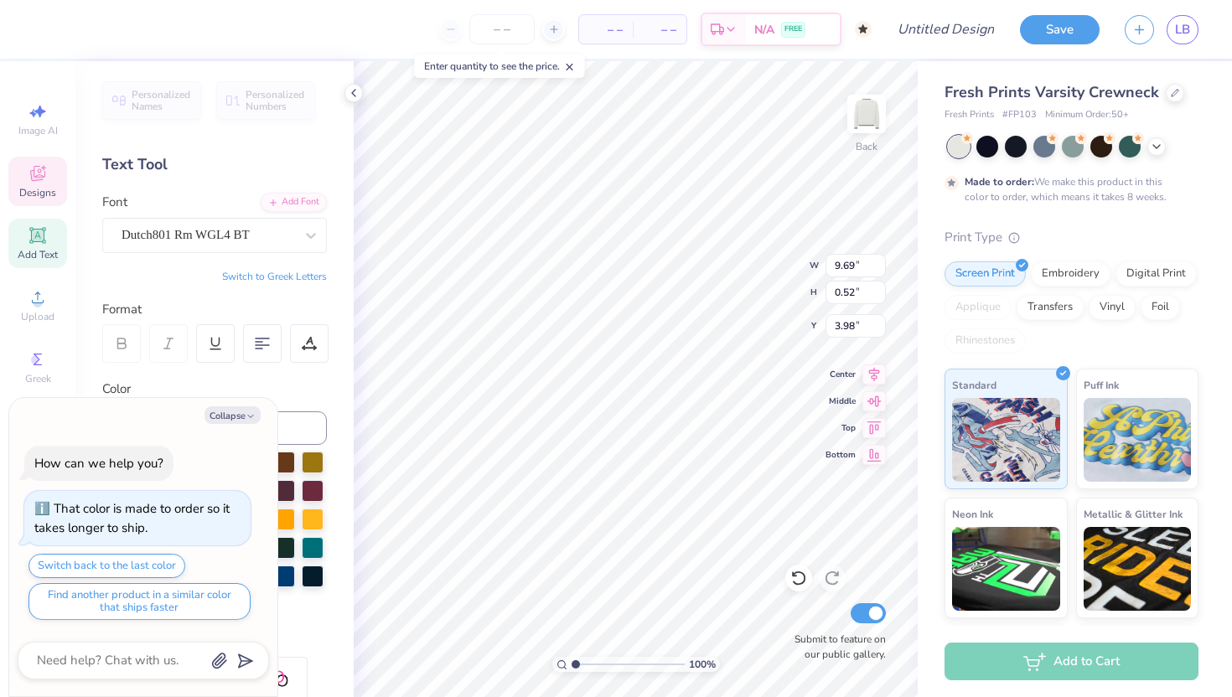
type textarea "x"
type textarea "UNIVERSITY OF TEXAS A&"
type textarea "x"
type textarea "UNIVERSITY OF TEXAS A&M"
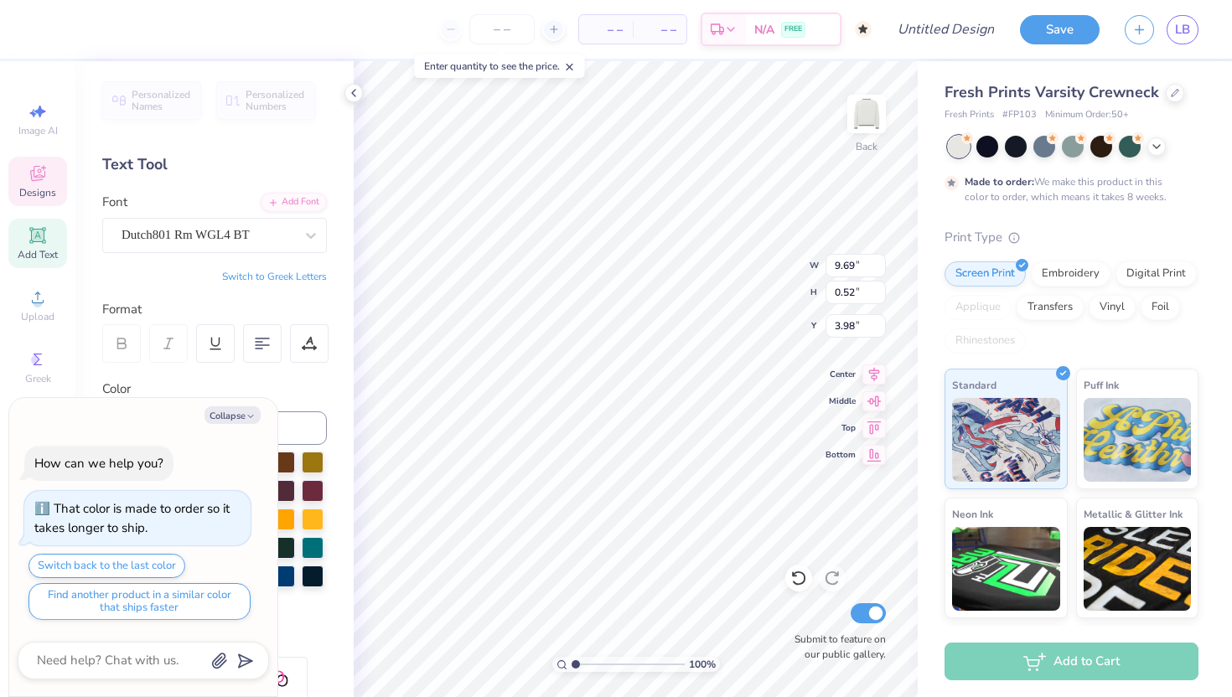
type textarea "x"
type input "4.36"
type input "0.36"
type input "3.40"
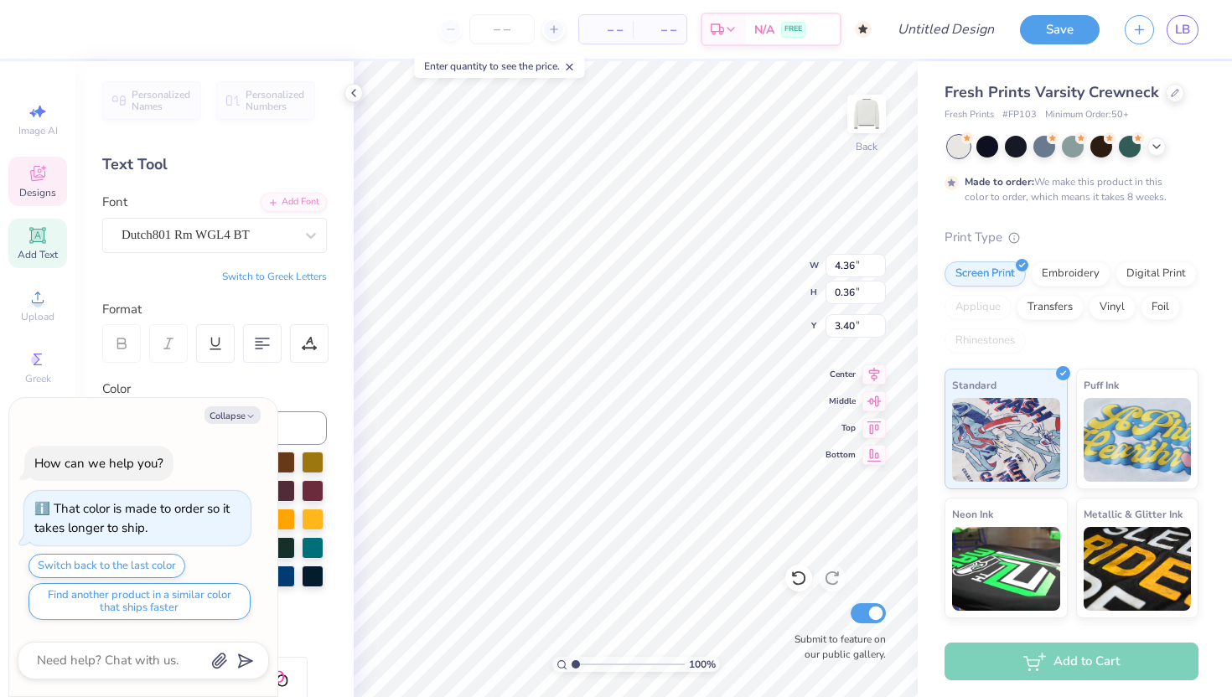
type textarea "x"
type textarea "D"
type textarea "x"
type textarea "DE"
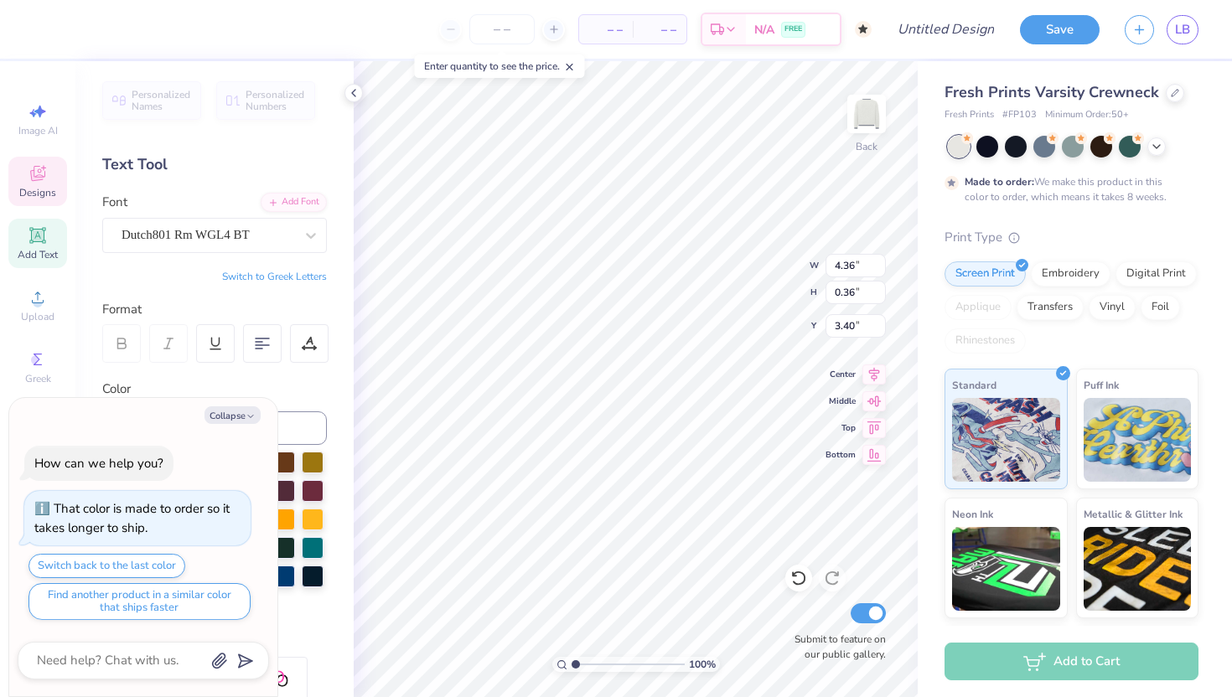
type textarea "x"
type textarea "DEL"
type textarea "x"
type textarea "DELT"
type textarea "x"
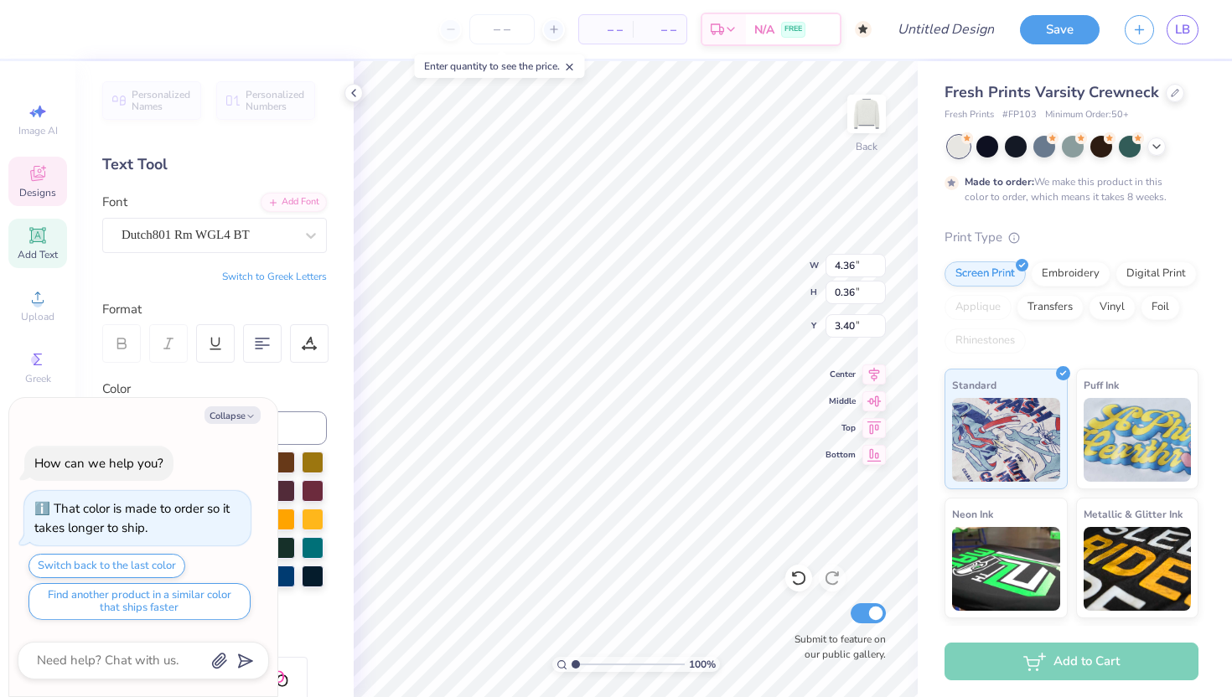
type textarea "DELTA"
type textarea "x"
type textarea "DELTA"
type textarea "x"
type textarea "DELTA GSA"
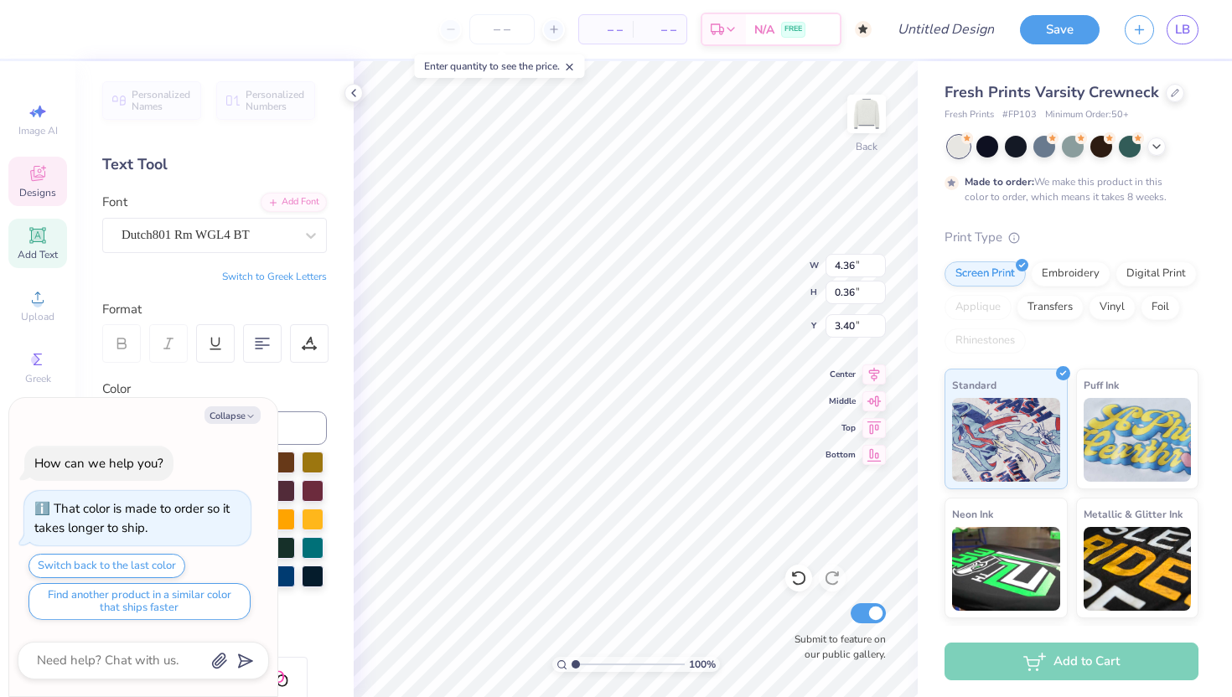
type textarea "x"
type textarea "DELTA GS"
type textarea "x"
type textarea "DELTA G"
type textarea "x"
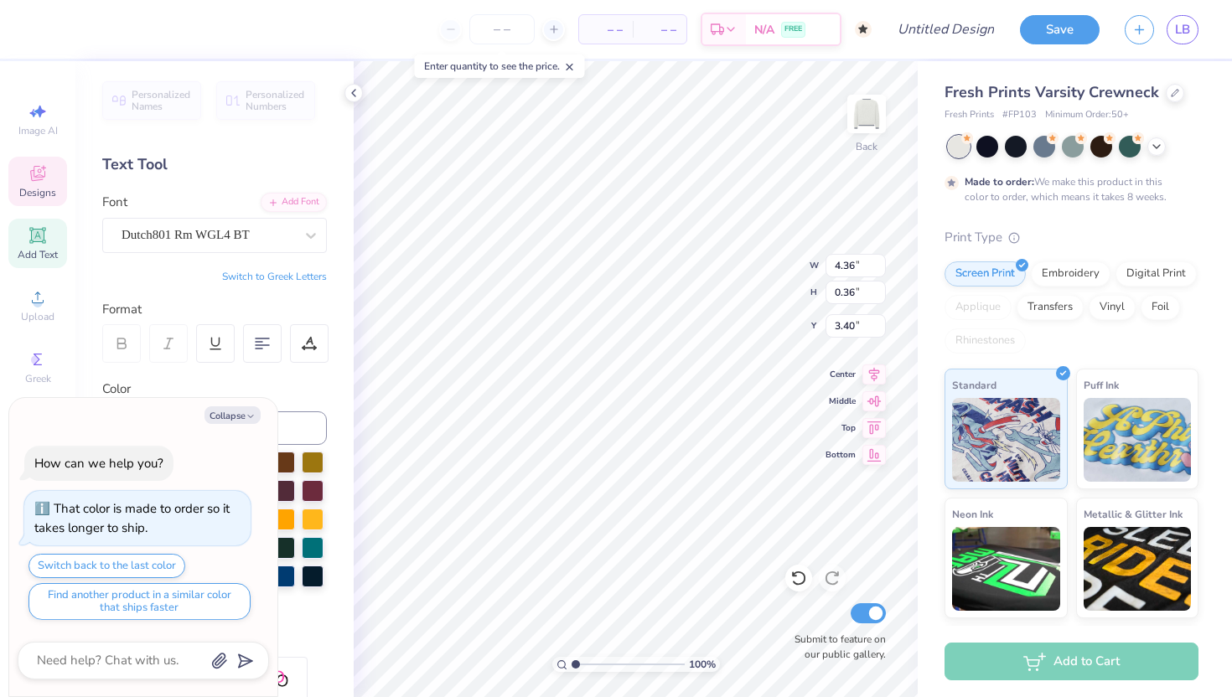
type textarea "DELTA GAM"
type textarea "x"
type textarea "DELTA GAMMA"
type textarea "x"
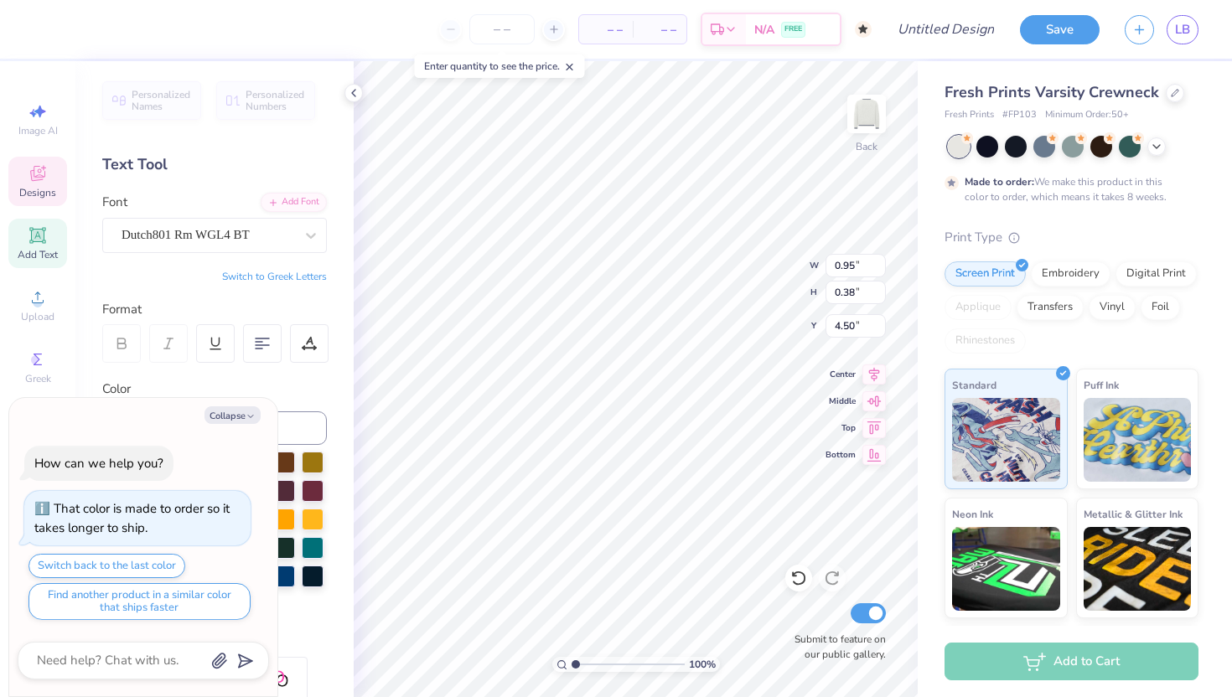
type textarea "1"
type textarea "x"
type textarea "18"
type textarea "x"
type textarea "187"
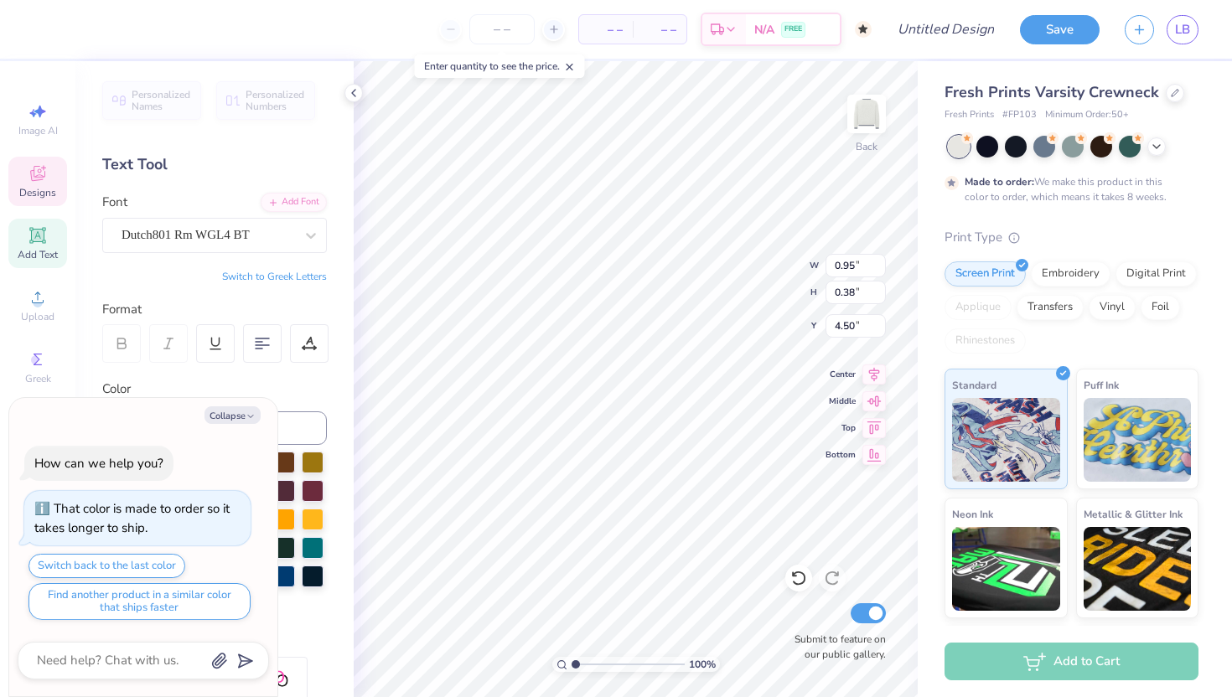
type textarea "x"
type textarea "1873"
type textarea "x"
type input "12.01"
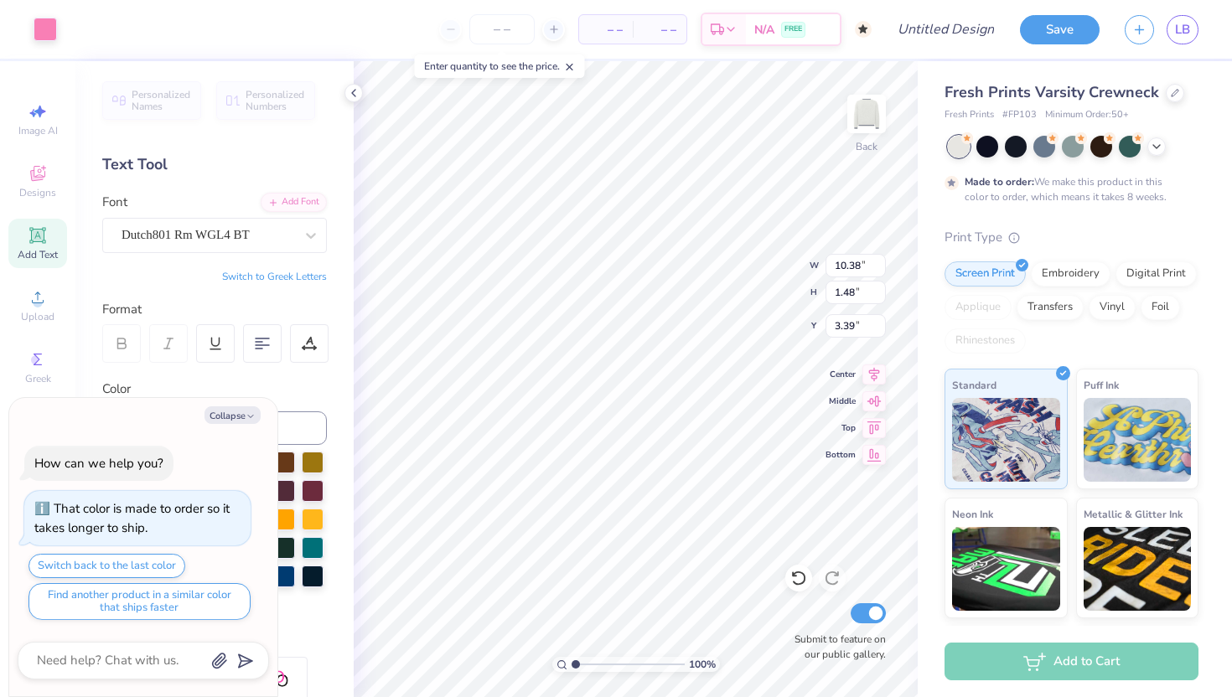
type input "1.71"
type input "3.41"
type textarea "x"
type input "4.10"
type textarea "x"
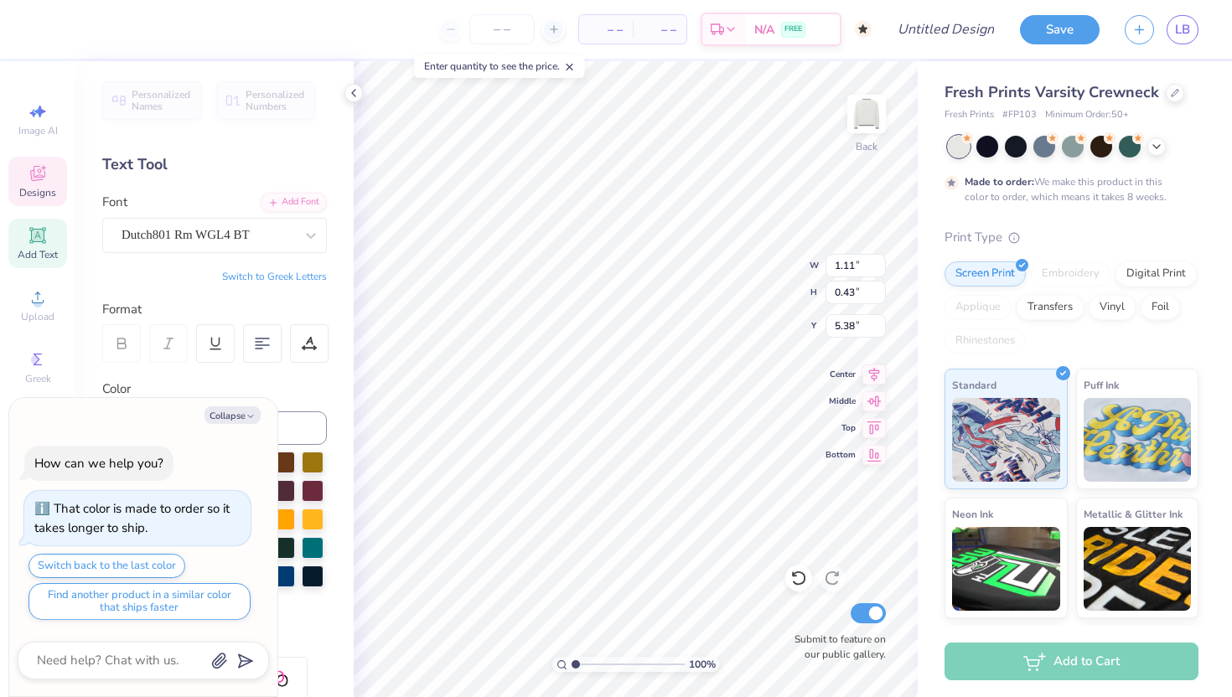
type input "5.67"
click at [251, 414] on icon "button" at bounding box center [250, 416] width 10 height 10
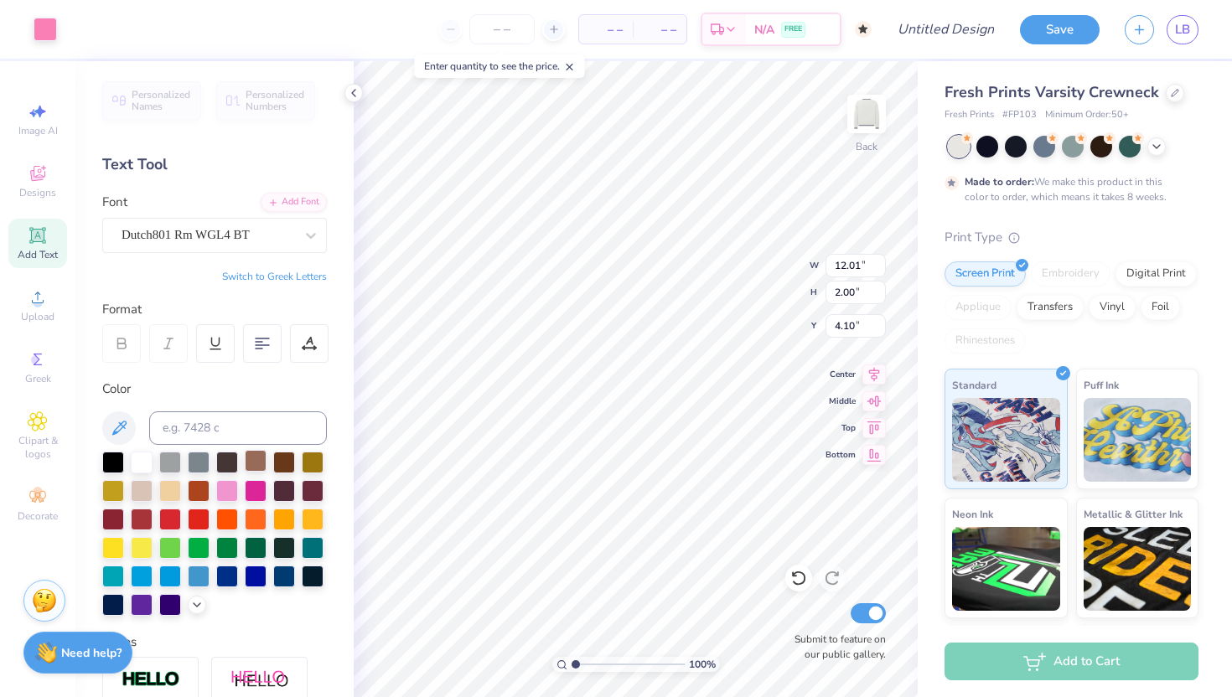
click at [173, 460] on div at bounding box center [170, 463] width 22 height 22
click at [313, 572] on div at bounding box center [313, 575] width 22 height 22
click at [282, 580] on div at bounding box center [284, 575] width 22 height 22
click at [47, 23] on div at bounding box center [45, 27] width 23 height 23
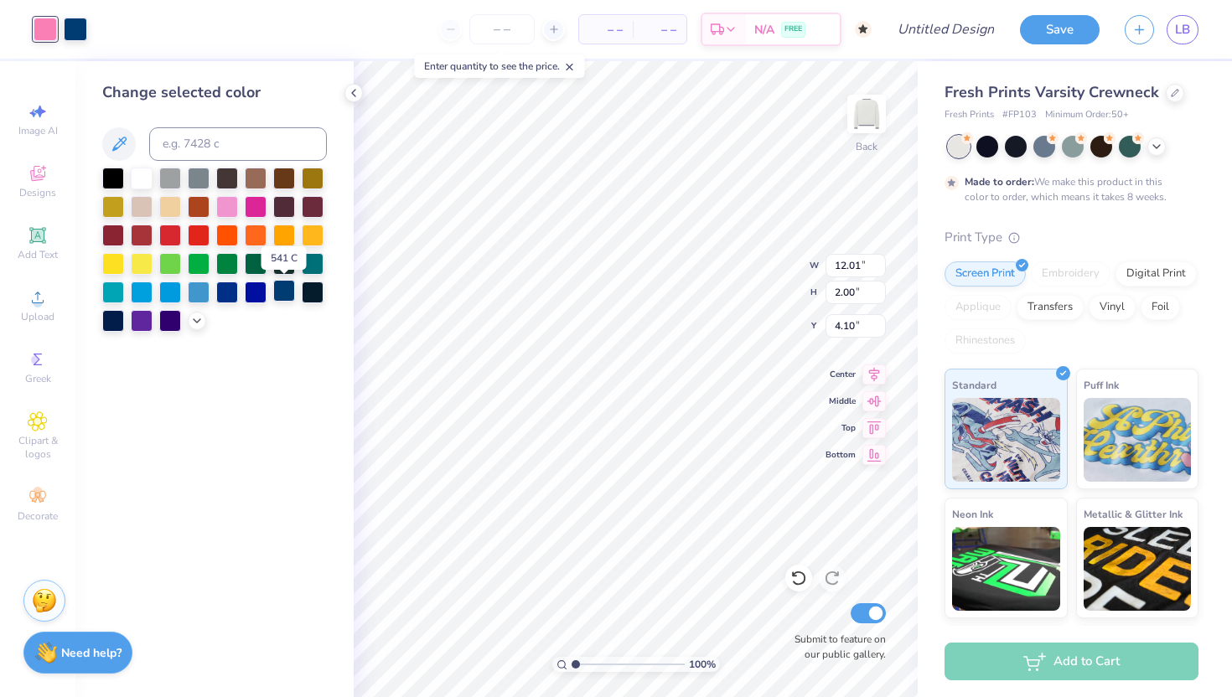
click at [282, 292] on div at bounding box center [284, 291] width 22 height 22
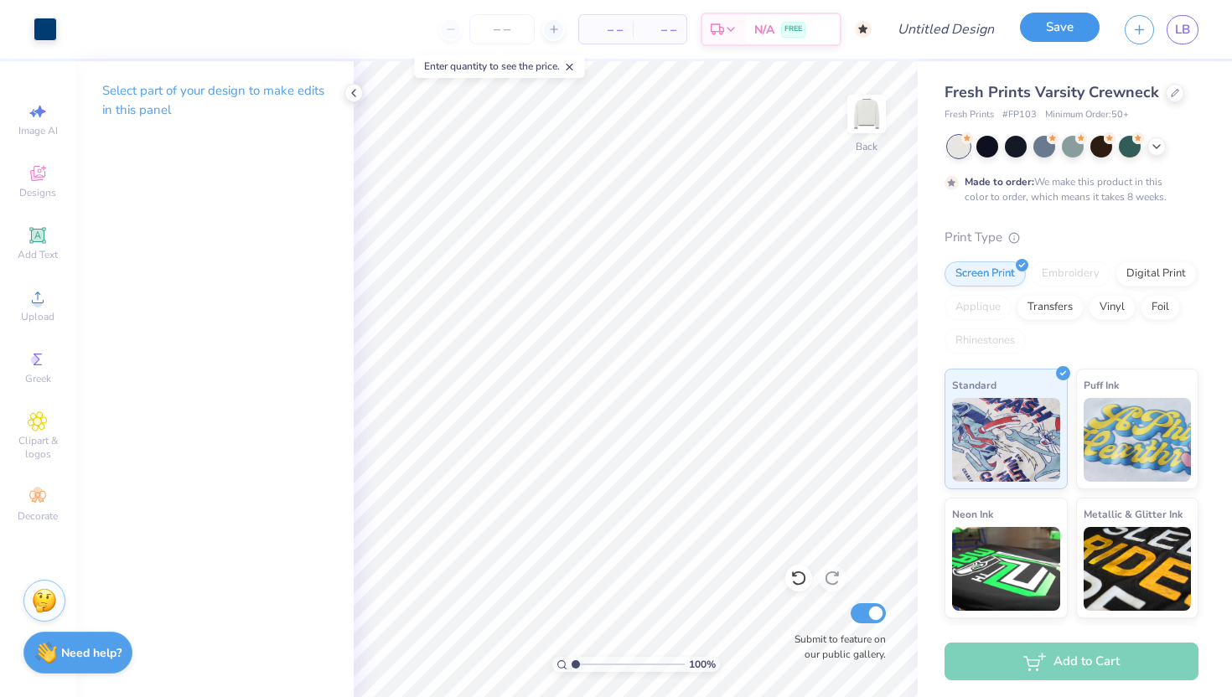
click at [1087, 25] on button "Save" at bounding box center [1060, 27] width 80 height 29
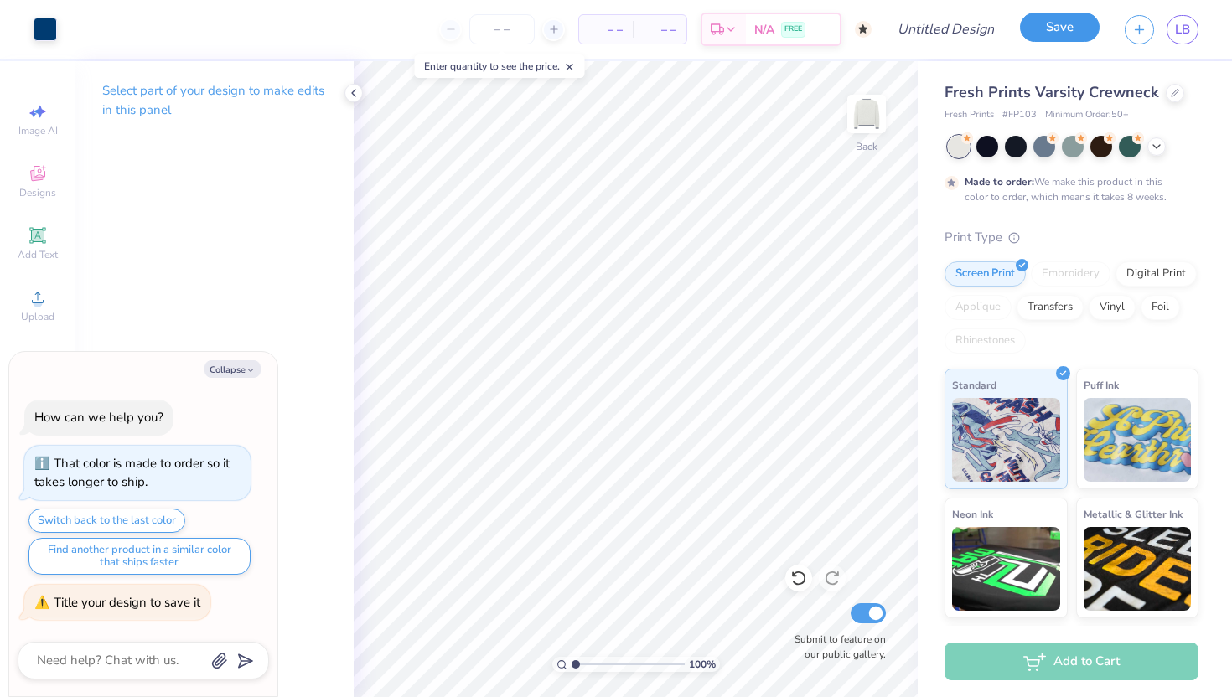
click at [1064, 27] on button "Save" at bounding box center [1060, 27] width 80 height 29
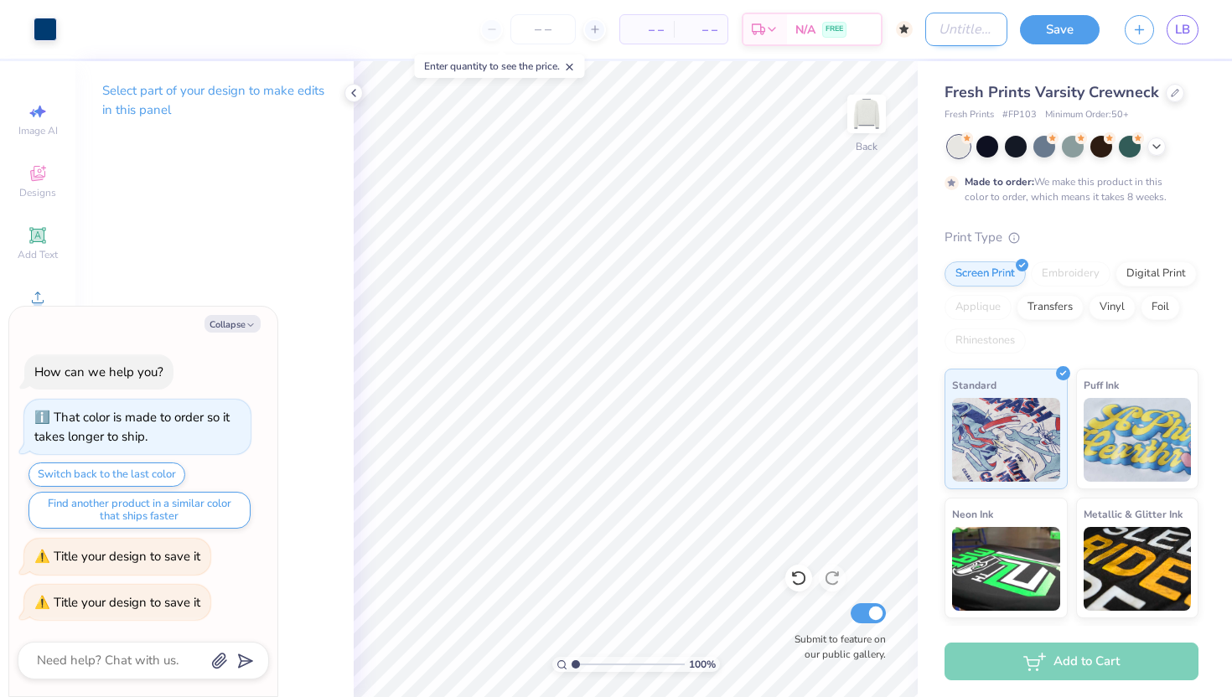
click at [929, 23] on input "Design Title" at bounding box center [966, 30] width 82 height 34
type textarea "x"
type input "V"
type textarea "x"
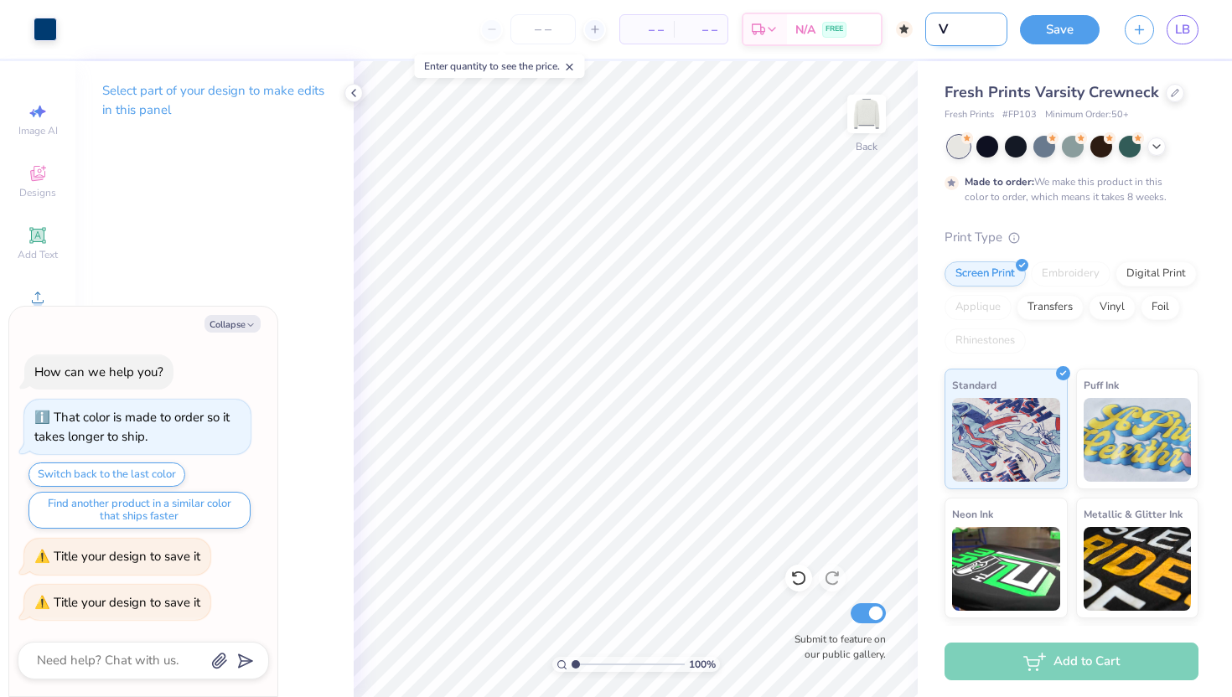
type input "Vi"
type textarea "x"
type input "Vin"
type textarea "x"
type input "Vint"
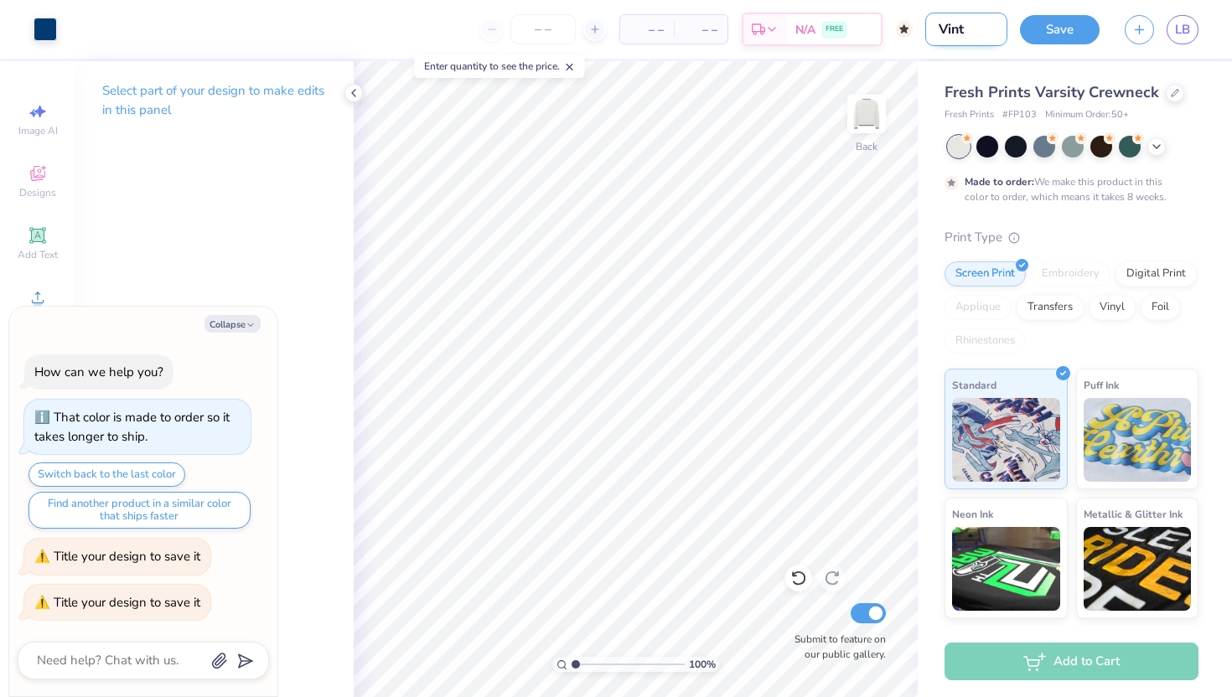
type textarea "x"
type input "Vinta"
type textarea "x"
type input "Vintag"
type textarea "x"
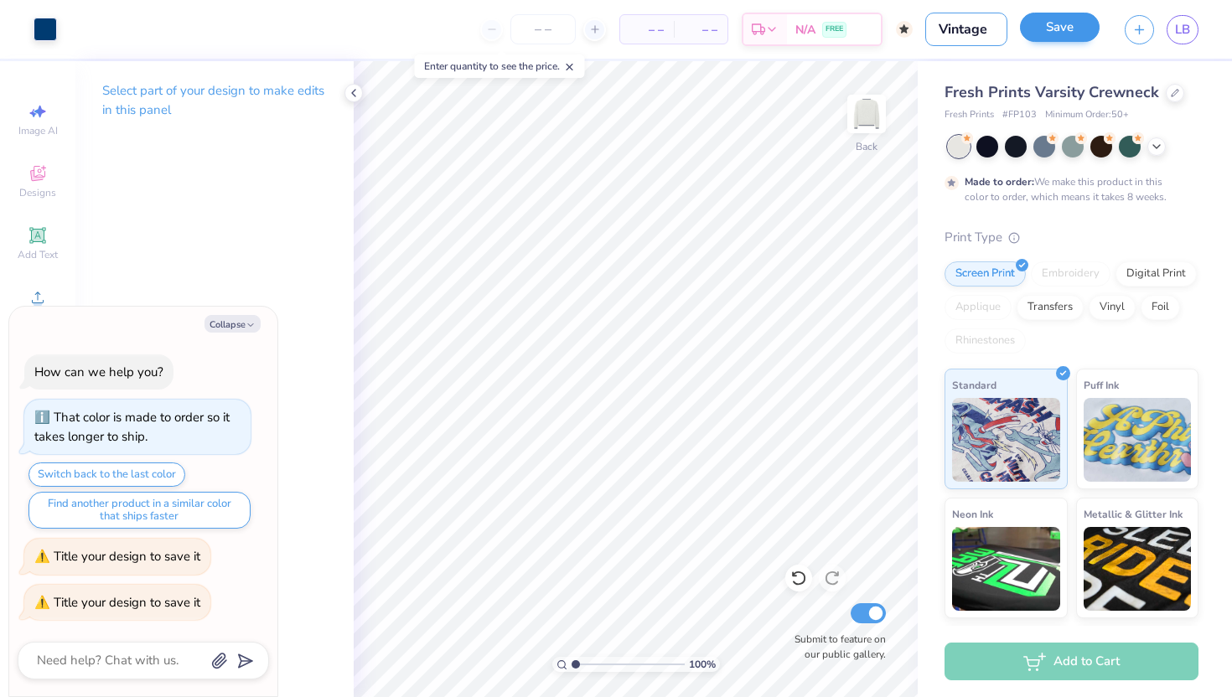
type input "Vintage"
click at [1086, 40] on button "Save" at bounding box center [1060, 27] width 80 height 29
click at [1055, 35] on div "Save" at bounding box center [1060, 29] width 80 height 29
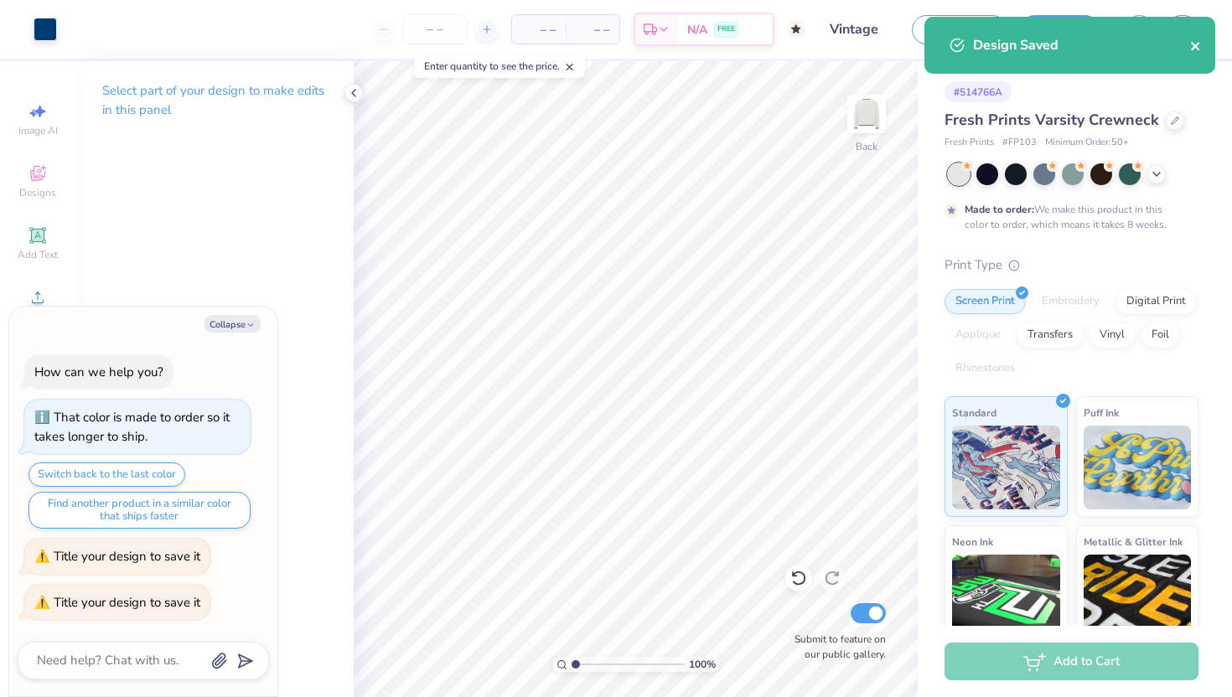
click at [1200, 49] on icon "close" at bounding box center [1196, 45] width 12 height 13
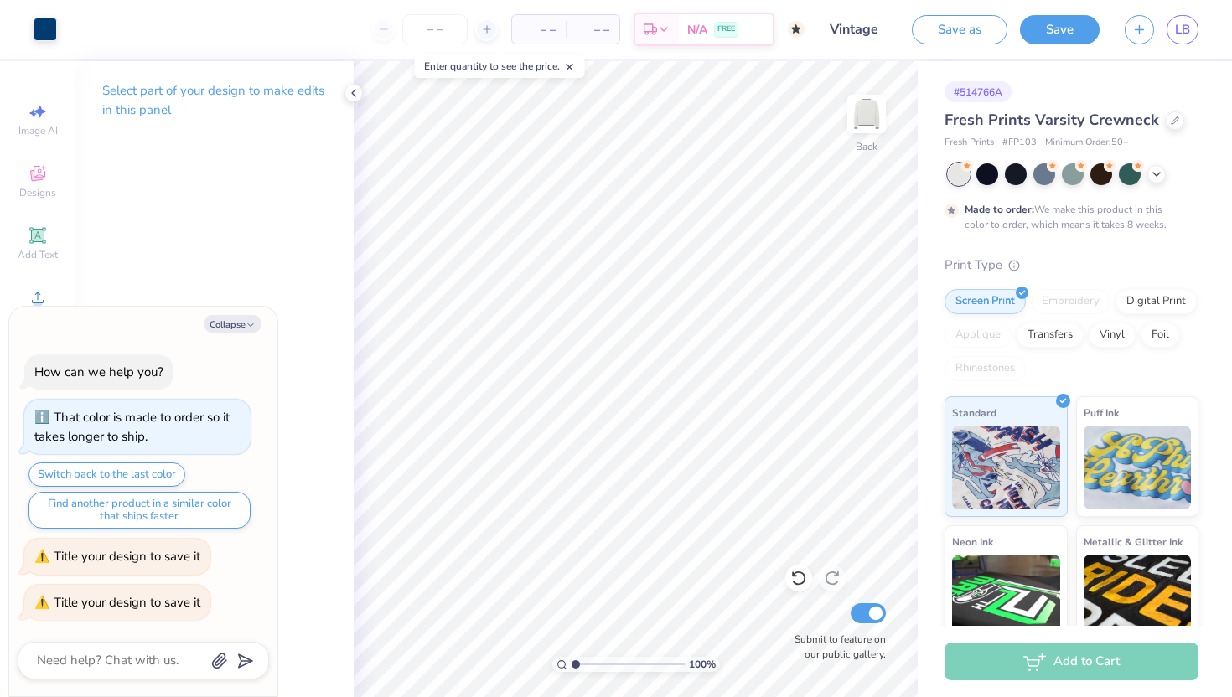
click at [1185, 32] on div "Art colors – – Per Item – – Total Est. Delivery N/A FREE Design Title Vintage S…" at bounding box center [616, 348] width 1232 height 697
type textarea "x"
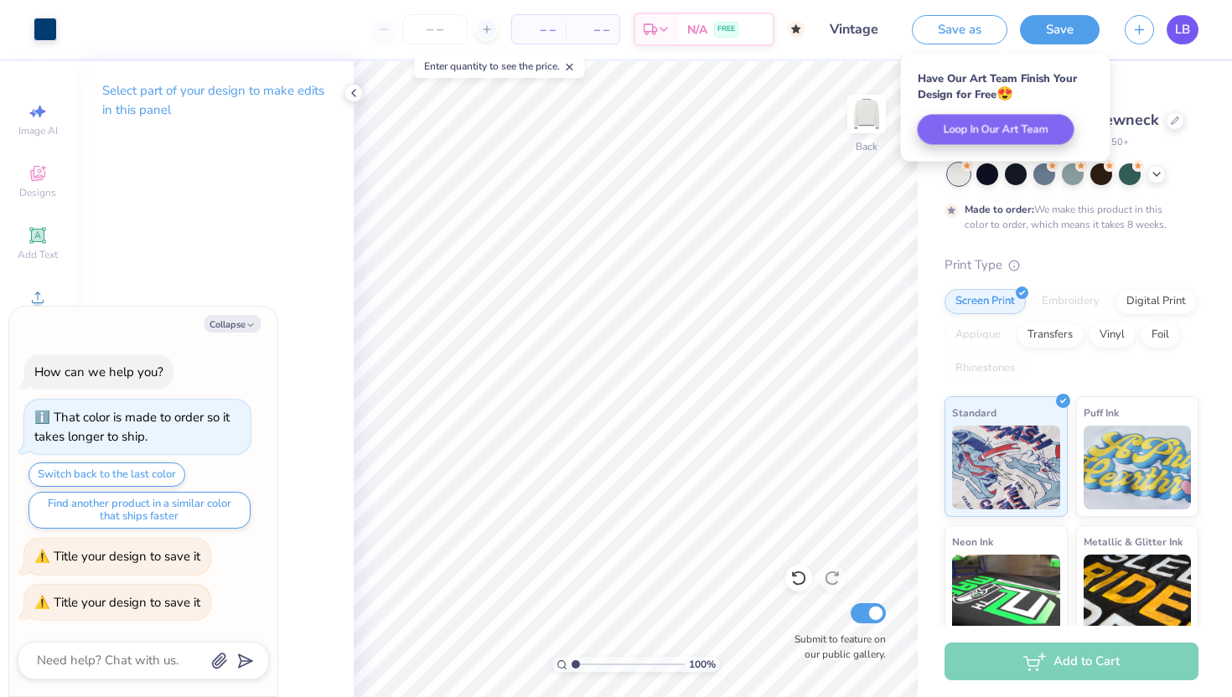
click at [1186, 31] on span "LB" at bounding box center [1182, 29] width 15 height 19
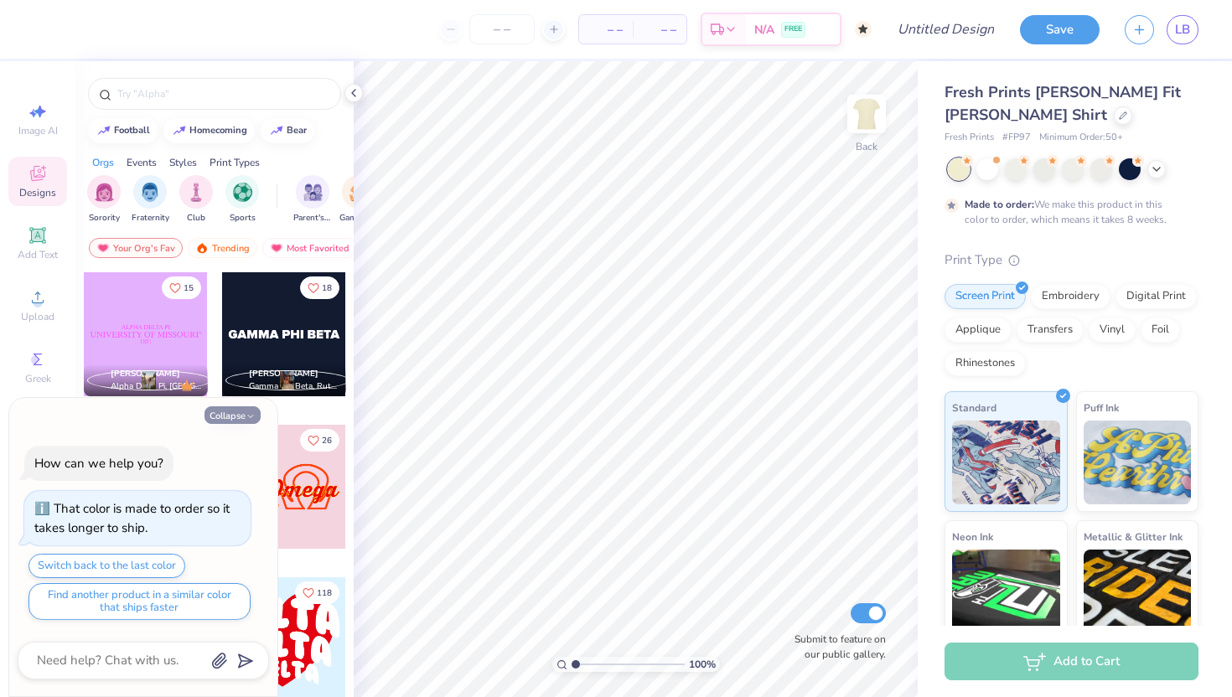
click at [233, 411] on button "Collapse" at bounding box center [232, 415] width 56 height 18
type textarea "x"
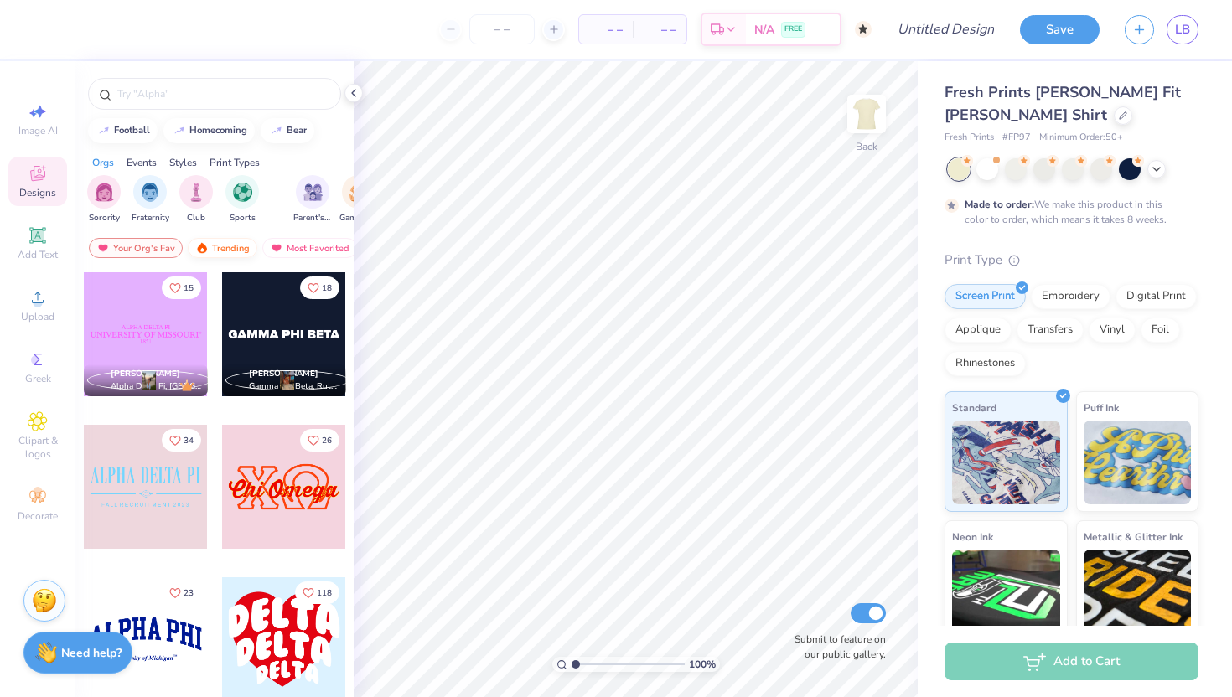
click at [225, 246] on div "Trending" at bounding box center [223, 248] width 70 height 20
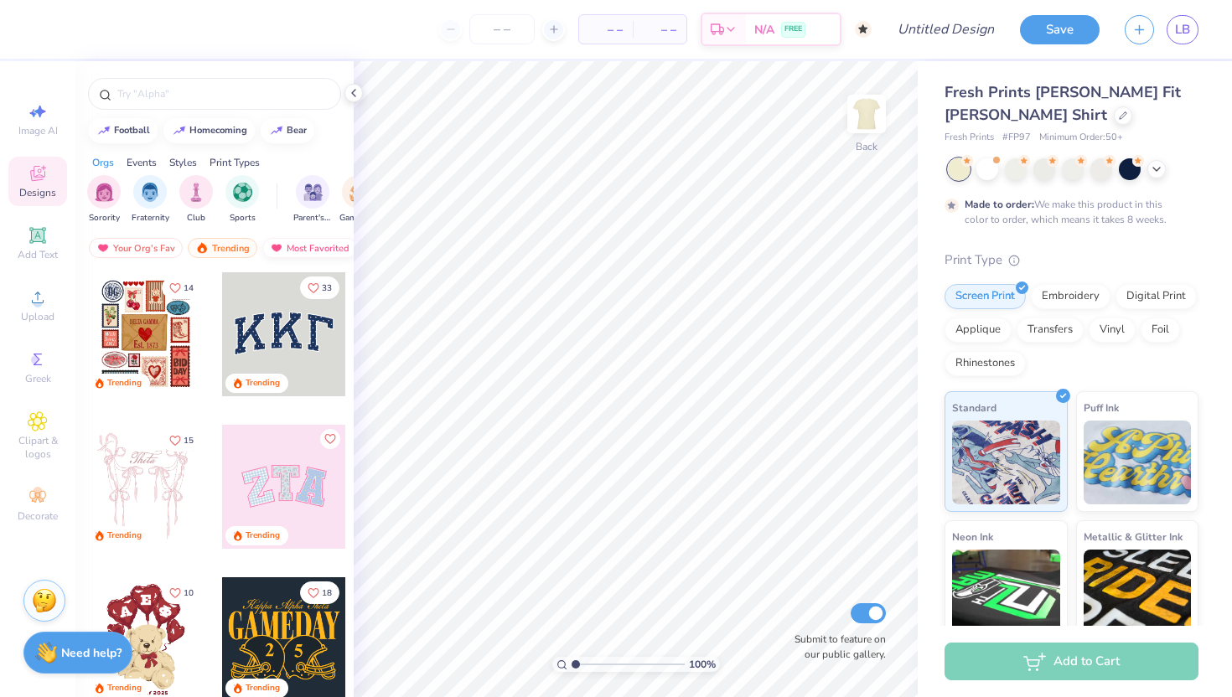
click at [322, 243] on div "Most Favorited" at bounding box center [309, 248] width 95 height 20
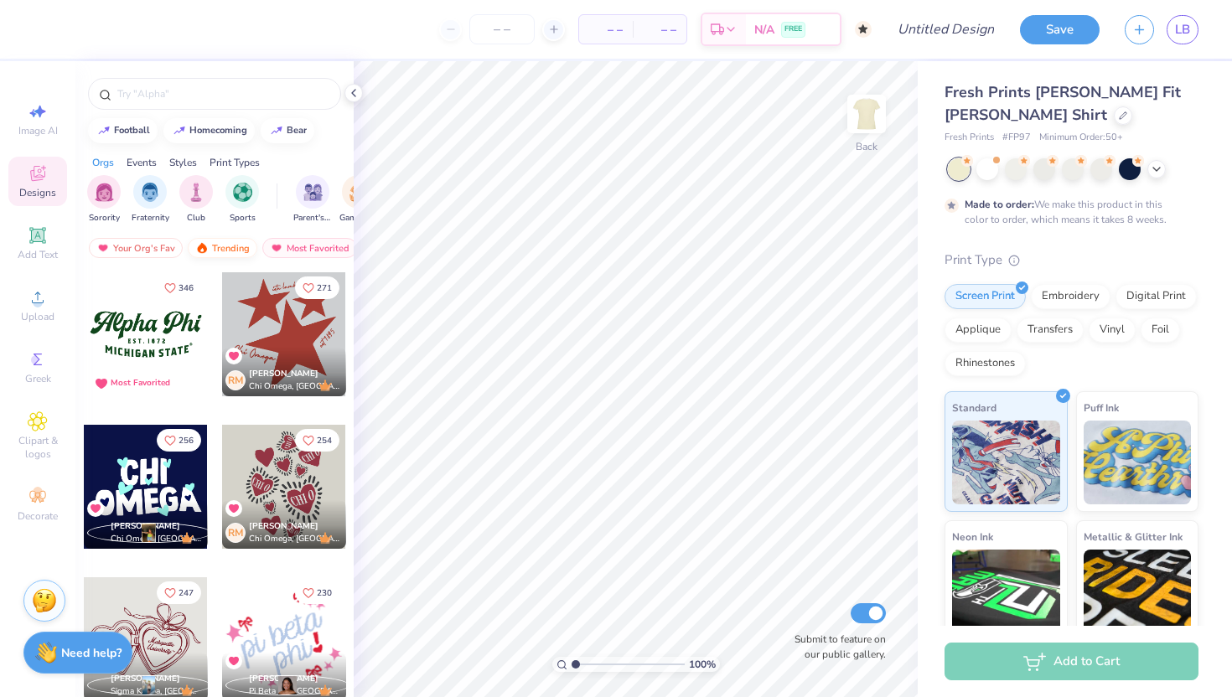
click at [208, 251] on div "Trending" at bounding box center [223, 248] width 70 height 20
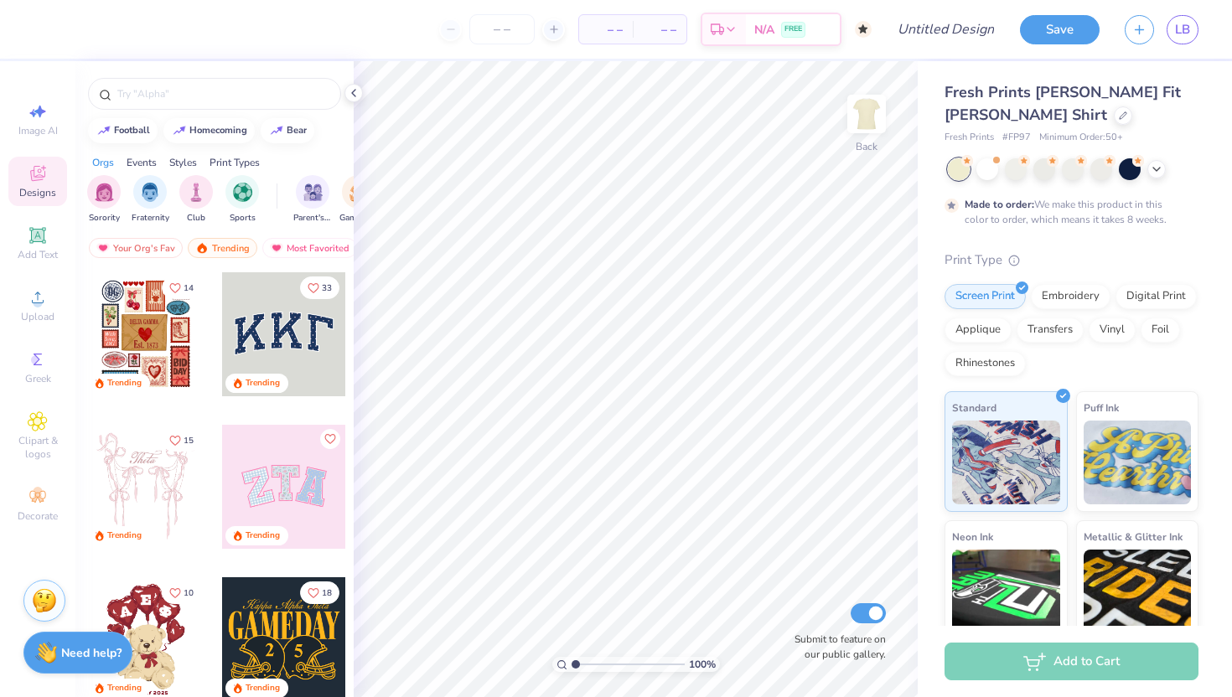
drag, startPoint x: 349, startPoint y: 363, endPoint x: 353, endPoint y: 677, distance: 314.2
click at [353, 683] on div "14 Trending 33 Trending 15 Trending Trending 10 Trending 18 Trending 14 Trendin…" at bounding box center [214, 515] width 278 height 488
click at [358, 87] on icon at bounding box center [353, 92] width 13 height 13
